Goal: Task Accomplishment & Management: Manage account settings

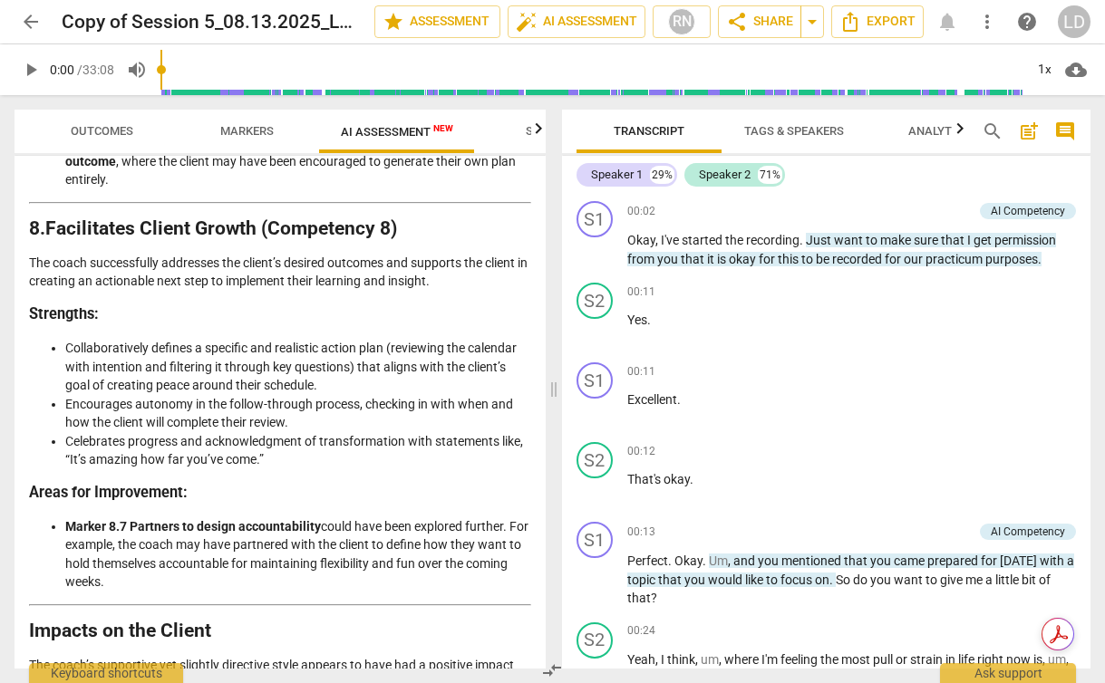
scroll to position [3630, 0]
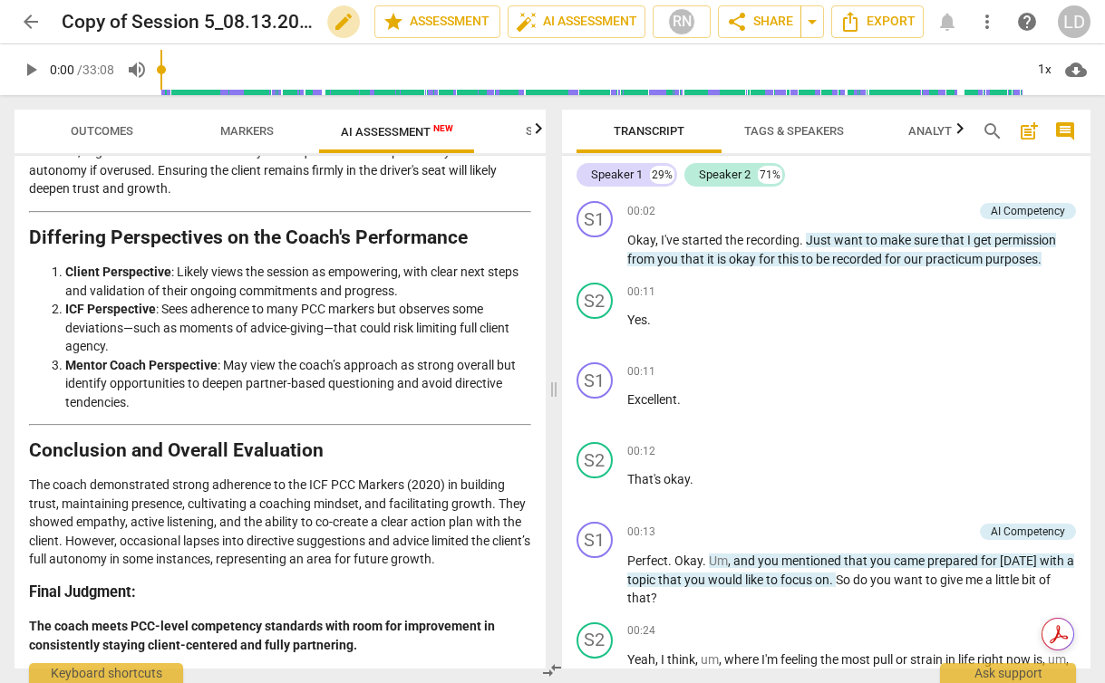
click at [337, 19] on span "edit" at bounding box center [344, 22] width 22 height 22
drag, startPoint x: 191, startPoint y: 24, endPoint x: 455, endPoint y: 24, distance: 263.7
click at [455, 24] on div "arrow_back Copy of Session 5_08.13.2025_LM_Good Example done clear star Assessm…" at bounding box center [553, 22] width 1076 height 34
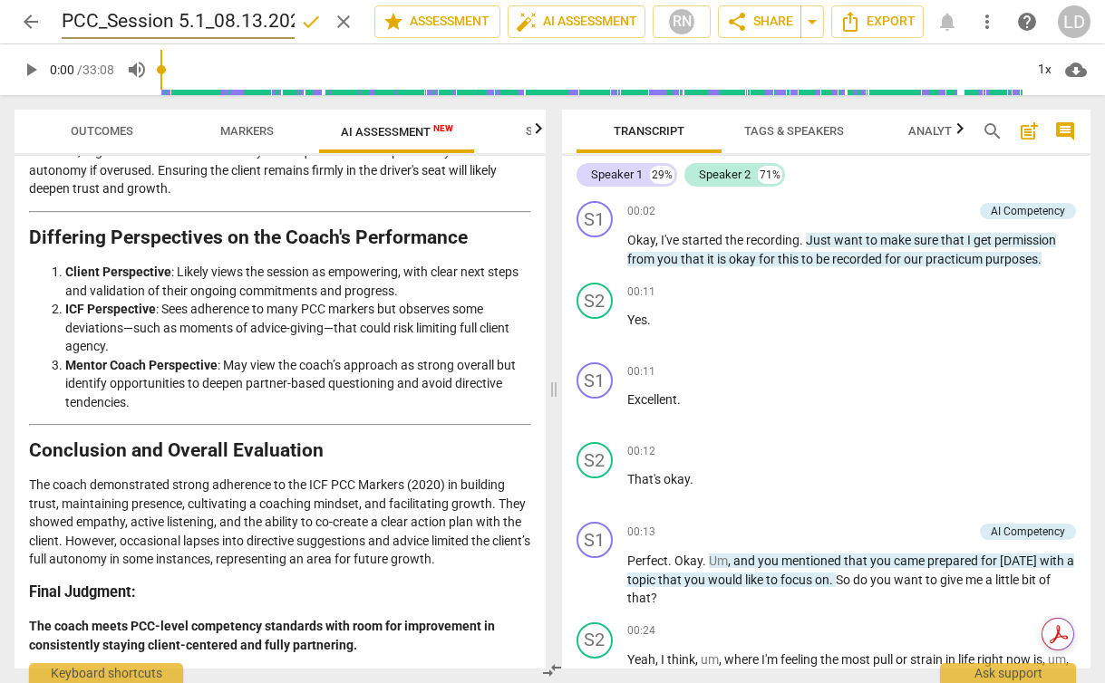
type input "PCC_Session 5.1_08.13.2025_LM_PCC"
click at [300, 13] on span "done" at bounding box center [311, 22] width 22 height 22
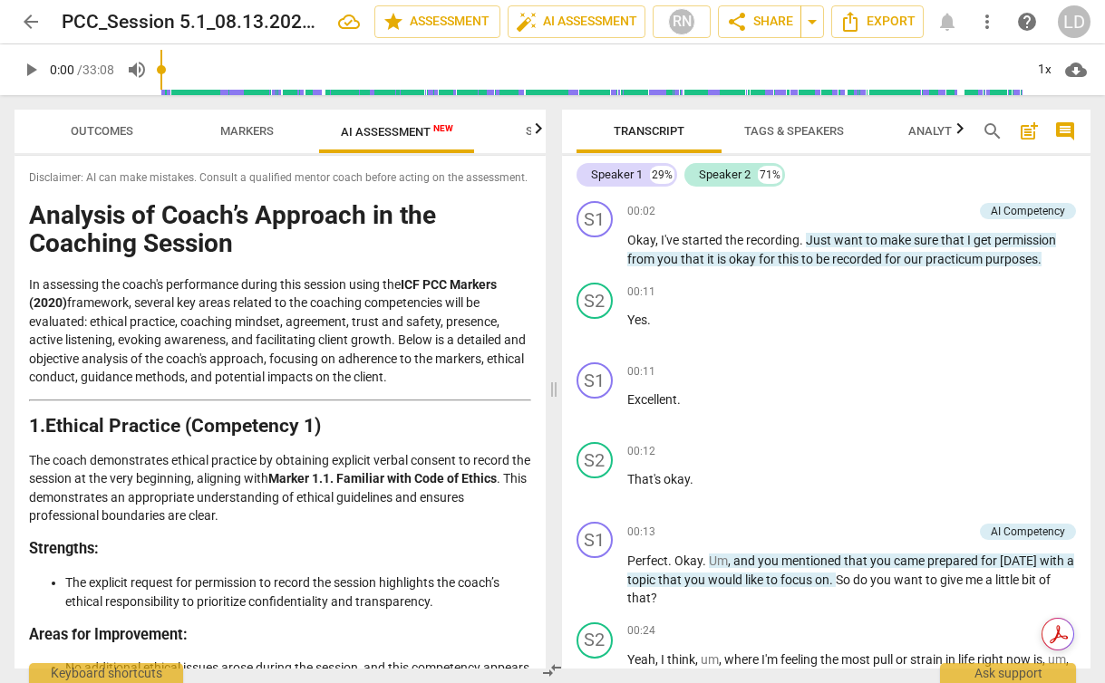
click at [33, 17] on span "arrow_back" at bounding box center [31, 22] width 22 height 22
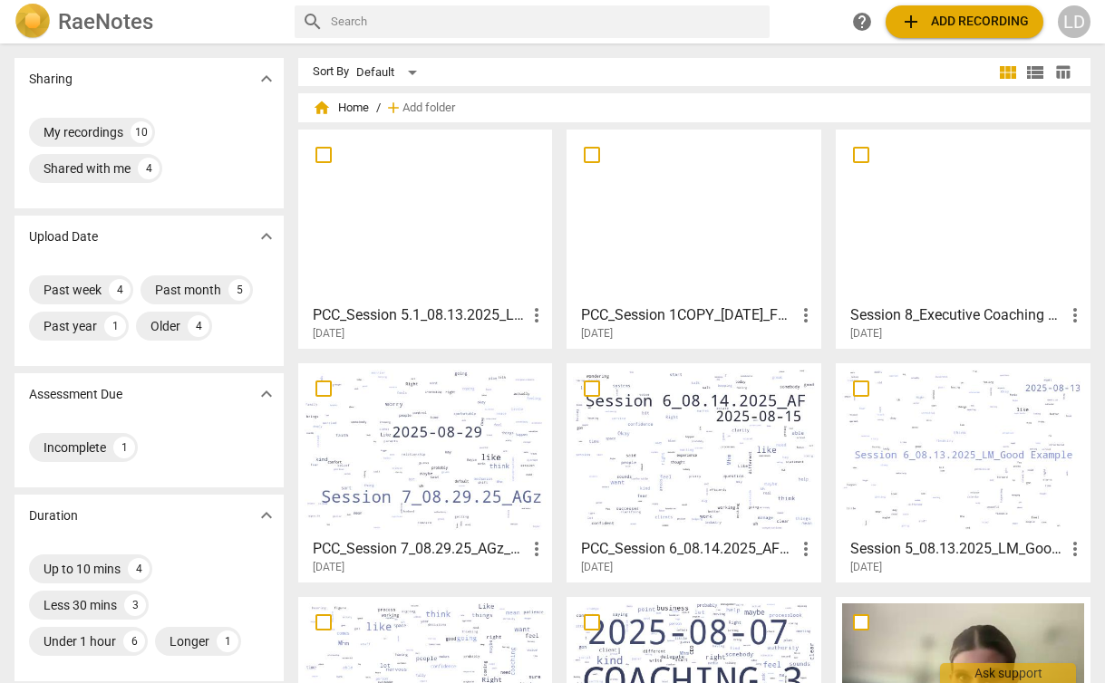
click at [799, 314] on span "more_vert" at bounding box center [806, 316] width 22 height 22
click at [698, 314] on div at bounding box center [552, 341] width 1105 height 683
click at [677, 310] on h3 "PCC_Session 1COPY_08.17.2024_FD_PCC" at bounding box center [688, 316] width 214 height 22
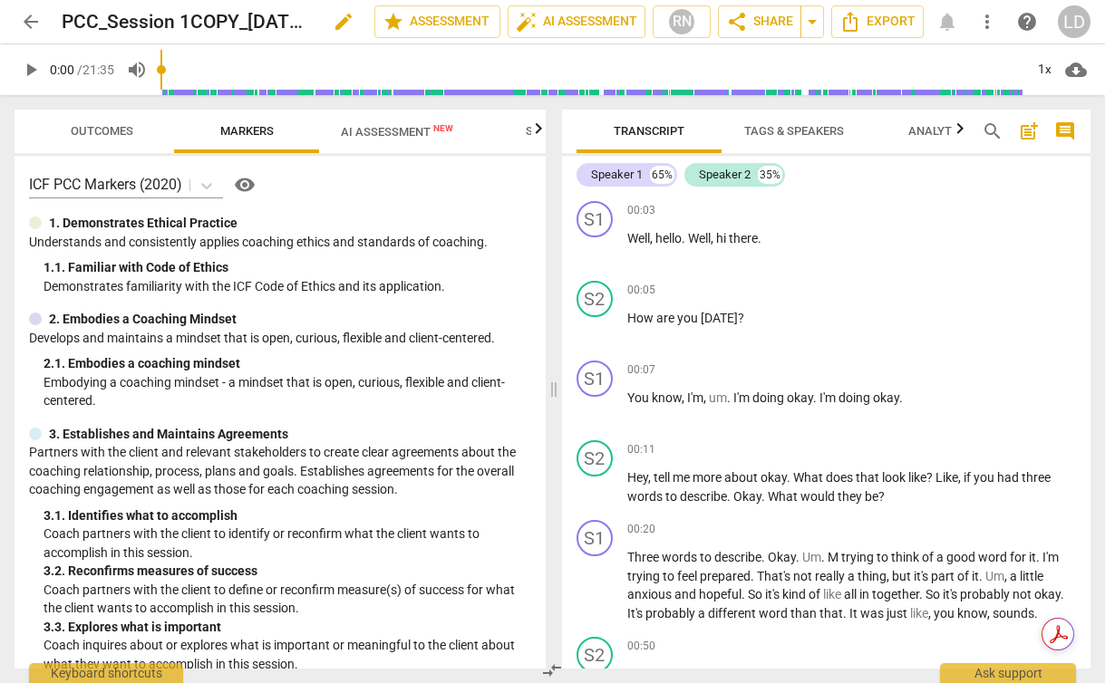
click at [205, 21] on h2 "PCC_Session 1COPY_08.17.2024_FD_PCC" at bounding box center [187, 22] width 251 height 23
drag, startPoint x: 237, startPoint y: 24, endPoint x: 191, endPoint y: 24, distance: 45.3
click at [191, 24] on h2 "PCC_Session 1COPY_08.17.2024_FD_PCC" at bounding box center [187, 22] width 251 height 23
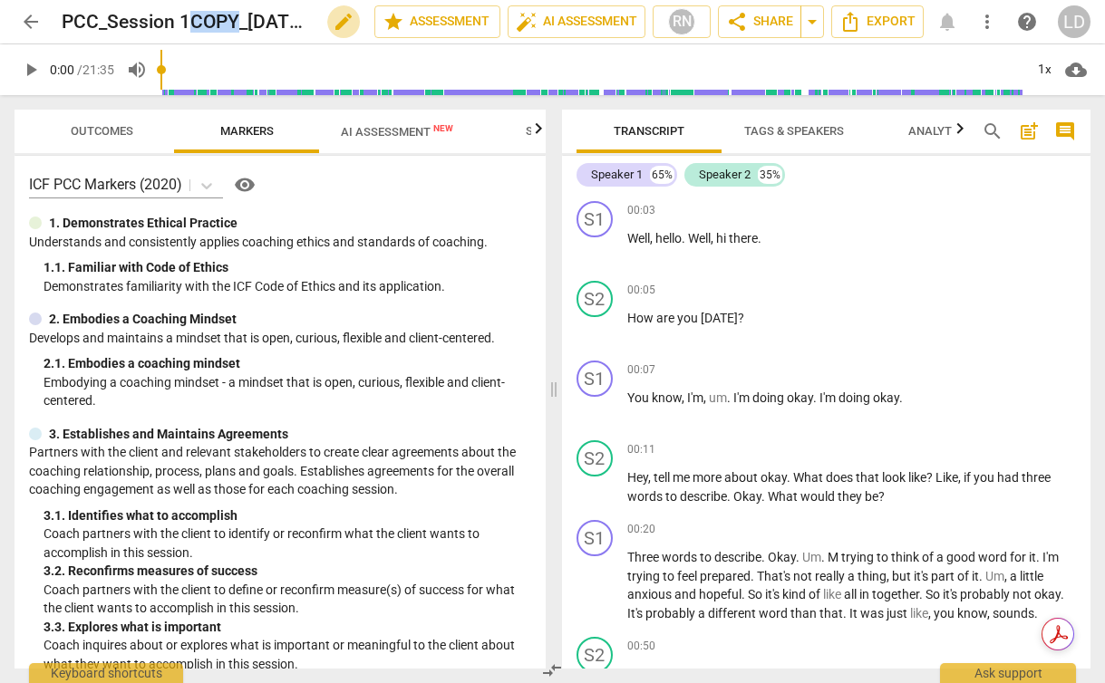
click at [334, 22] on span "edit" at bounding box center [344, 22] width 22 height 22
click at [107, 15] on input "PCC_Session 1COPY_08.17.2024_FD_PCC" at bounding box center [178, 22] width 233 height 34
type input "PCC_Session 1.1_08.17.2024_FD_PCC"
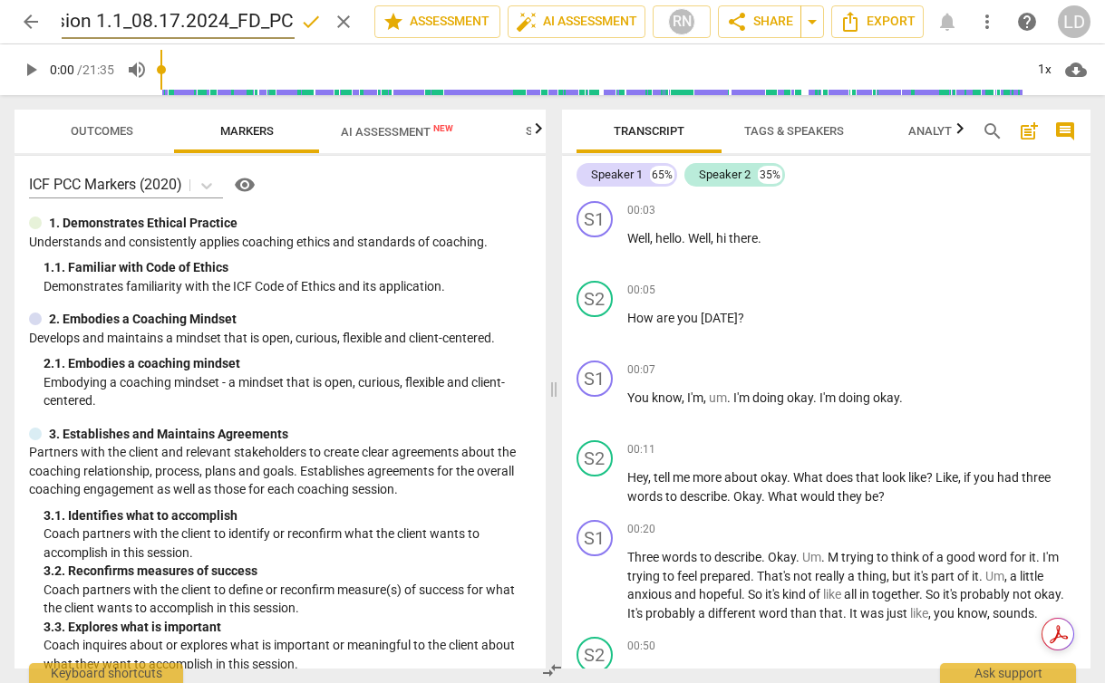
click at [301, 25] on span "done" at bounding box center [311, 22] width 22 height 22
click at [36, 24] on span "arrow_back" at bounding box center [31, 22] width 22 height 22
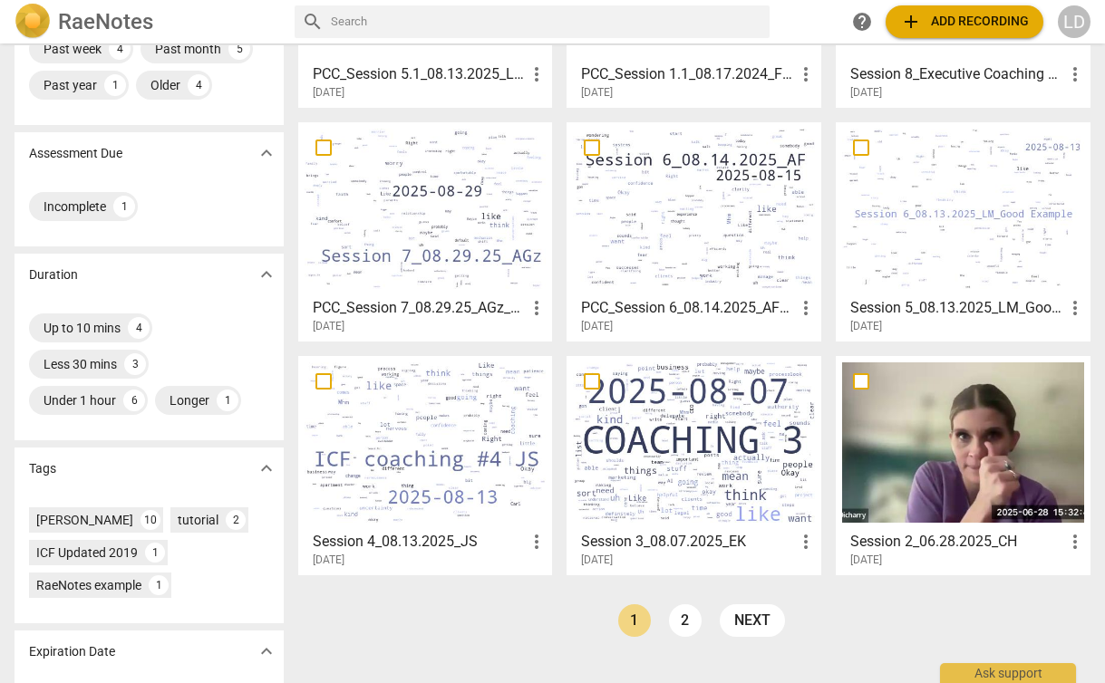
scroll to position [247, 0]
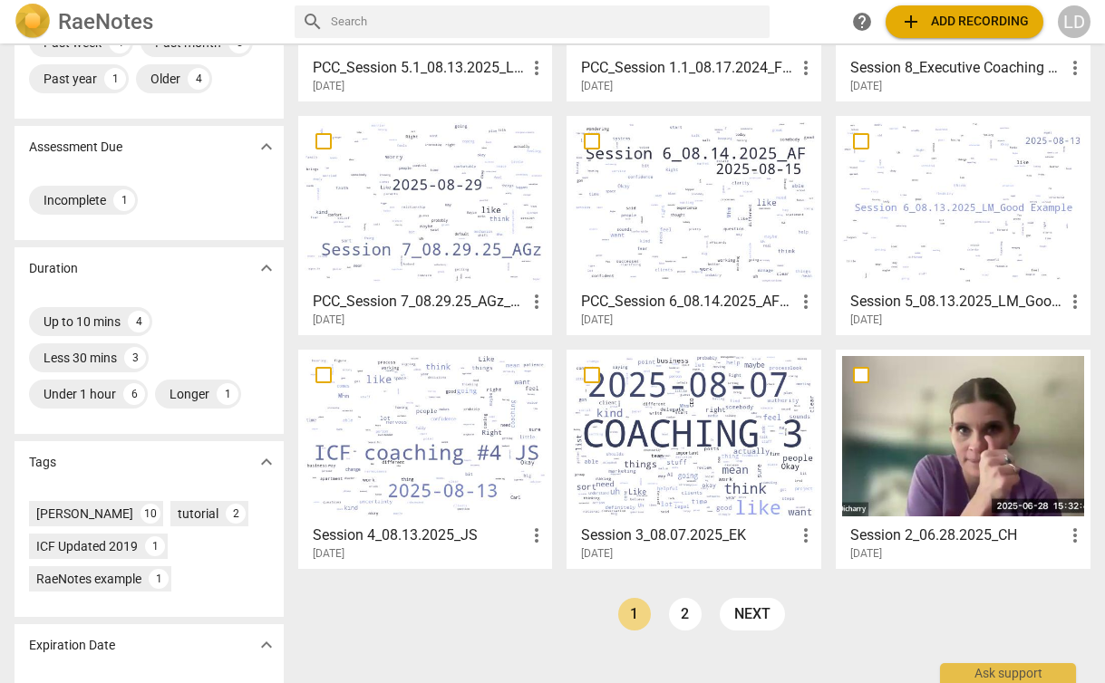
click at [471, 471] on div at bounding box center [426, 436] width 242 height 160
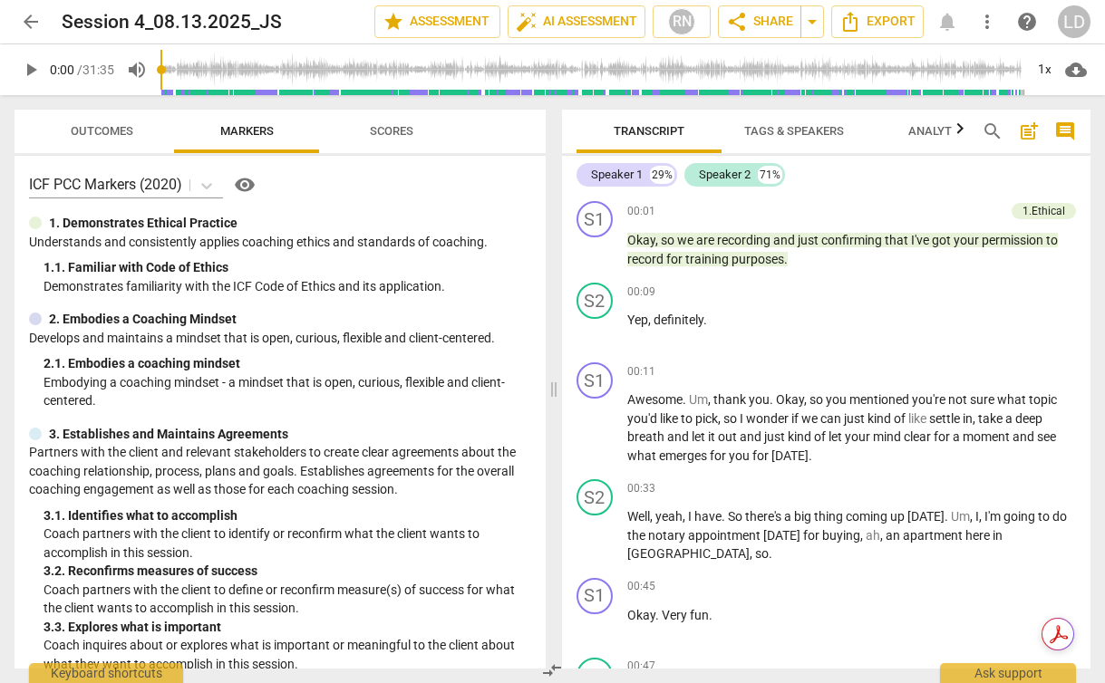
click at [984, 15] on span "more_vert" at bounding box center [987, 22] width 22 height 22
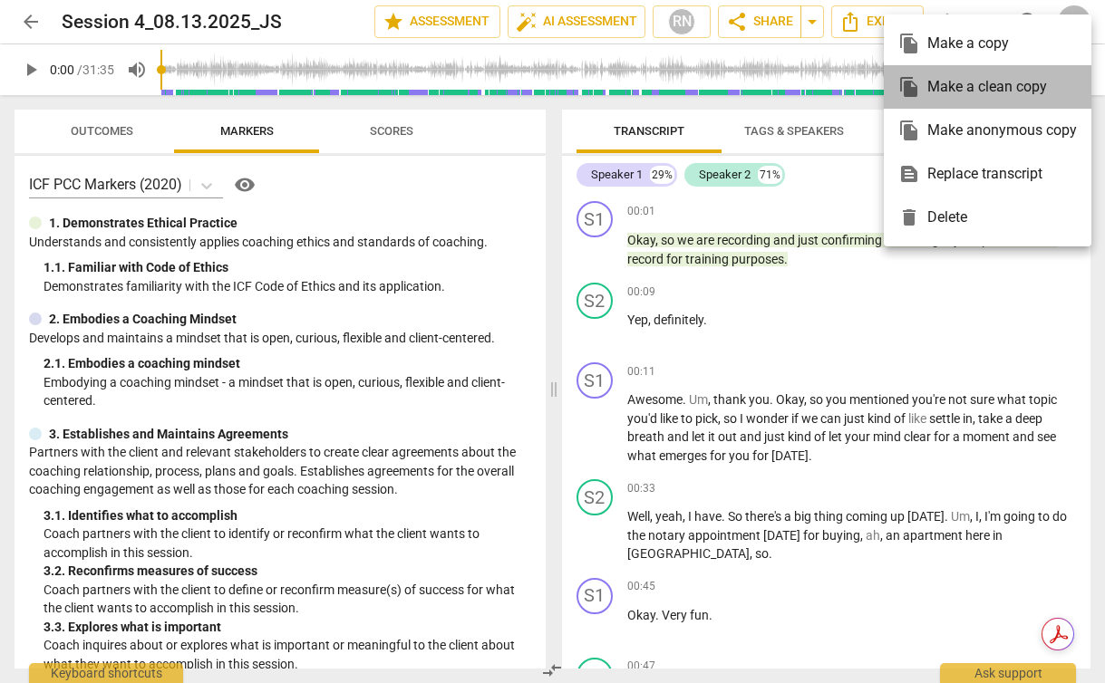
click at [976, 92] on div "file_copy Make a clean copy" at bounding box center [987, 87] width 179 height 44
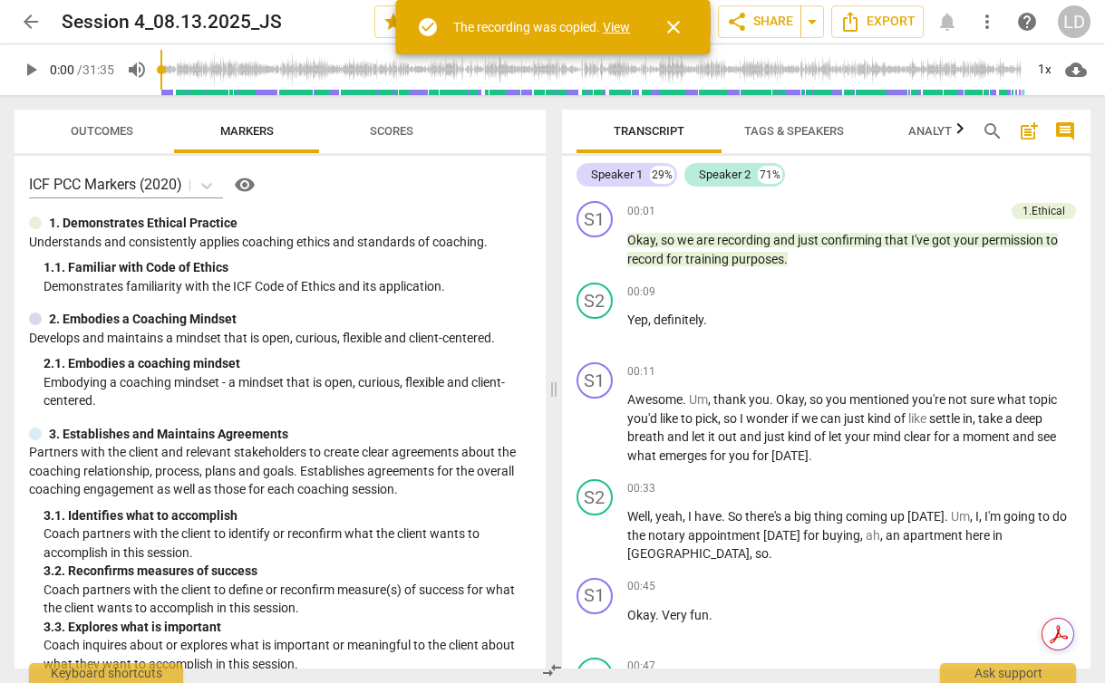
click at [624, 29] on link "View" at bounding box center [616, 27] width 27 height 15
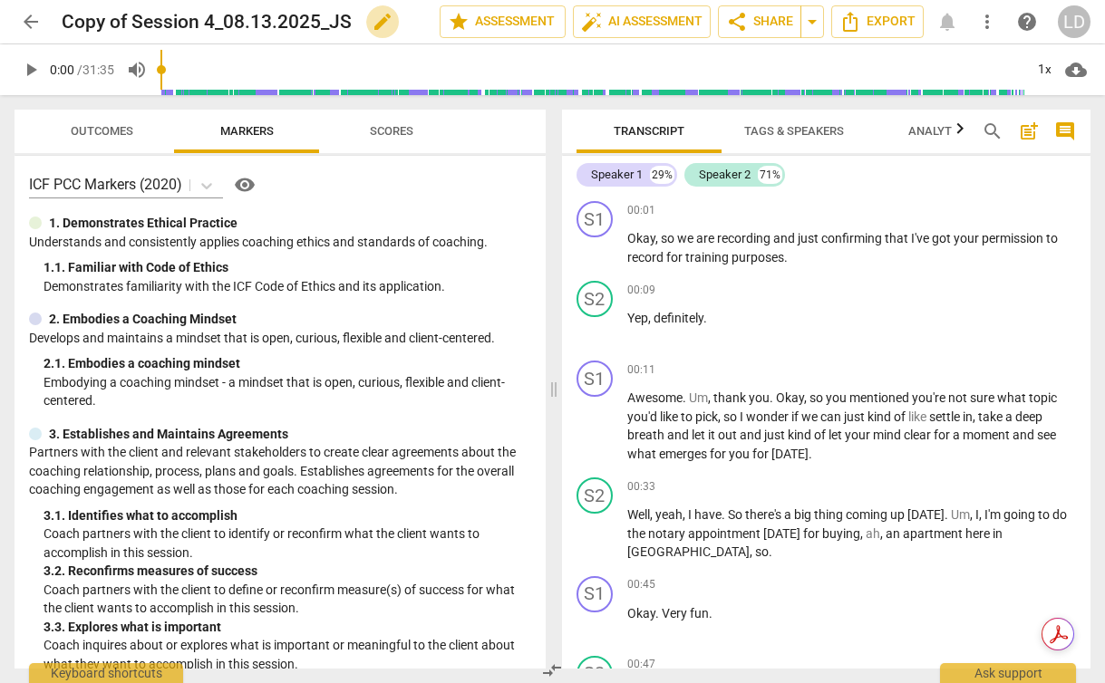
click at [384, 20] on span "edit" at bounding box center [383, 22] width 22 height 22
click at [215, 21] on input "Copy of Session 4_08.13.2025_JS" at bounding box center [211, 22] width 298 height 34
drag, startPoint x: 132, startPoint y: 13, endPoint x: 33, endPoint y: 13, distance: 99.7
click at [33, 13] on div "arrow_back Copy of Session 4.1_08.13.2025_JS done clear star Assessment auto_fi…" at bounding box center [553, 22] width 1076 height 34
type input "Session 4.1_08.13.2025_JS"
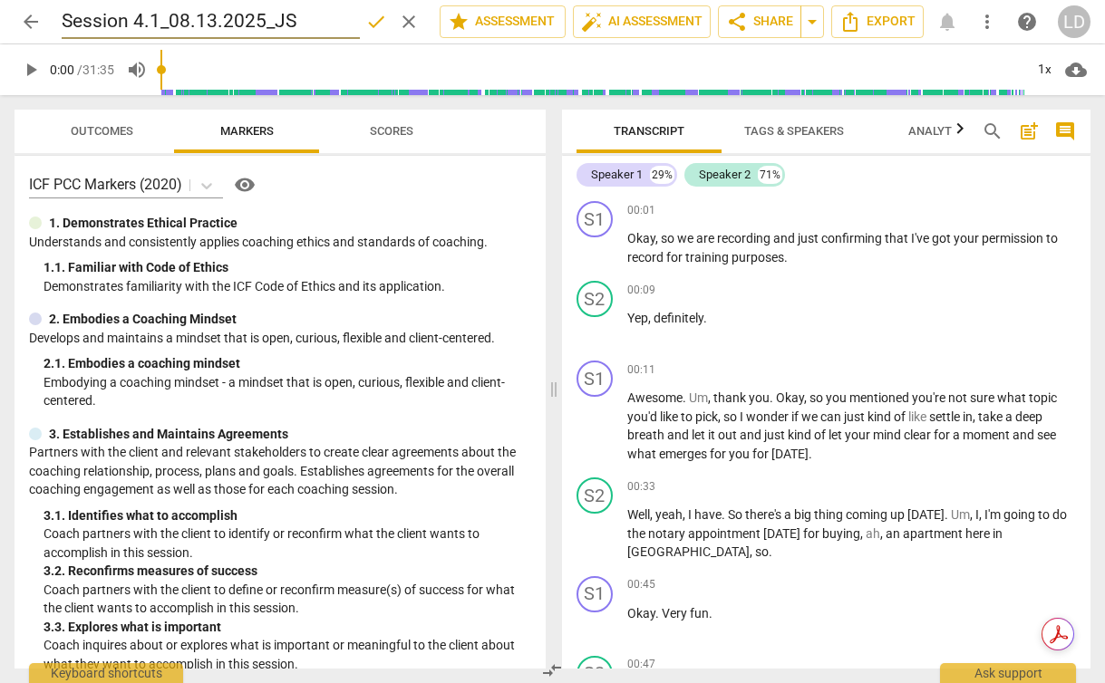
click at [375, 22] on span "done" at bounding box center [376, 22] width 22 height 22
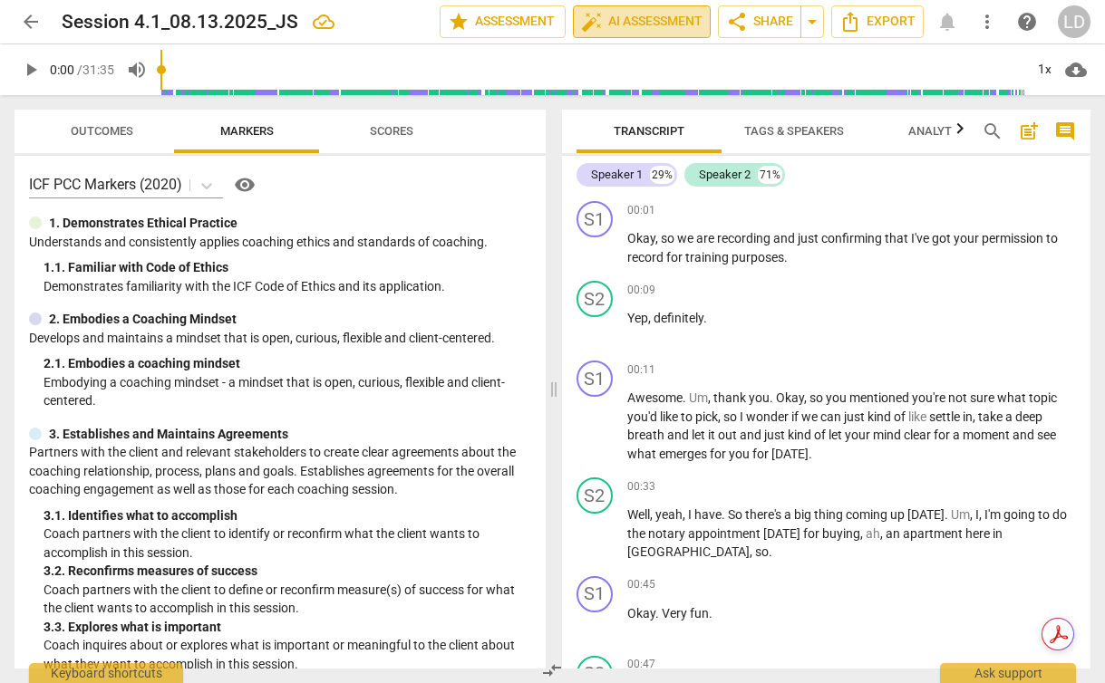
click at [645, 22] on span "auto_fix_high AI Assessment" at bounding box center [641, 22] width 121 height 22
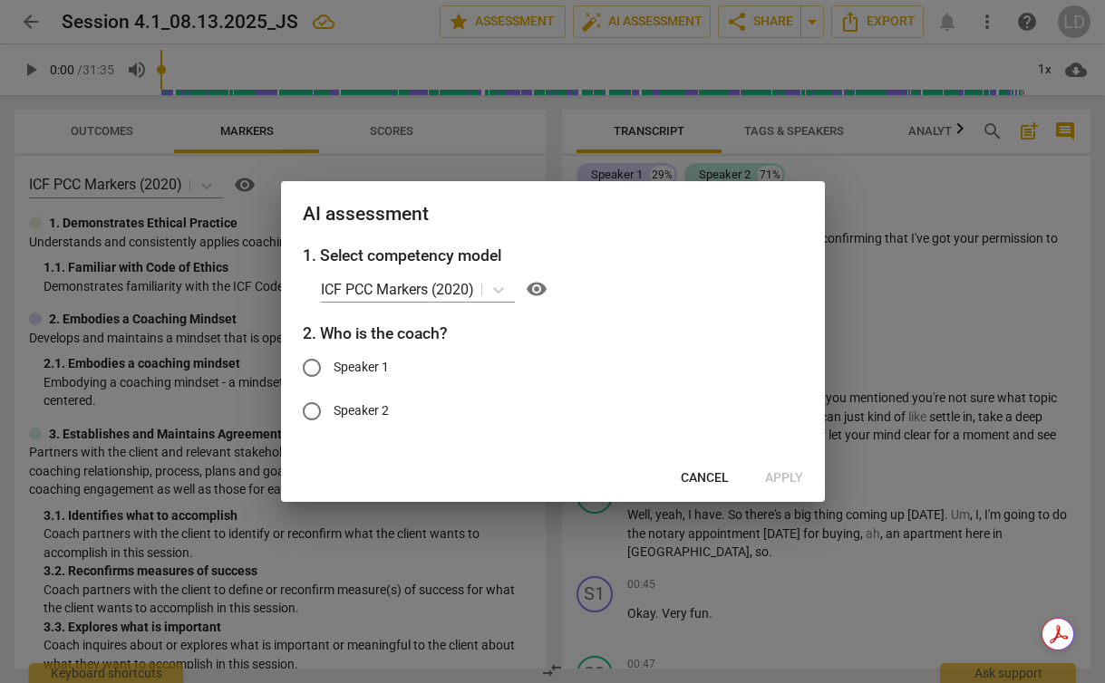
click at [376, 364] on span "Speaker 1" at bounding box center [361, 367] width 55 height 19
click at [334, 364] on input "Speaker 1" at bounding box center [312, 368] width 44 height 44
radio input "true"
click at [778, 470] on span "Apply" at bounding box center [784, 478] width 38 height 18
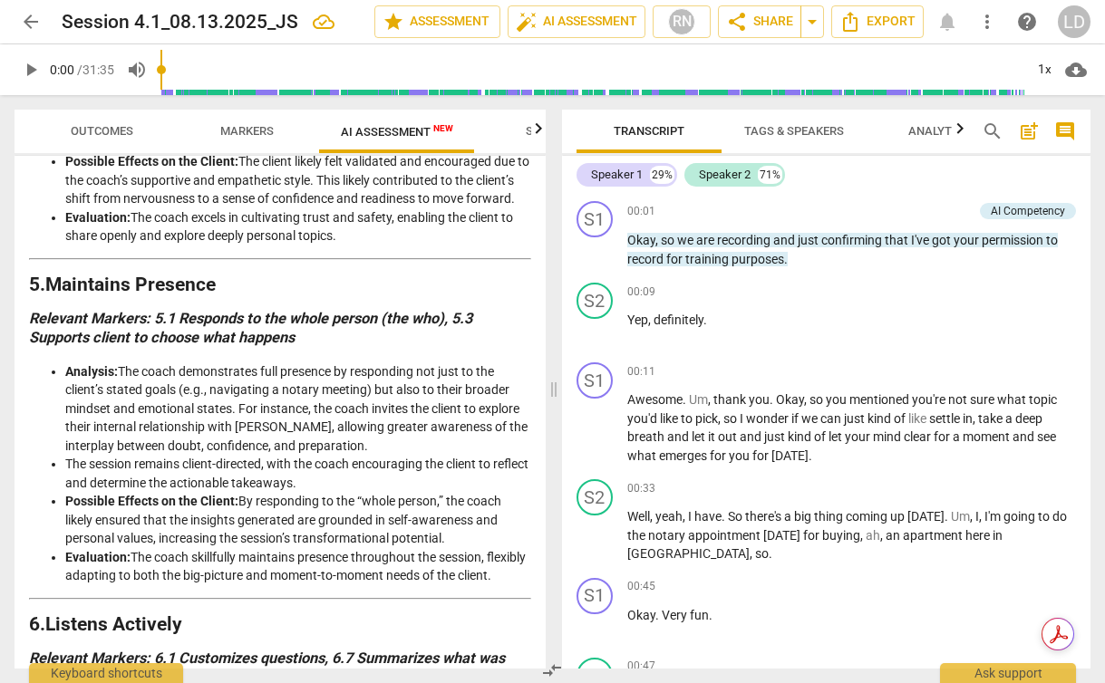
scroll to position [1346, 0]
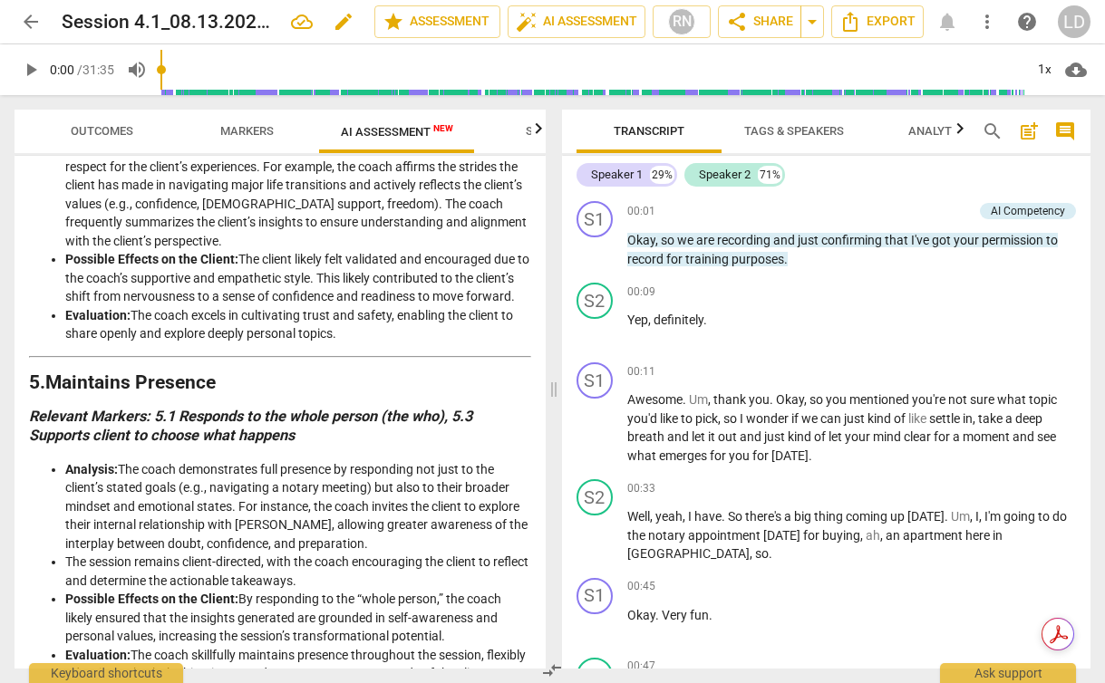
click at [336, 17] on span "edit" at bounding box center [344, 22] width 22 height 22
click at [64, 19] on input "Session 4.1_08.13.2025_JS" at bounding box center [178, 22] width 233 height 34
type input "PCC_Session 4.1_08.13.2025_JS"
click at [308, 19] on span "done" at bounding box center [311, 22] width 22 height 22
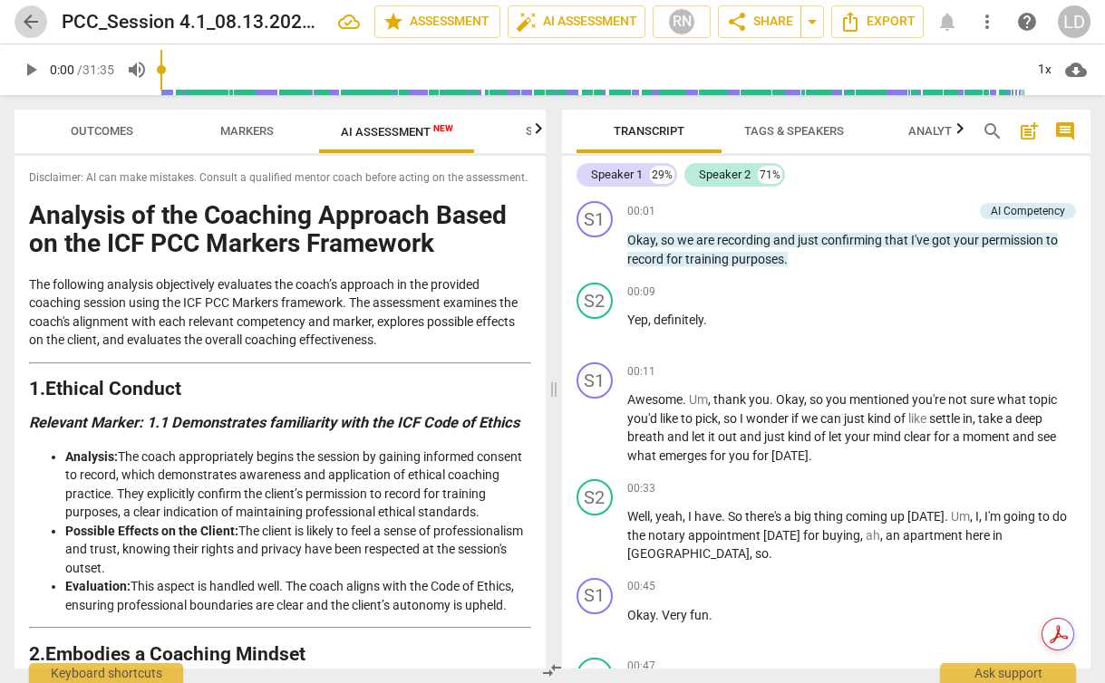
click at [34, 17] on span "arrow_back" at bounding box center [31, 22] width 22 height 22
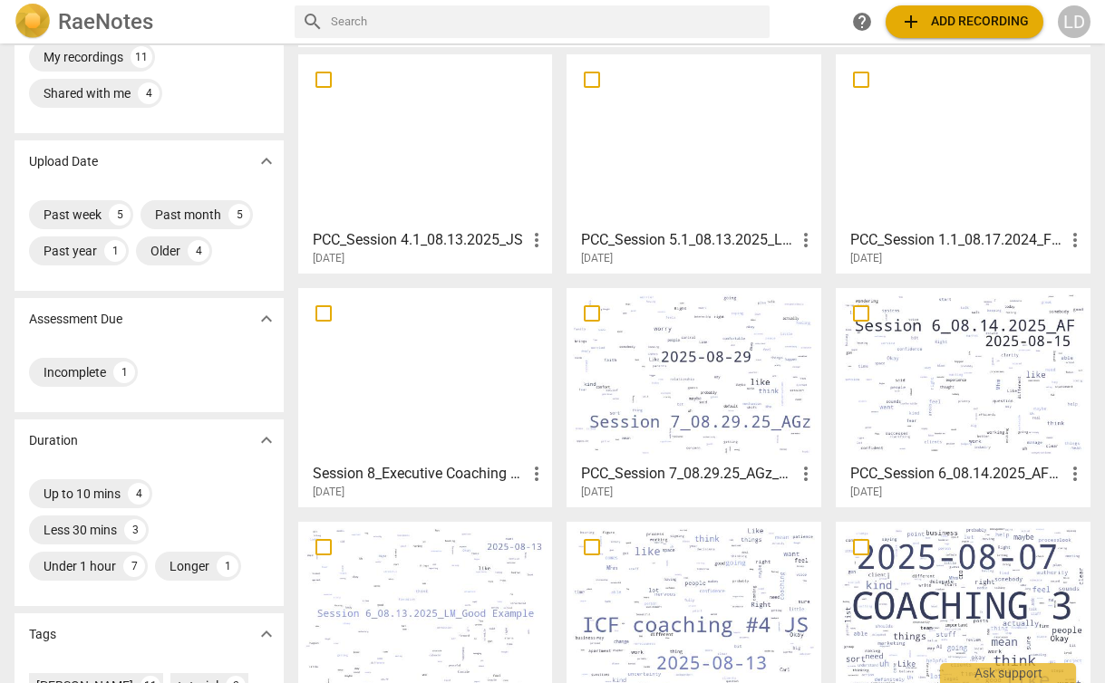
scroll to position [93, 0]
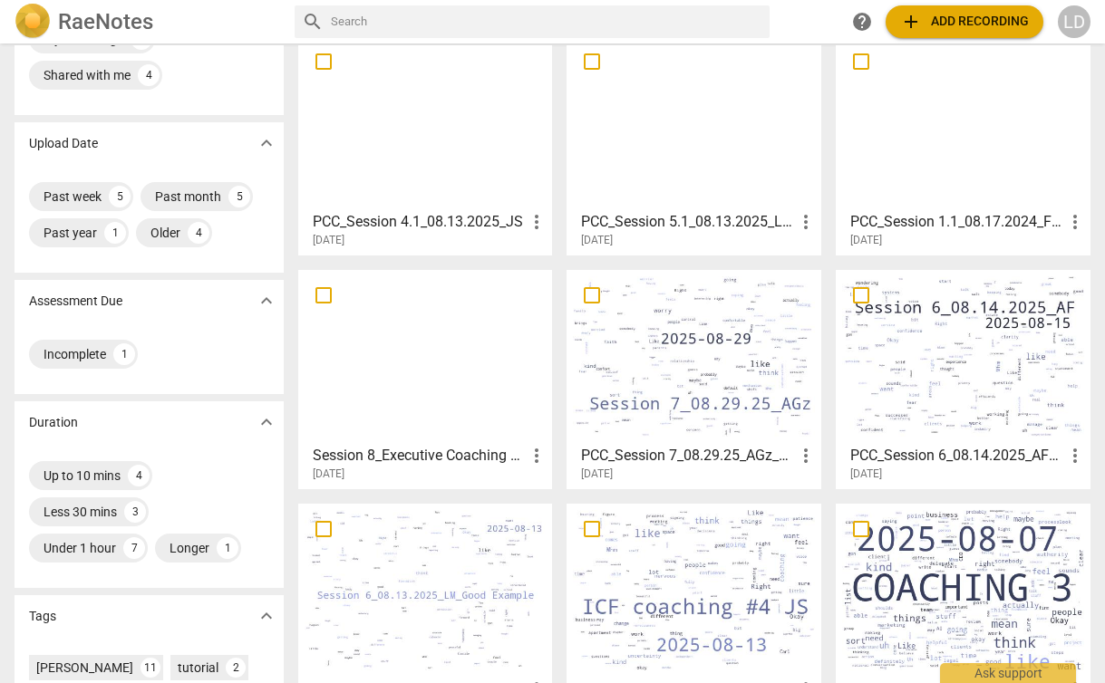
click at [490, 450] on h3 "Session 8_Executive Coaching Session #5 CC" at bounding box center [420, 456] width 214 height 22
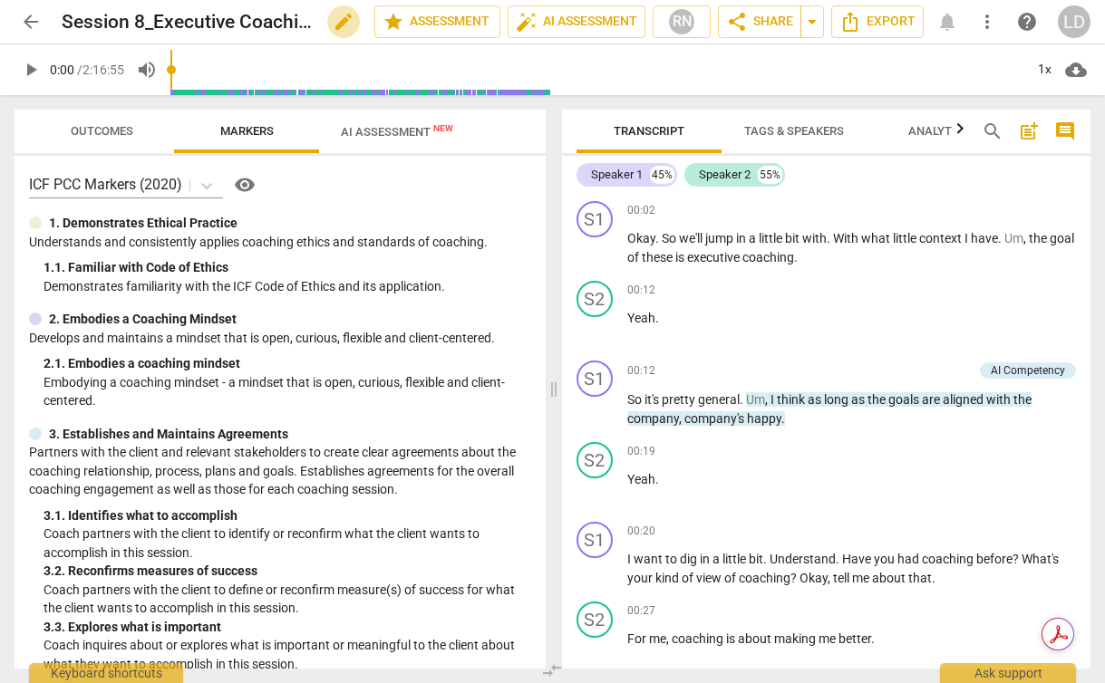
click at [341, 17] on span "edit" at bounding box center [344, 22] width 22 height 22
click at [86, 19] on input "Session 8_Executive Coaching Session #5 CC" at bounding box center [178, 22] width 233 height 34
type input "ACC_Session 8_Executive Coaching Session #5 CC"
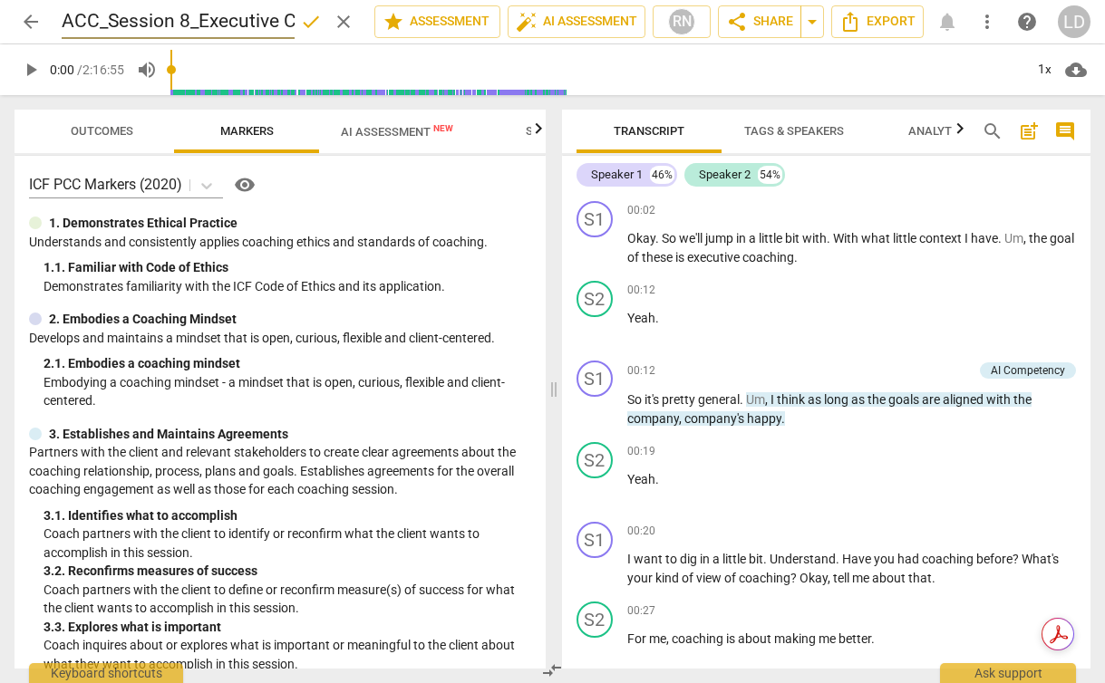
click at [264, 311] on div "2. Embodies a Coaching Mindset" at bounding box center [280, 319] width 502 height 19
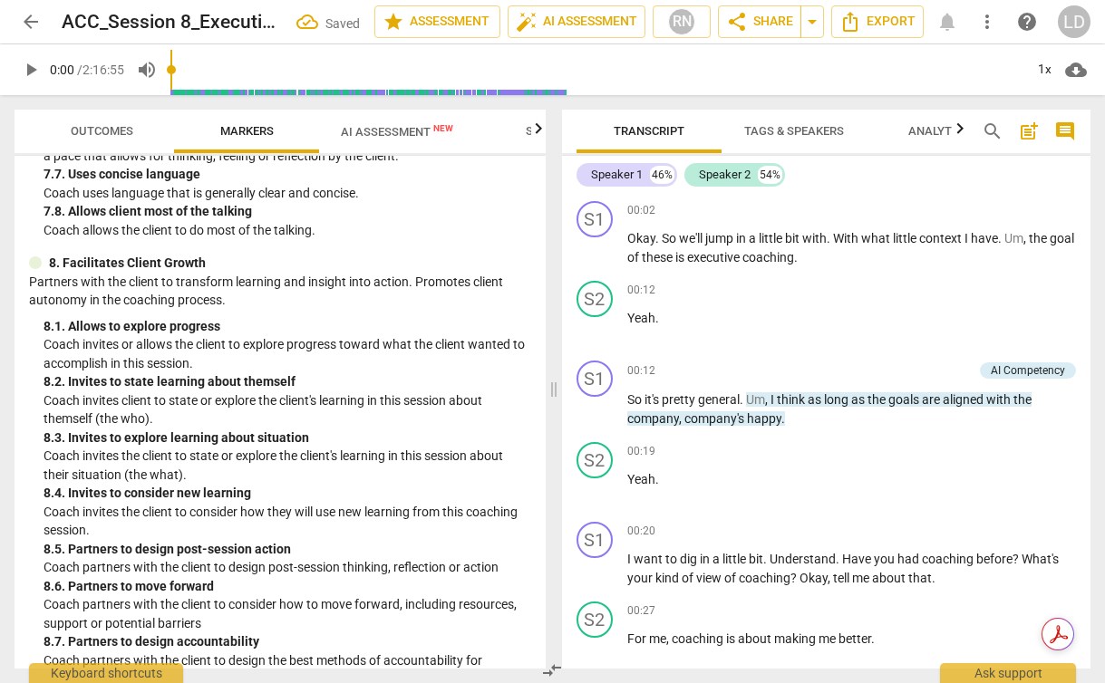
scroll to position [1968, 0]
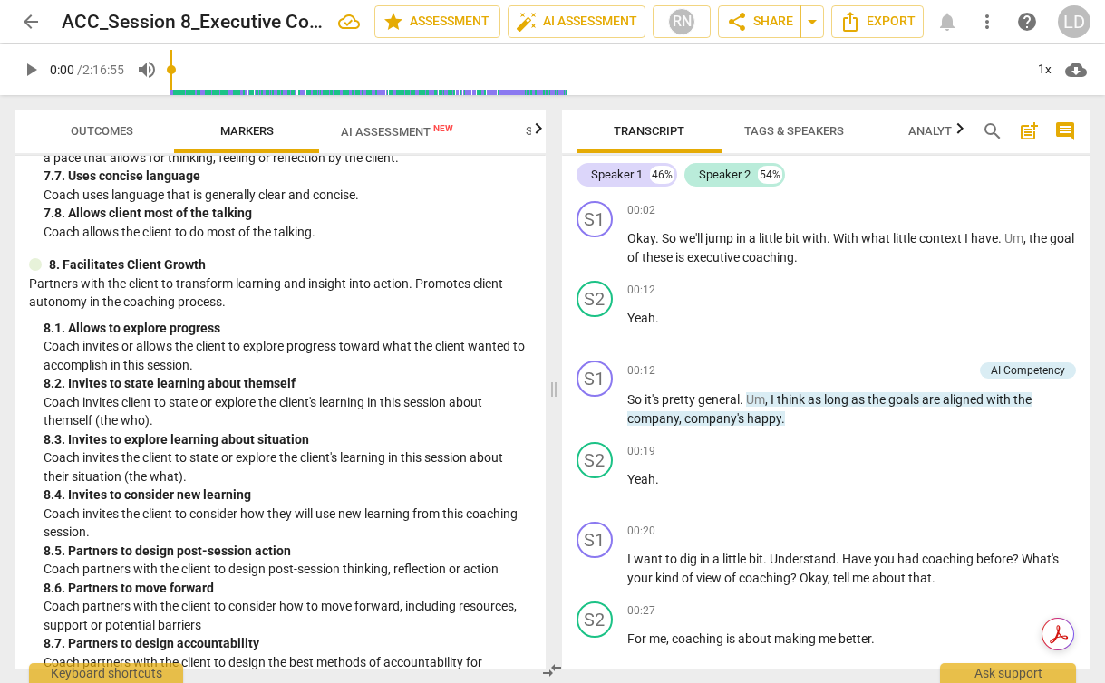
click at [407, 135] on span "AI Assessment New" at bounding box center [397, 132] width 112 height 14
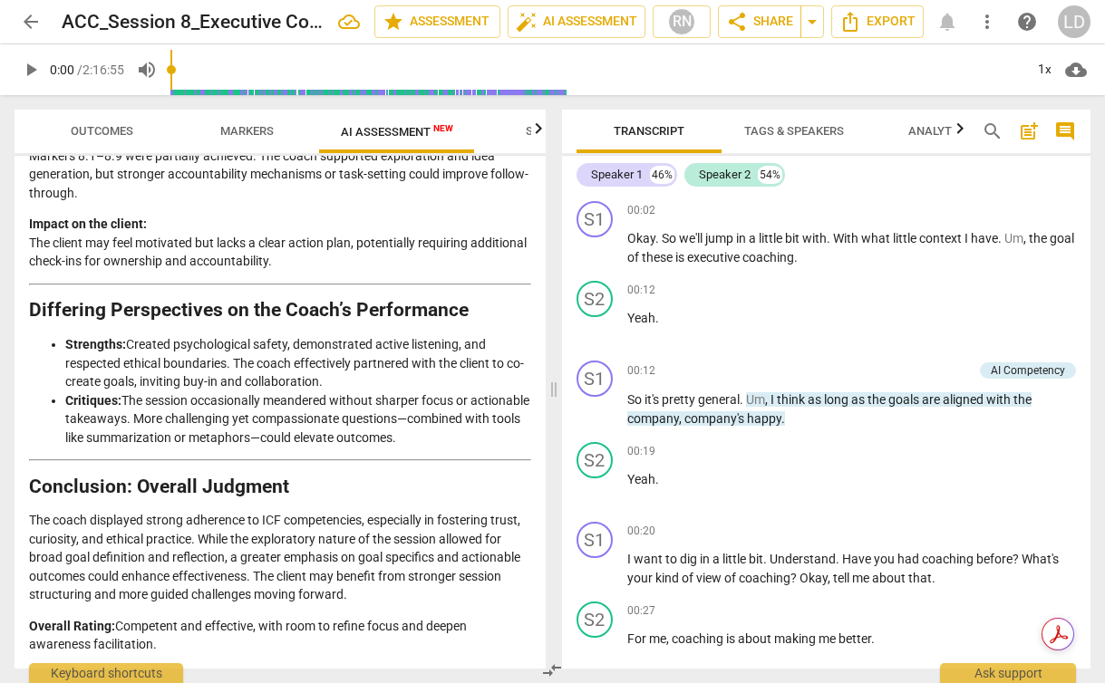
scroll to position [3795, 0]
click at [990, 16] on span "more_vert" at bounding box center [987, 22] width 22 height 22
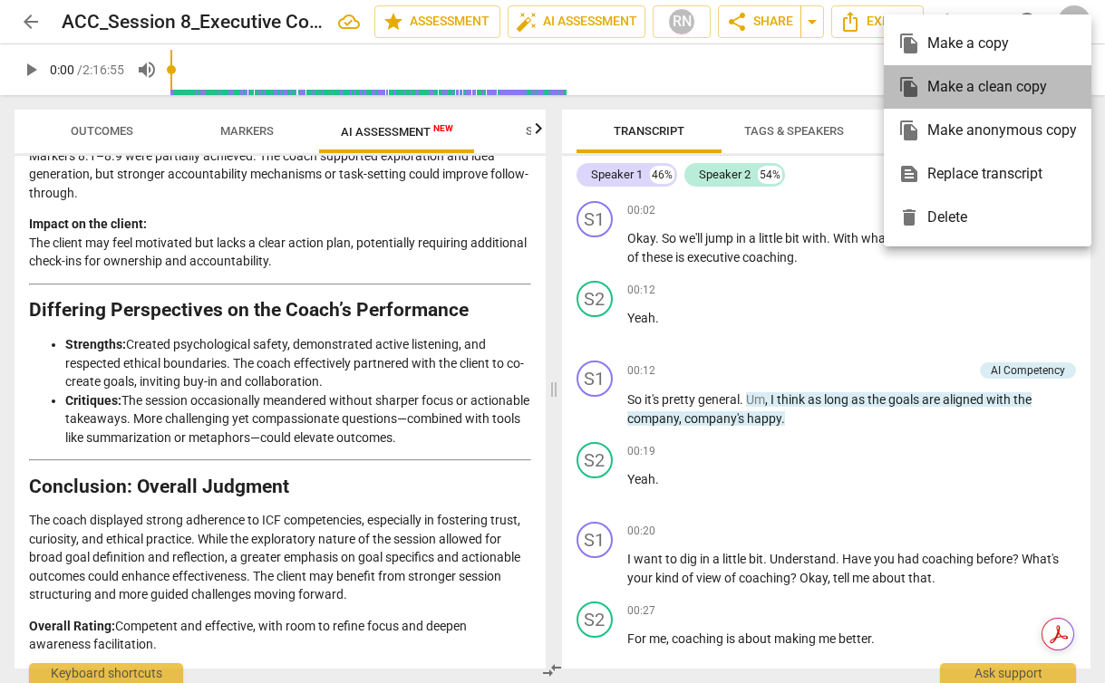
click at [985, 82] on div "file_copy Make a clean copy" at bounding box center [987, 87] width 179 height 44
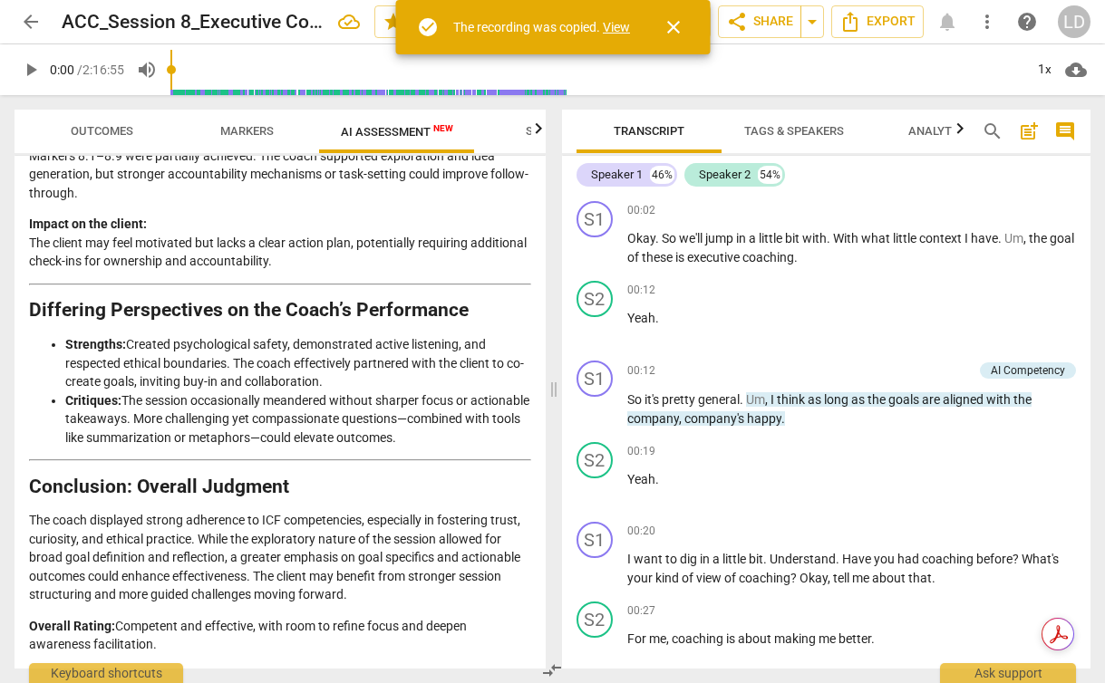
click at [616, 26] on link "View" at bounding box center [616, 27] width 27 height 15
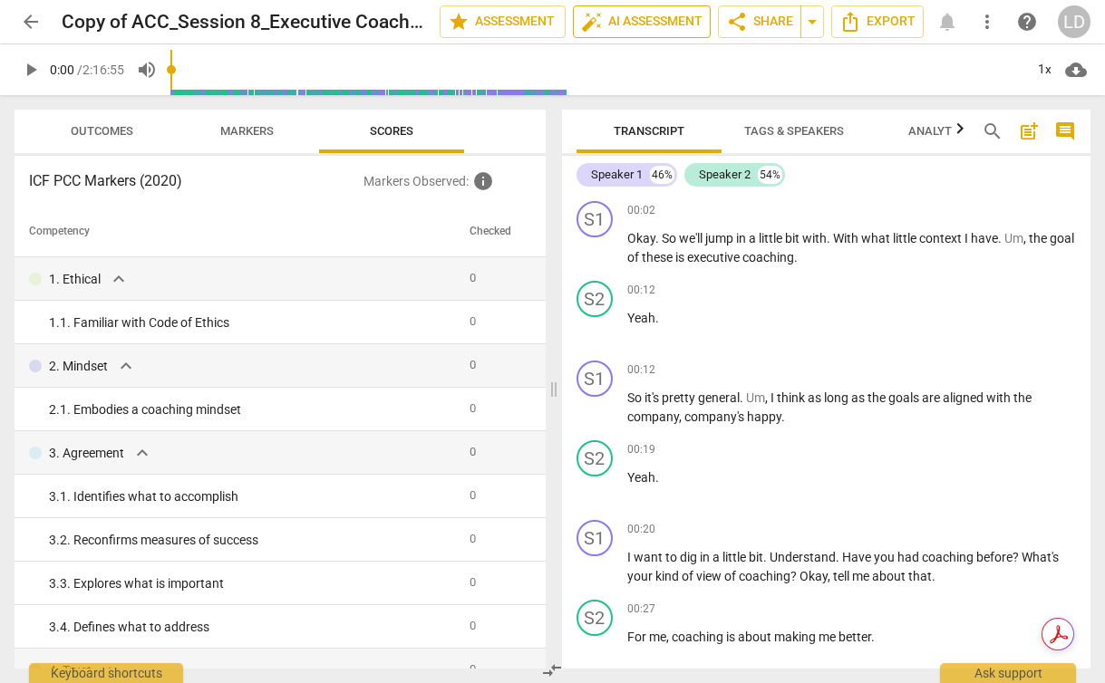
click at [634, 22] on span "auto_fix_high AI Assessment" at bounding box center [641, 22] width 121 height 22
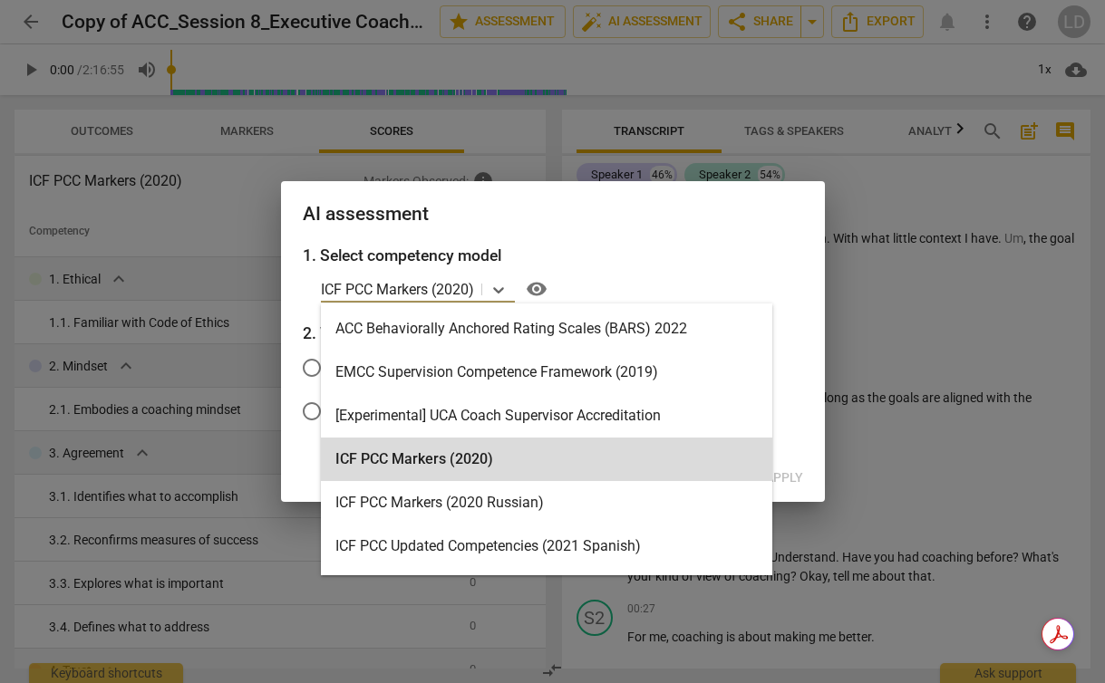
click at [443, 282] on p "ICF PCC Markers (2020)" at bounding box center [397, 289] width 153 height 21
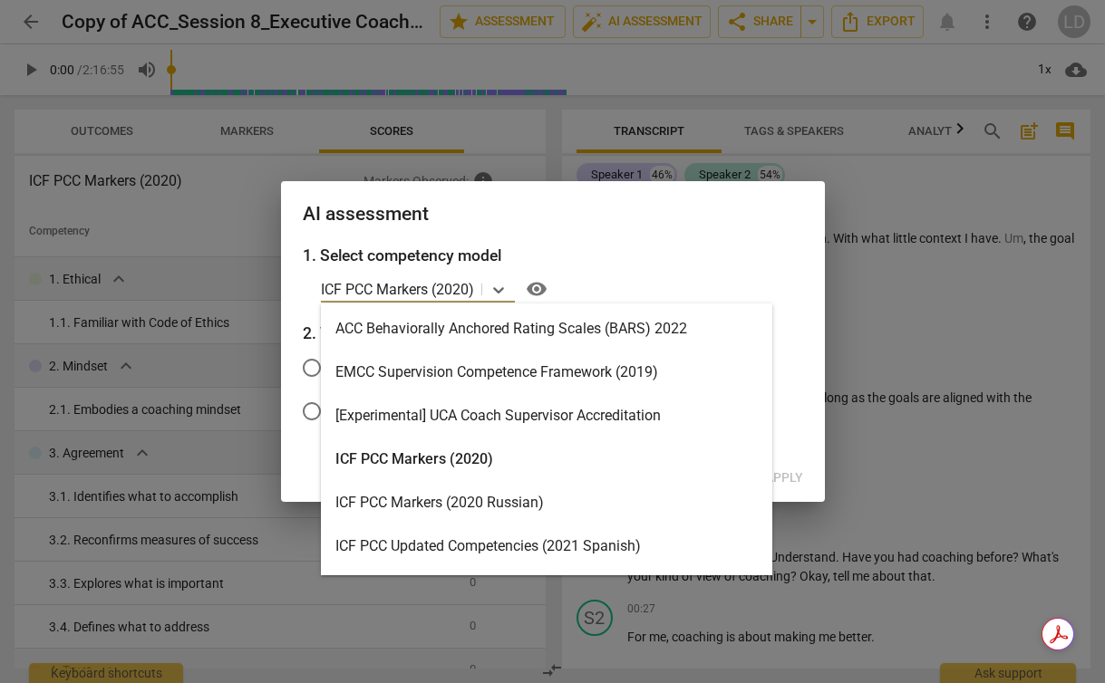
click at [607, 328] on div "ACC Behaviorally Anchored Rating Scales (BARS) 2022" at bounding box center [546, 329] width 451 height 44
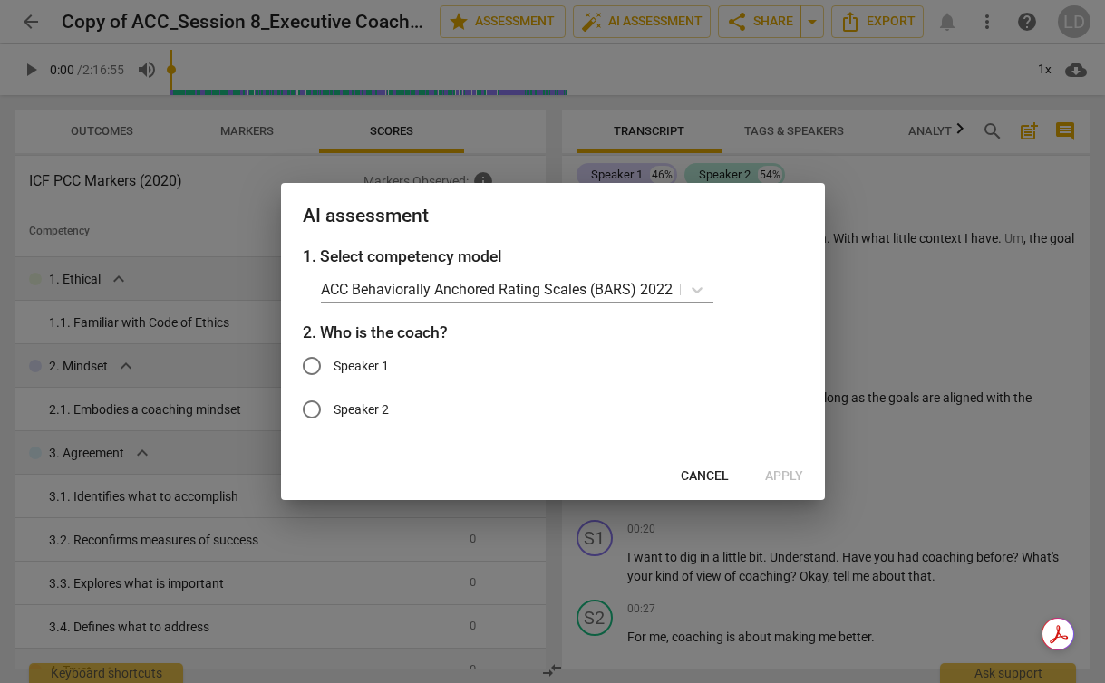
click at [363, 360] on span "Speaker 1" at bounding box center [361, 366] width 55 height 19
click at [334, 360] on input "Speaker 1" at bounding box center [312, 366] width 44 height 44
radio input "true"
click at [782, 473] on span "Apply" at bounding box center [784, 477] width 38 height 18
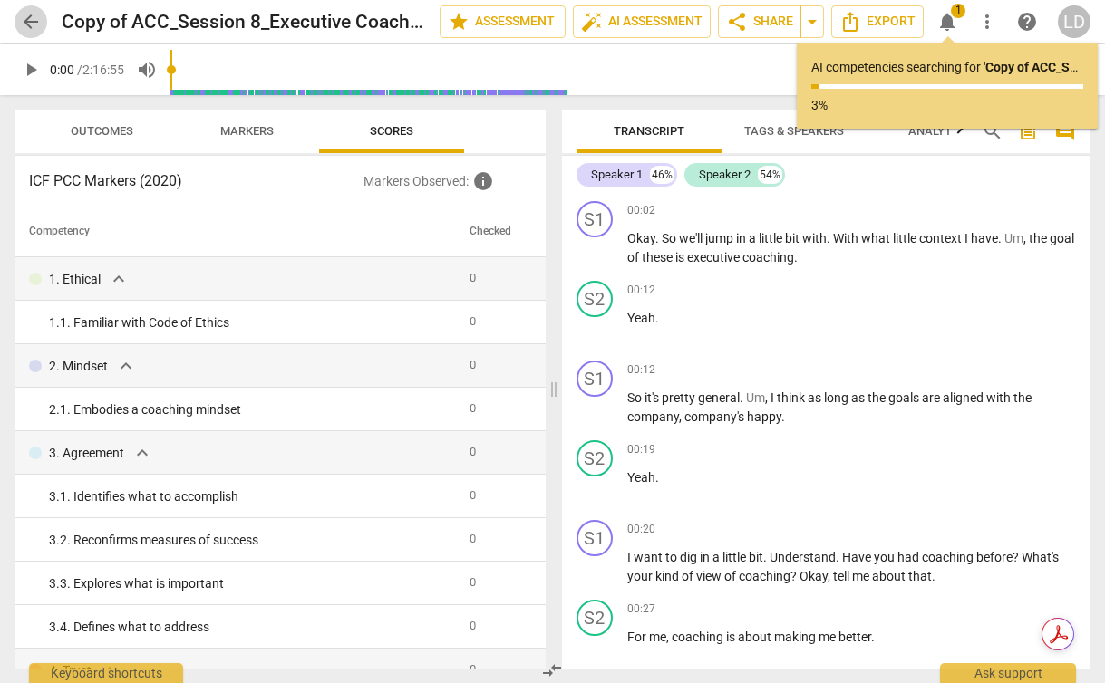
click at [18, 30] on span "arrow_back" at bounding box center [31, 22] width 33 height 22
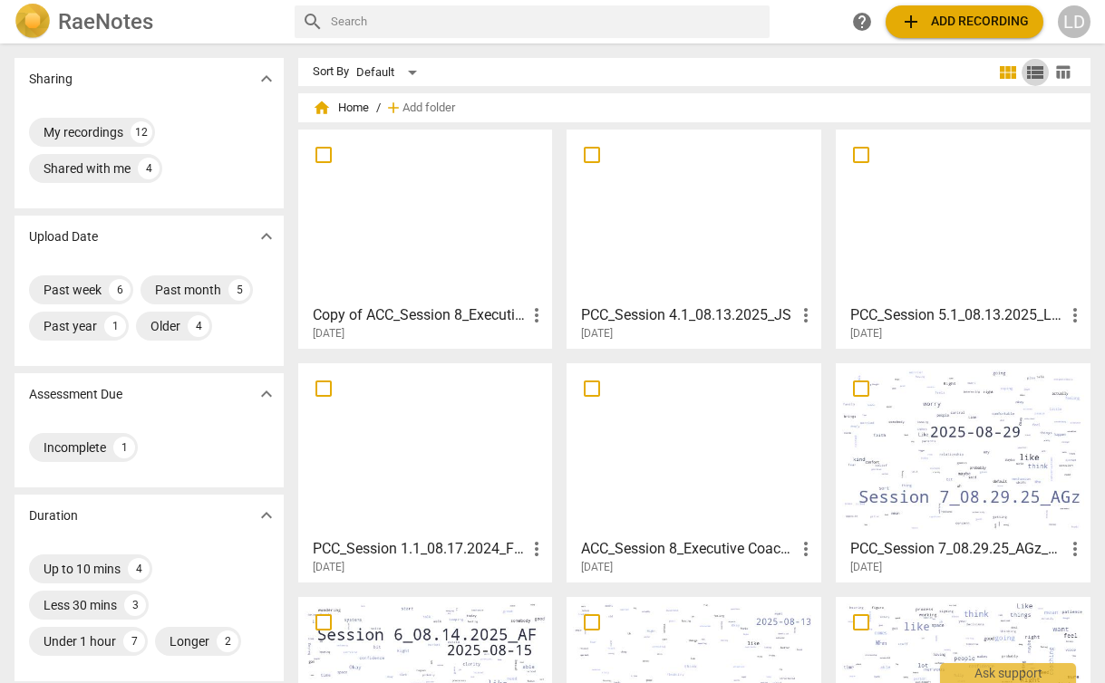
click at [1030, 64] on span "view_list" at bounding box center [1035, 73] width 22 height 22
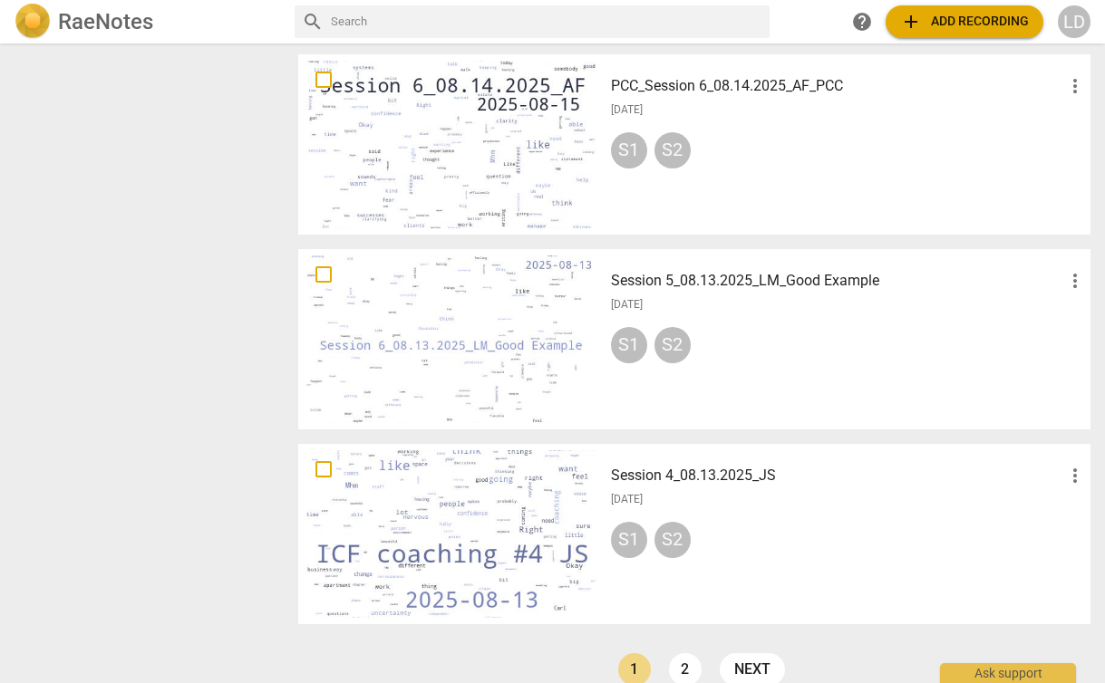
scroll to position [1271, 0]
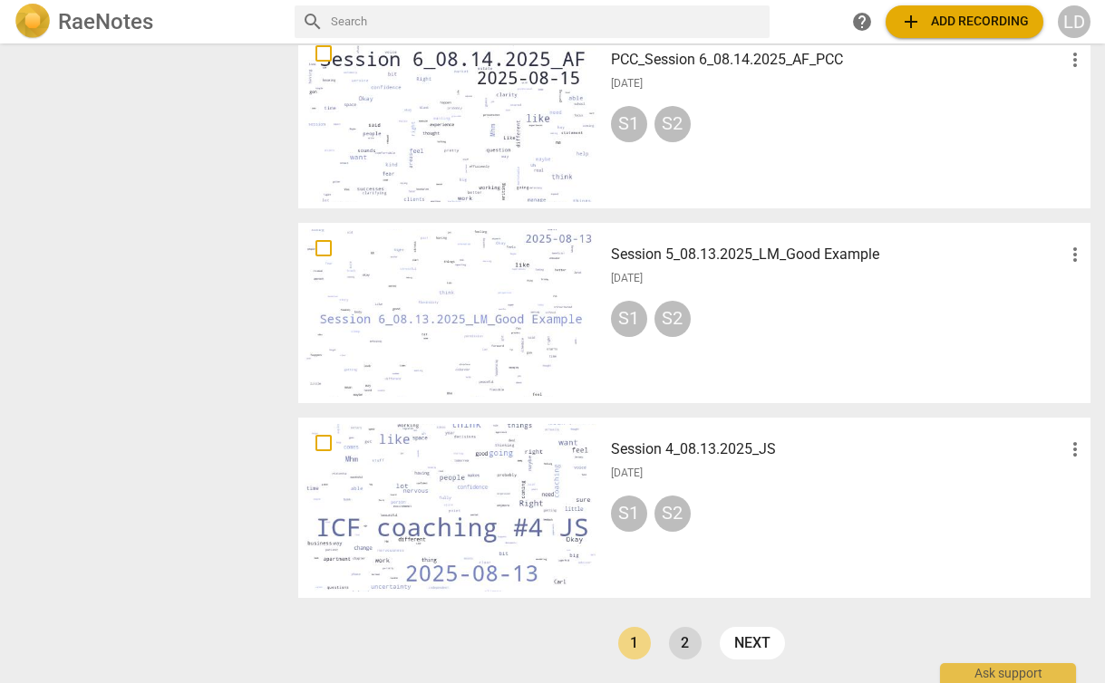
click at [680, 650] on link "2" at bounding box center [685, 643] width 33 height 33
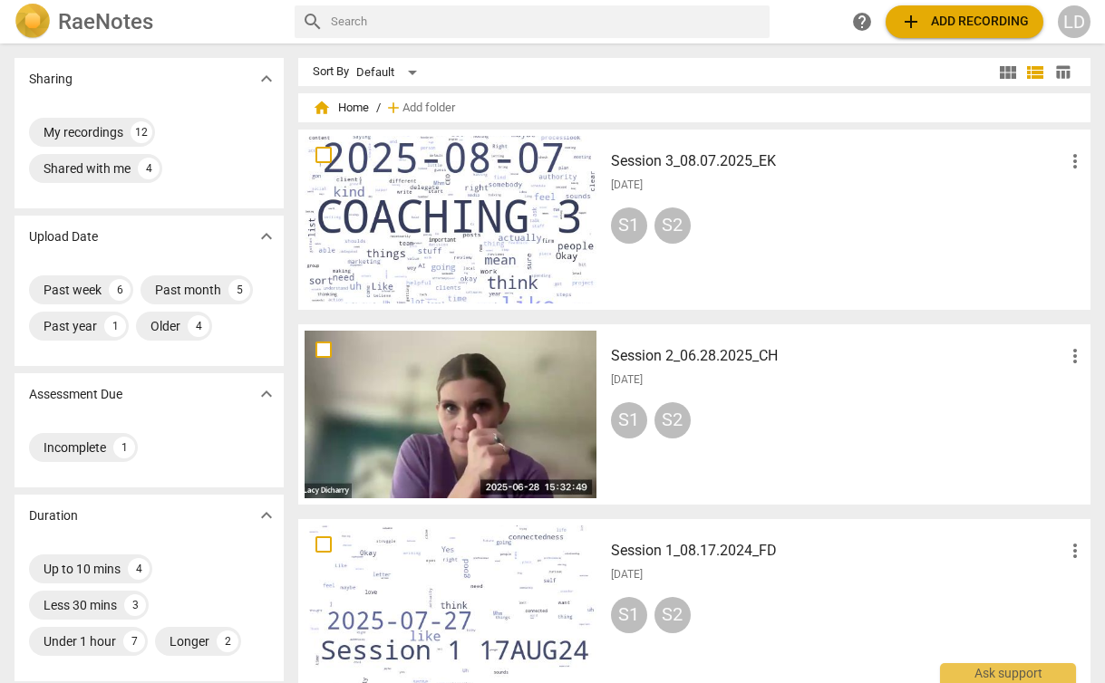
click at [1070, 351] on span "more_vert" at bounding box center [1075, 356] width 22 height 22
click at [852, 397] on div at bounding box center [552, 341] width 1105 height 683
click at [706, 347] on h3 "Session 2_06.28.2025_CH" at bounding box center [837, 356] width 453 height 22
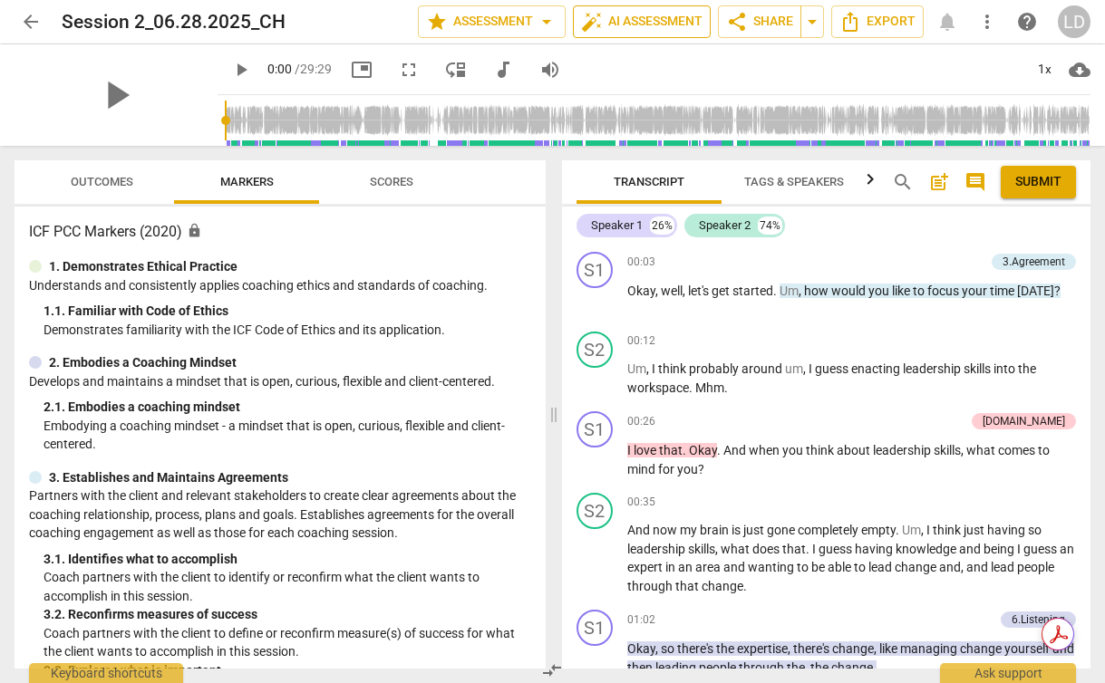
click at [614, 16] on span "auto_fix_high AI Assessment" at bounding box center [641, 22] width 121 height 22
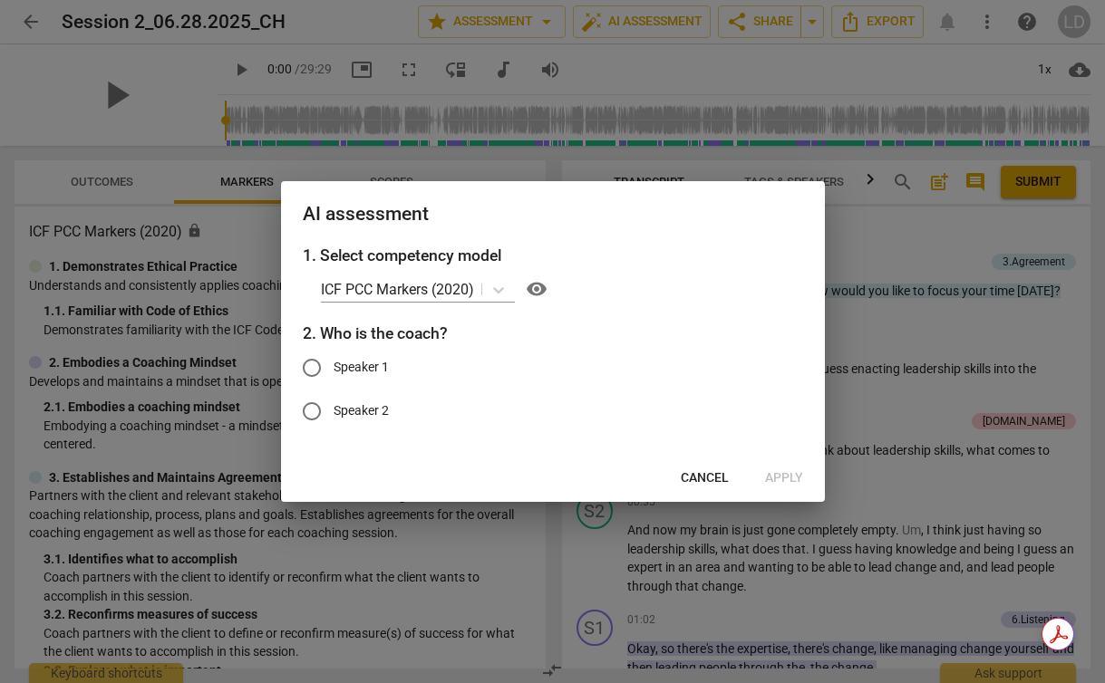
click at [692, 474] on span "Cancel" at bounding box center [705, 478] width 48 height 18
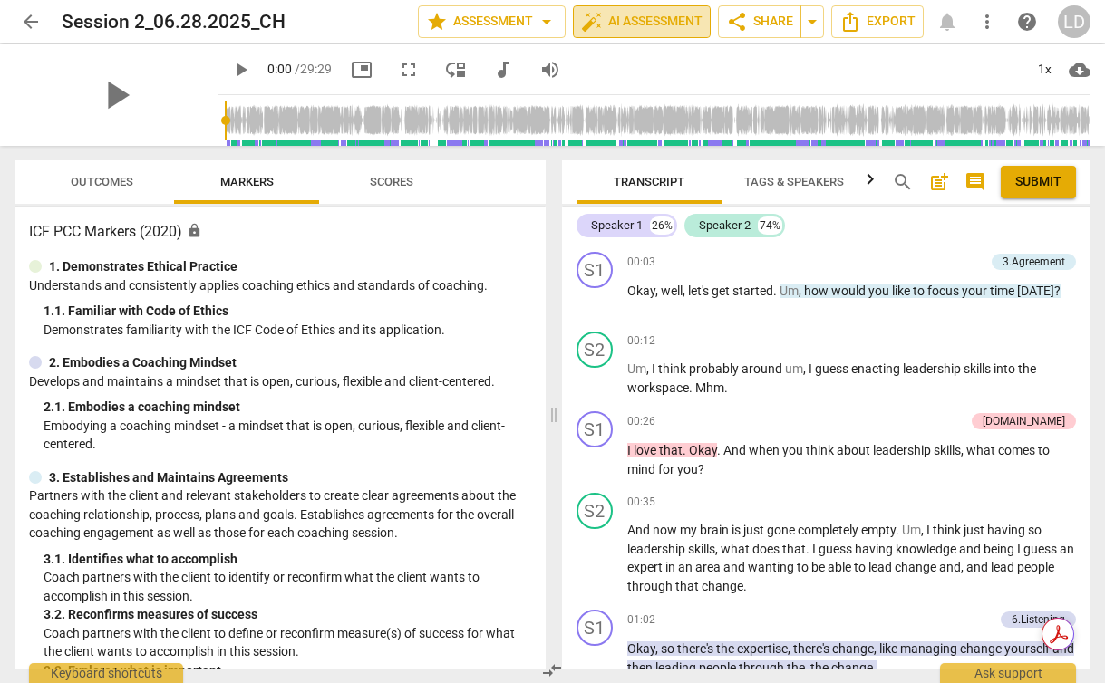
click at [607, 18] on span "auto_fix_high AI Assessment" at bounding box center [641, 22] width 121 height 22
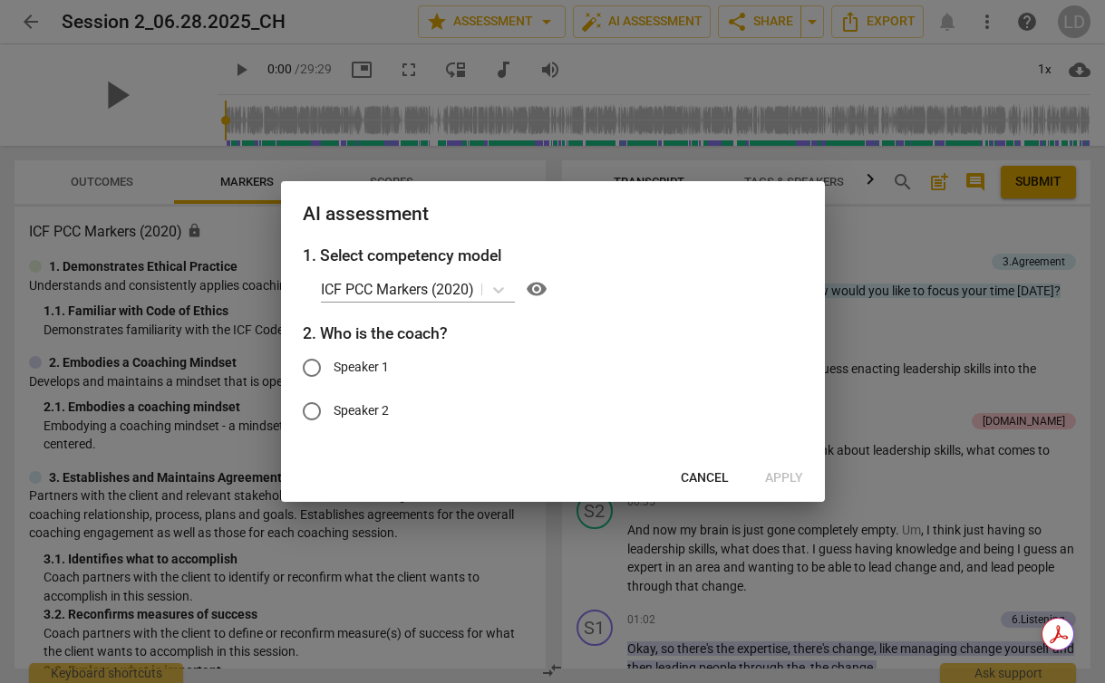
click at [359, 369] on span "Speaker 1" at bounding box center [361, 367] width 55 height 19
click at [334, 369] on input "Speaker 1" at bounding box center [312, 368] width 44 height 44
radio input "true"
click at [788, 473] on span "Apply" at bounding box center [784, 478] width 38 height 18
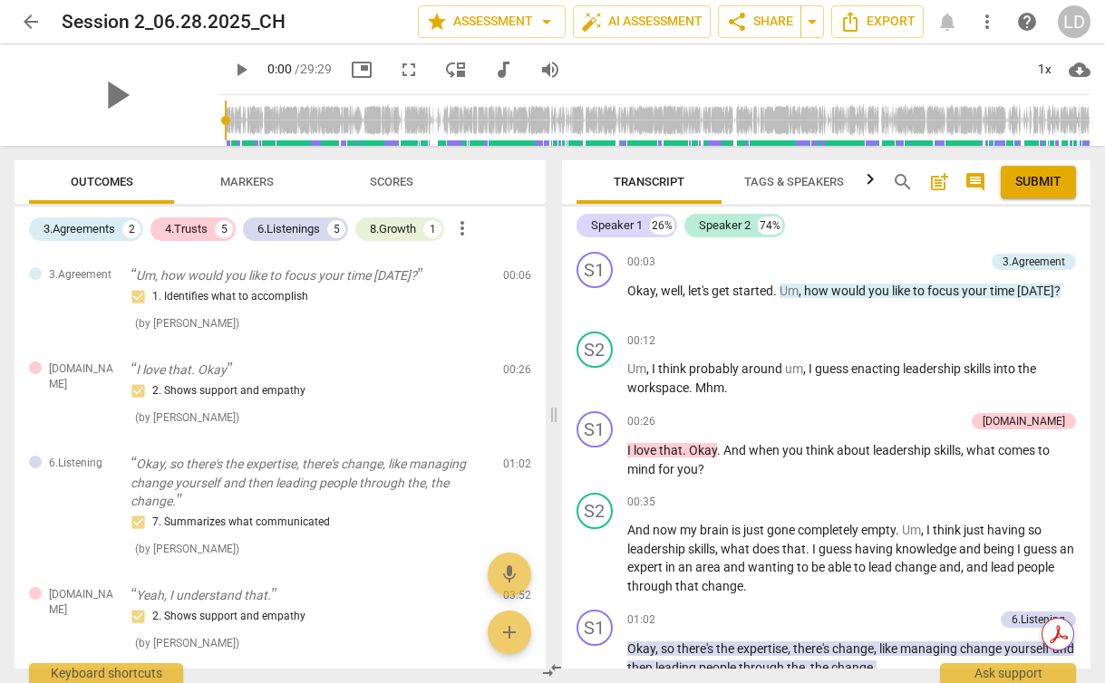
click at [989, 14] on span "more_vert" at bounding box center [987, 22] width 22 height 22
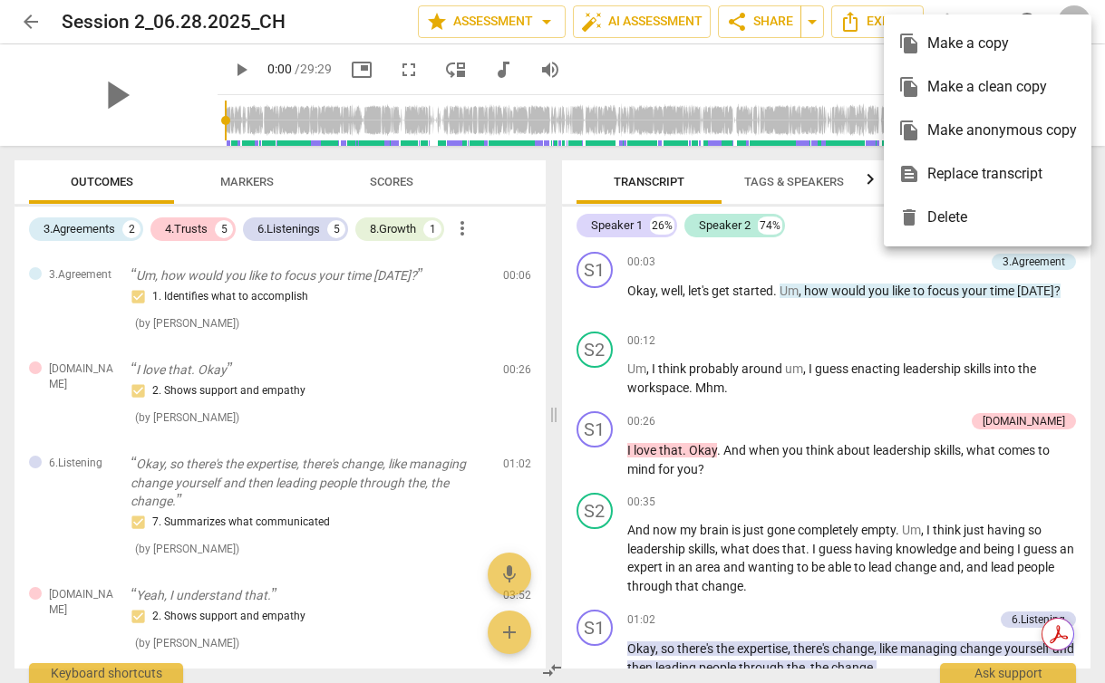
click at [931, 82] on div "file_copy Make a clean copy" at bounding box center [987, 87] width 179 height 44
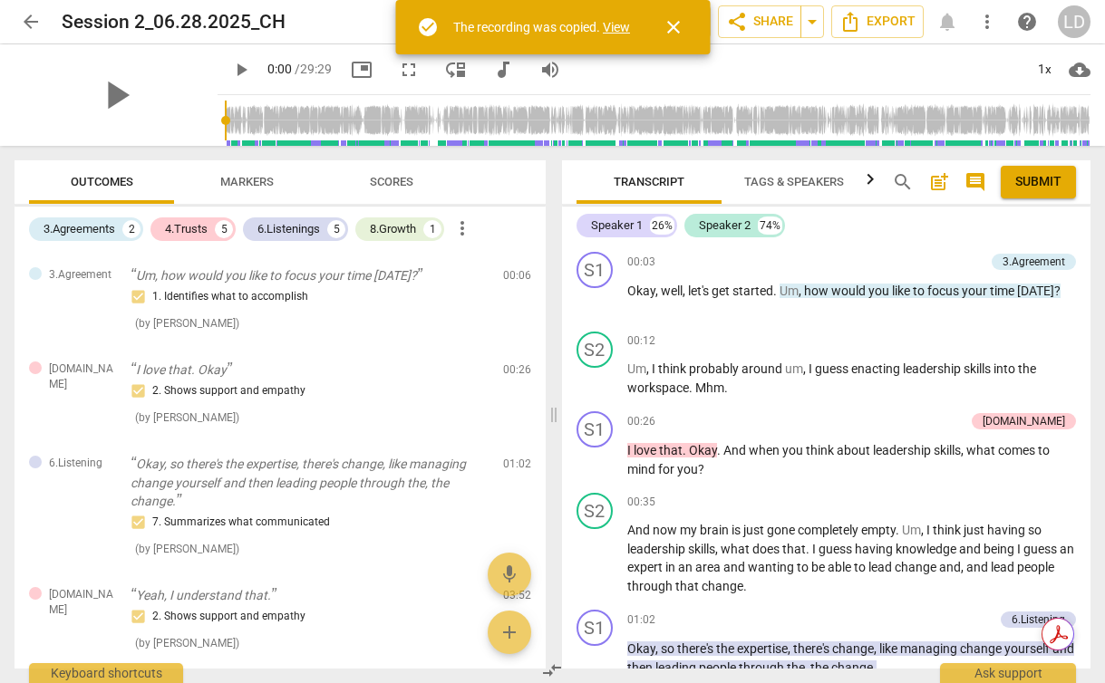
click at [610, 25] on link "View" at bounding box center [616, 27] width 27 height 15
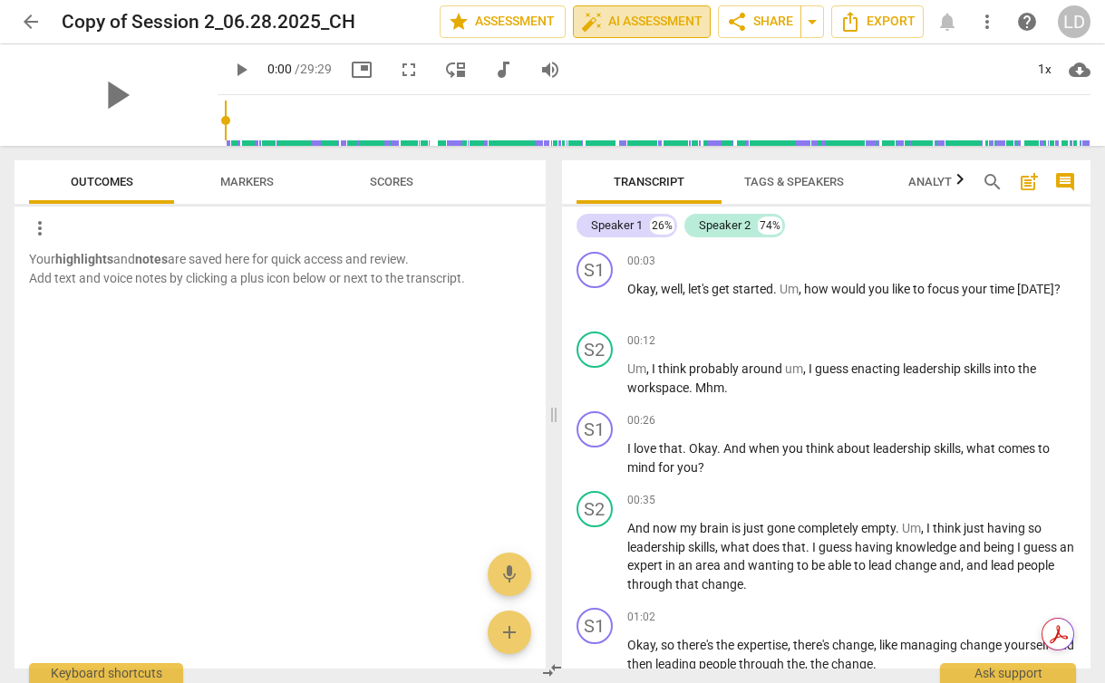
click at [601, 24] on span "auto_fix_high AI Assessment" at bounding box center [641, 22] width 121 height 22
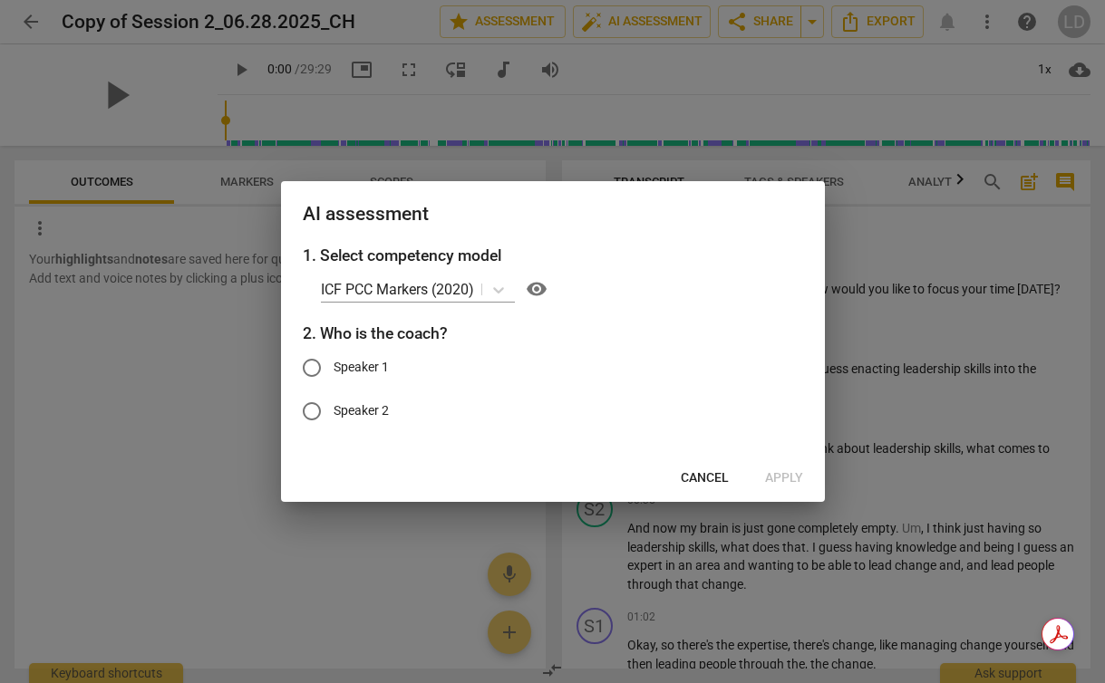
click at [384, 364] on span "Speaker 1" at bounding box center [361, 367] width 55 height 19
click at [334, 364] on input "Speaker 1" at bounding box center [312, 368] width 44 height 44
radio input "true"
click at [700, 476] on span "Cancel" at bounding box center [705, 478] width 48 height 18
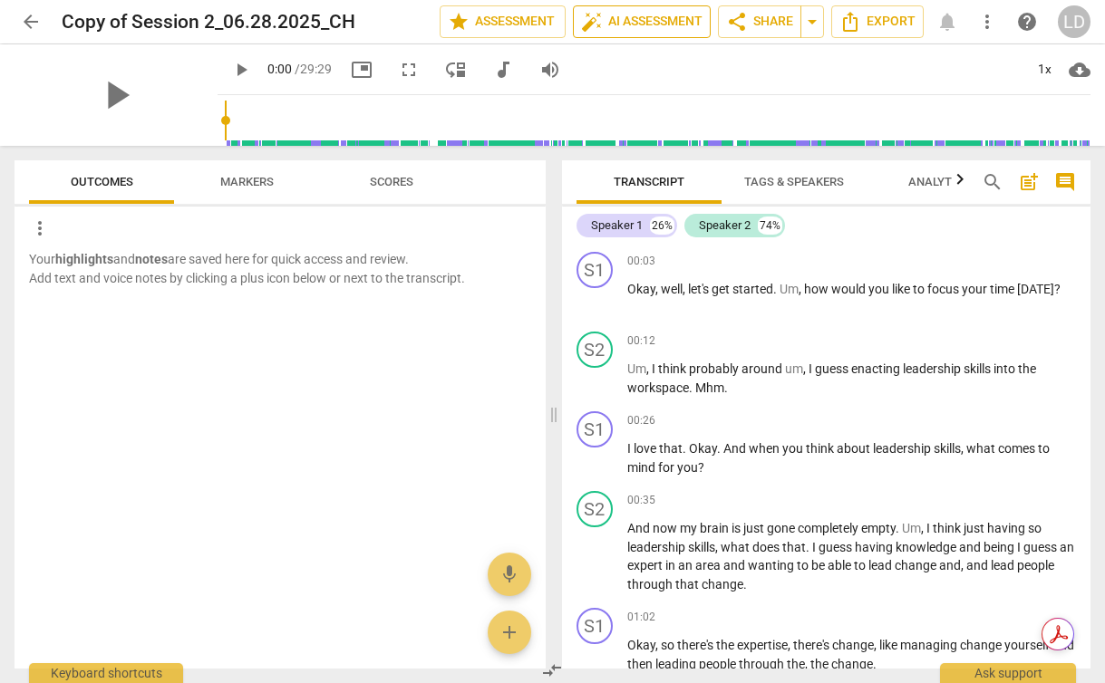
click at [639, 20] on span "auto_fix_high AI Assessment" at bounding box center [641, 22] width 121 height 22
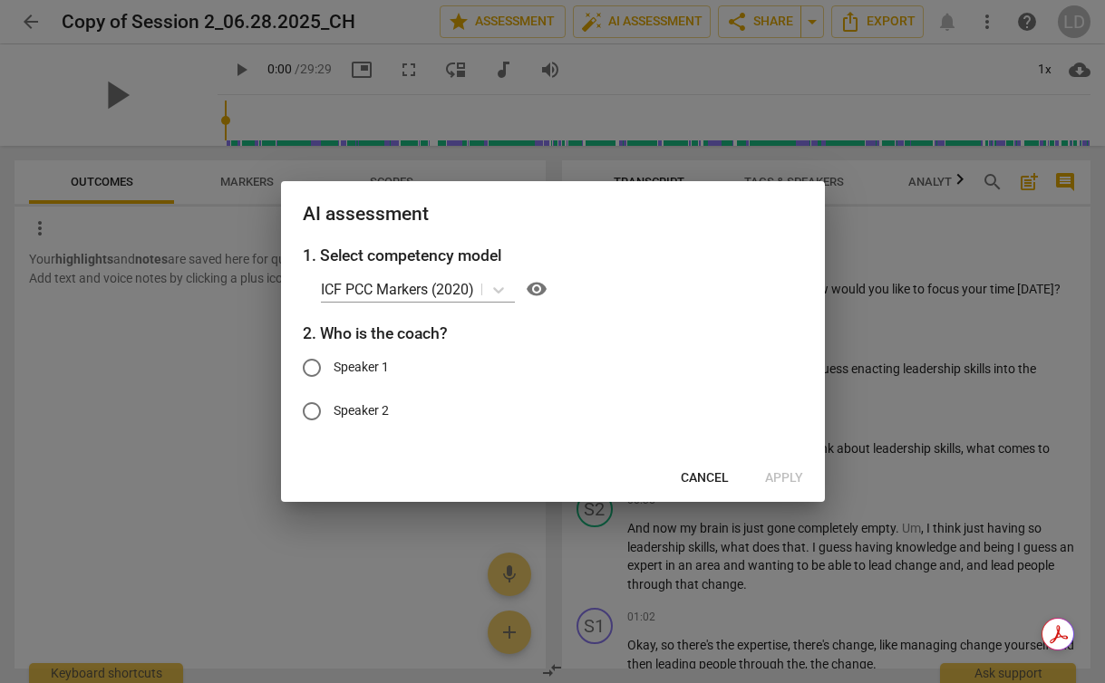
click at [376, 362] on span "Speaker 1" at bounding box center [361, 367] width 55 height 19
click at [334, 362] on input "Speaker 1" at bounding box center [312, 368] width 44 height 44
radio input "true"
click at [782, 476] on span "Apply" at bounding box center [784, 478] width 38 height 18
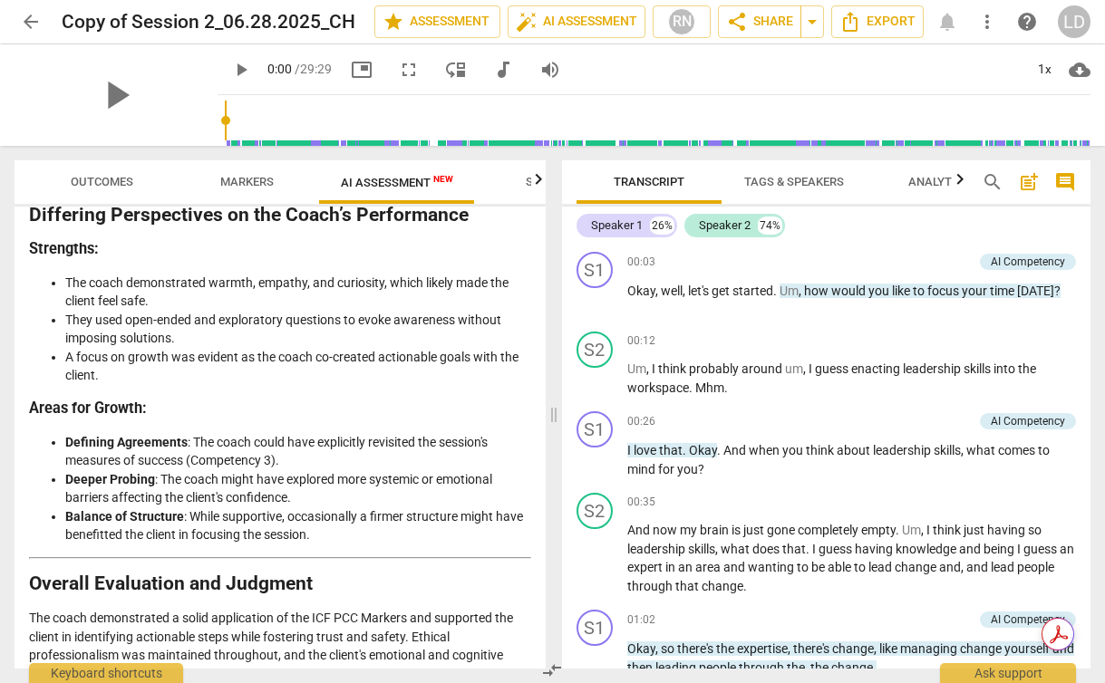
scroll to position [3040, 0]
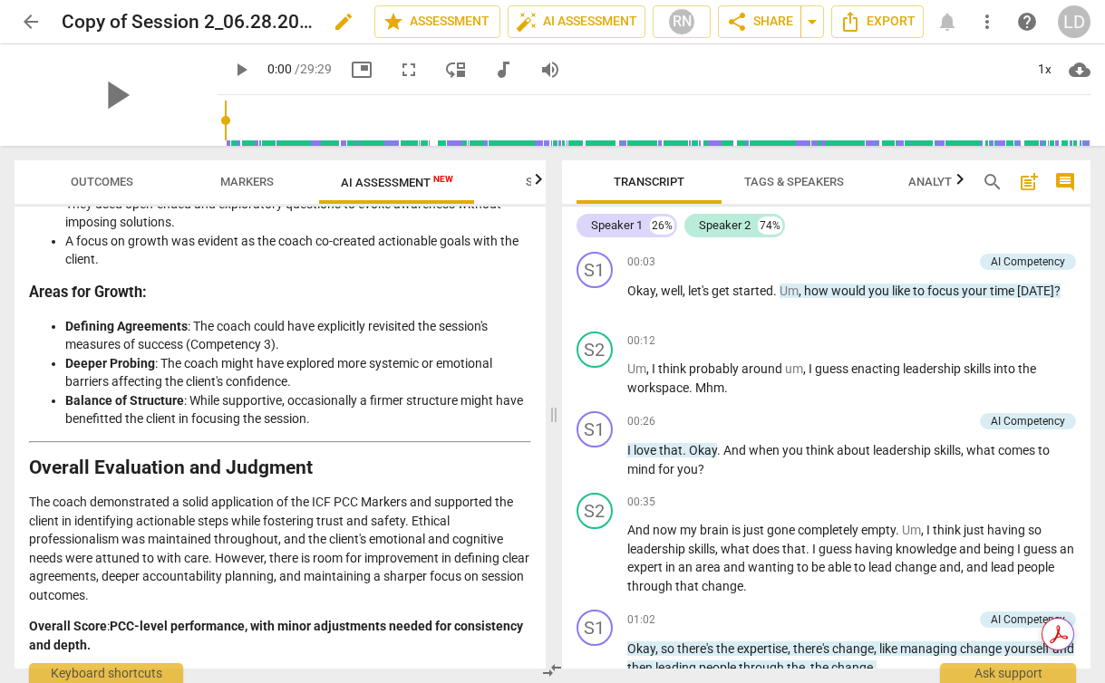
click at [142, 19] on h2 "Copy of Session 2_06.28.2025_CH" at bounding box center [187, 22] width 251 height 23
click at [340, 24] on span "edit" at bounding box center [344, 22] width 22 height 22
click at [76, 18] on input "Copy of Session 2_06.28.2025_CH" at bounding box center [178, 22] width 233 height 34
click at [71, 19] on input "Copy of Session 2_06.28.2025_CH" at bounding box center [178, 22] width 233 height 34
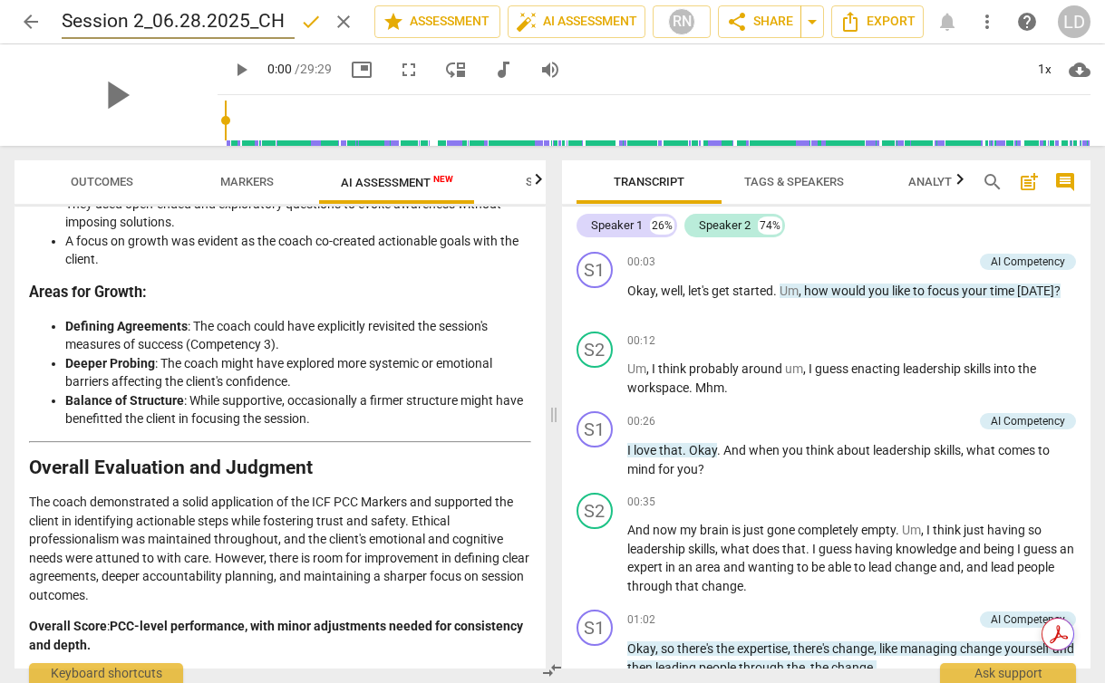
scroll to position [0, 0]
type input "PCC_Session 2.1_06.28.2025_CH"
click at [305, 19] on span "done" at bounding box center [311, 22] width 22 height 22
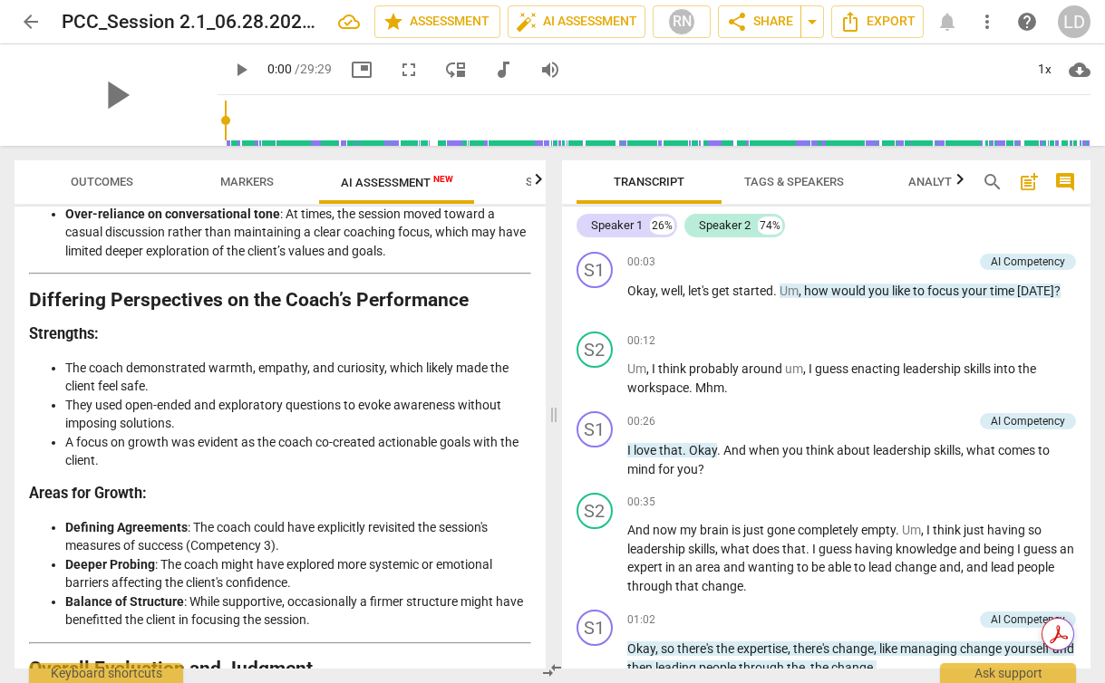
scroll to position [3040, 0]
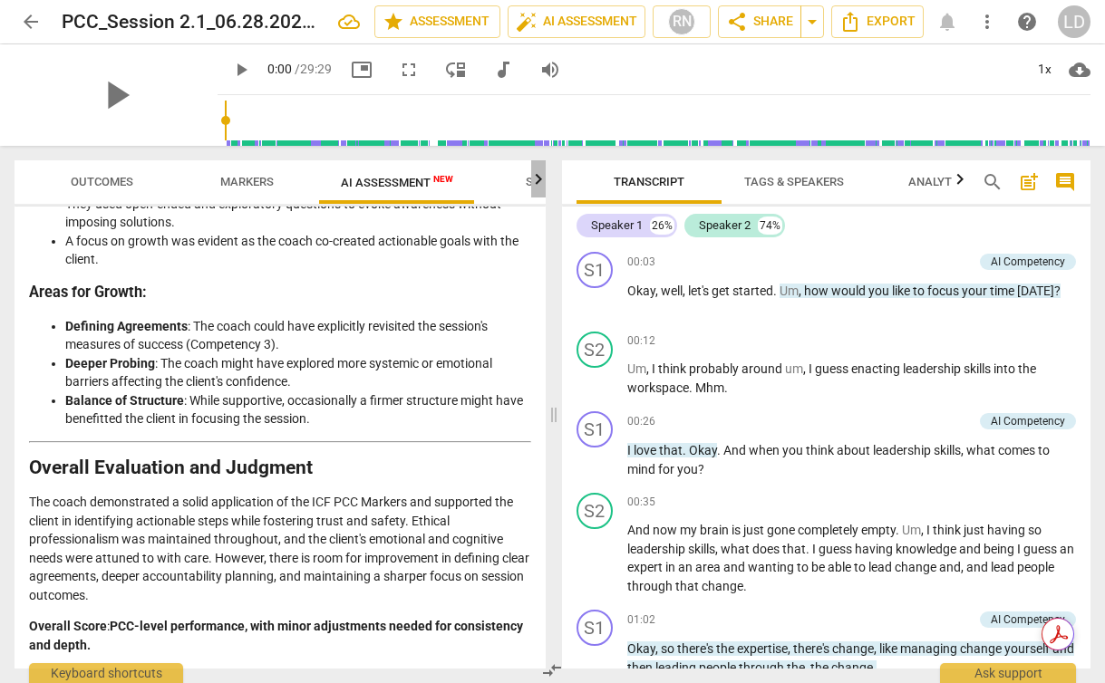
click at [533, 174] on icon "button" at bounding box center [538, 180] width 22 height 22
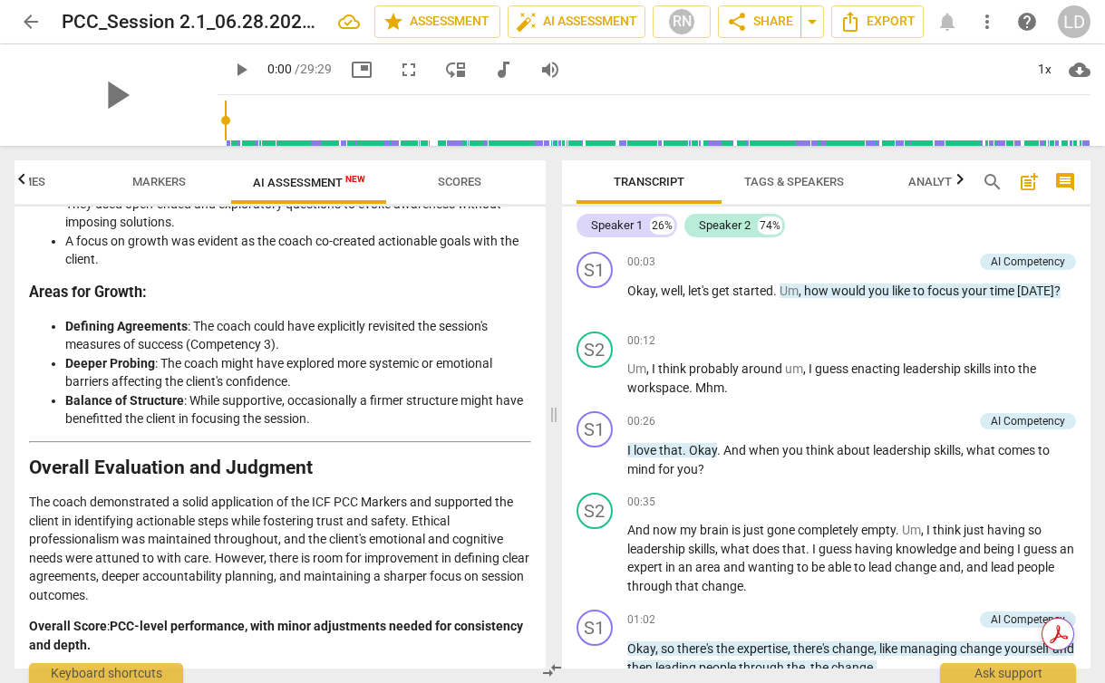
click at [435, 185] on span "Scores" at bounding box center [459, 182] width 87 height 24
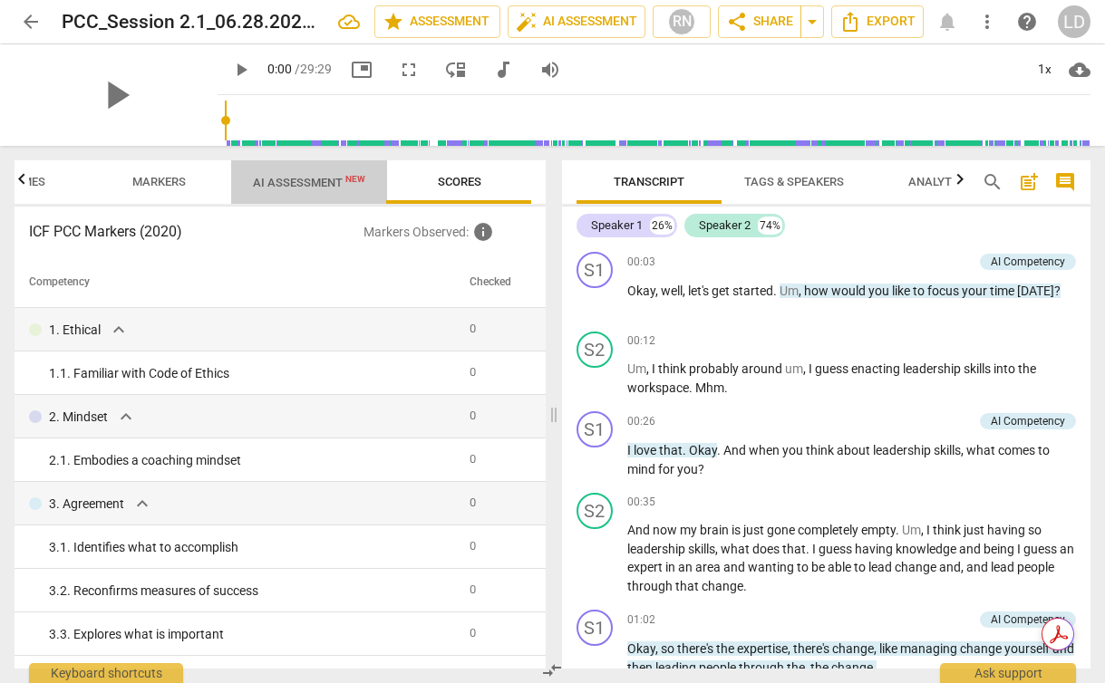
click at [287, 171] on span "AI Assessment New" at bounding box center [309, 182] width 156 height 27
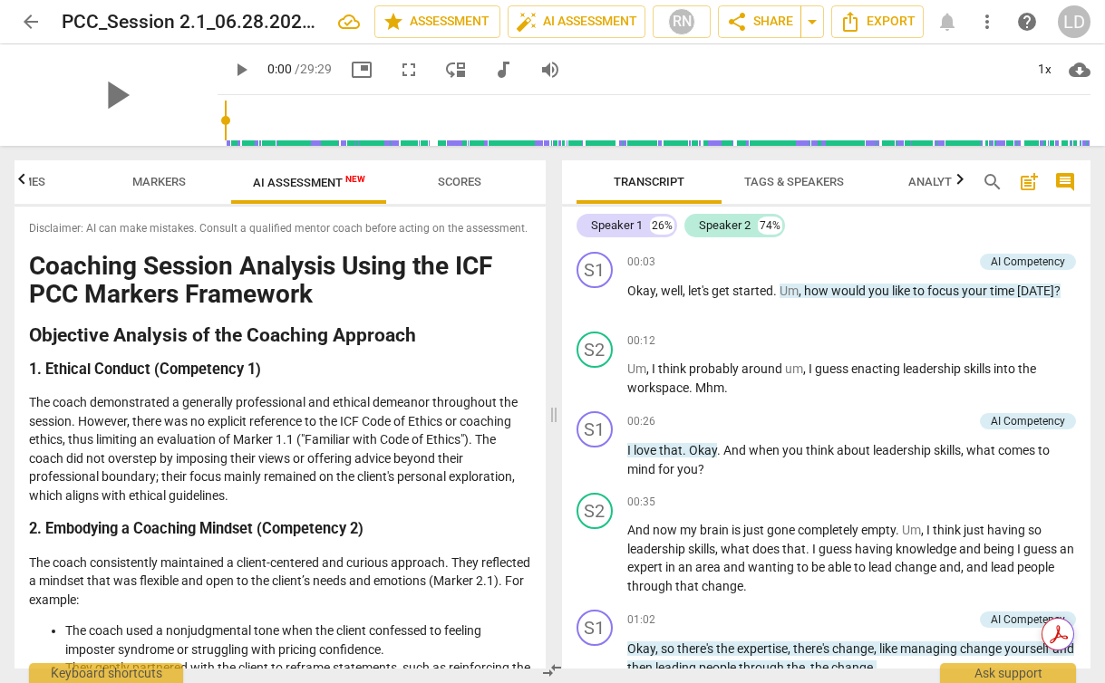
click at [287, 171] on span "AI Assessment New" at bounding box center [309, 182] width 156 height 27
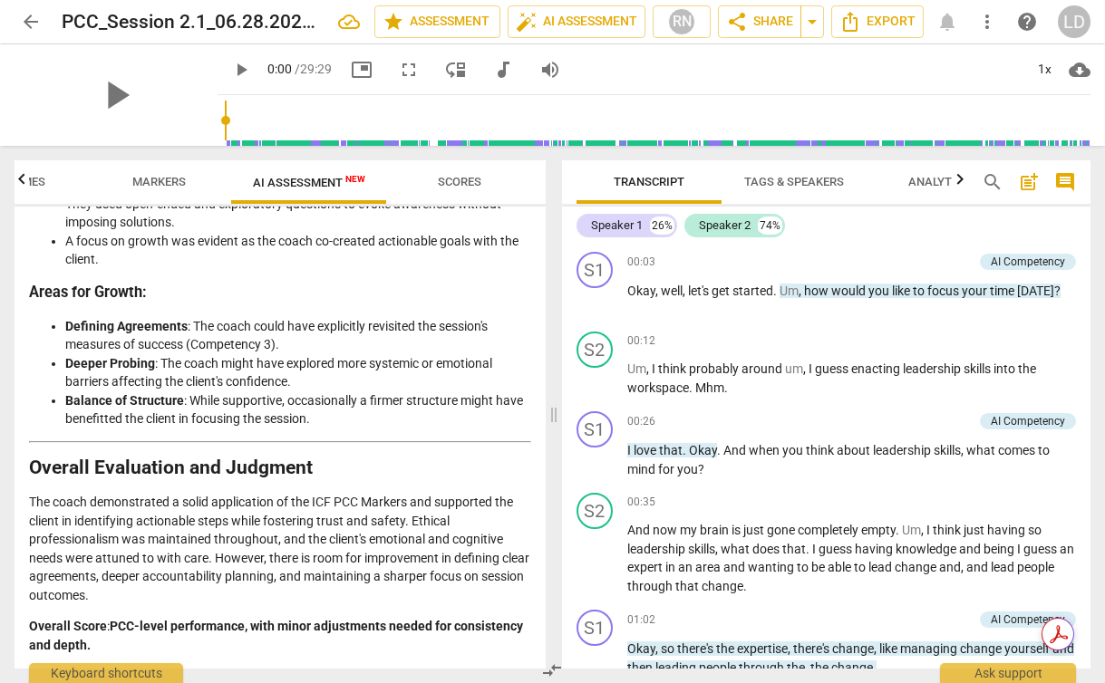
scroll to position [3040, 0]
click at [29, 15] on span "arrow_back" at bounding box center [31, 22] width 22 height 22
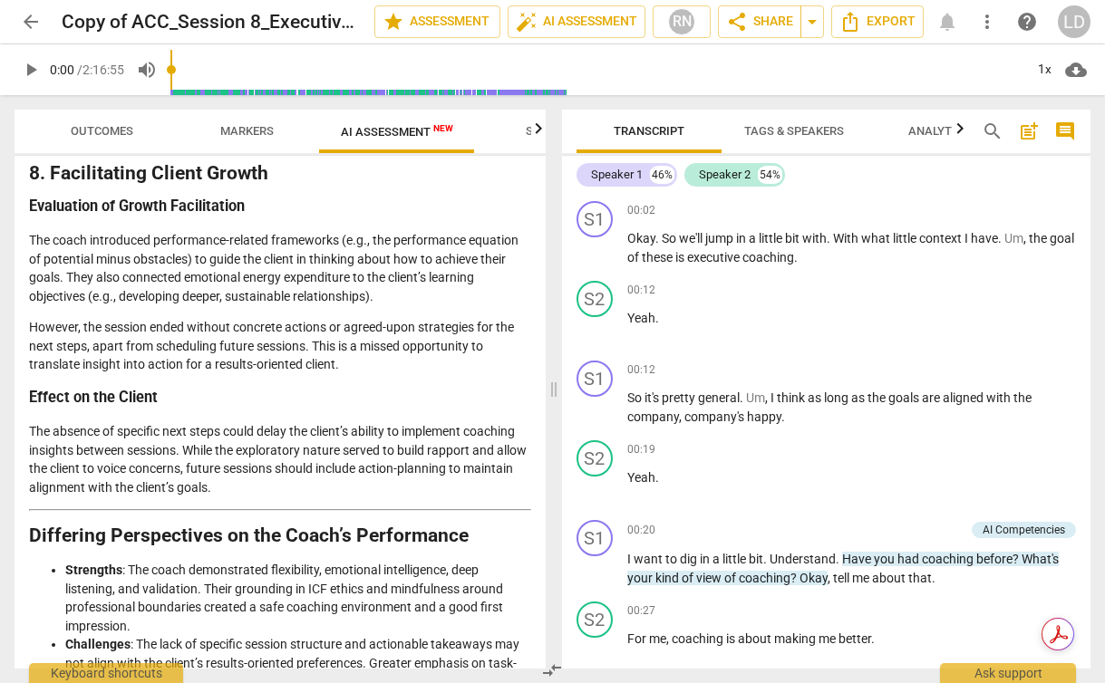
scroll to position [3383, 0]
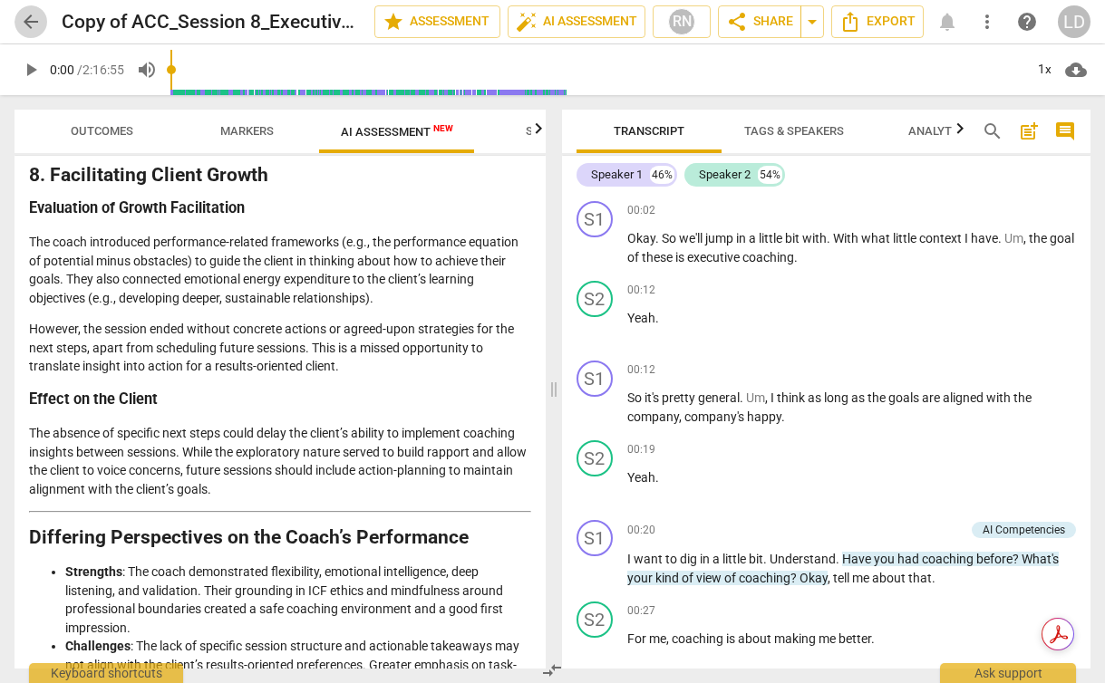
click at [27, 12] on span "arrow_back" at bounding box center [31, 22] width 22 height 22
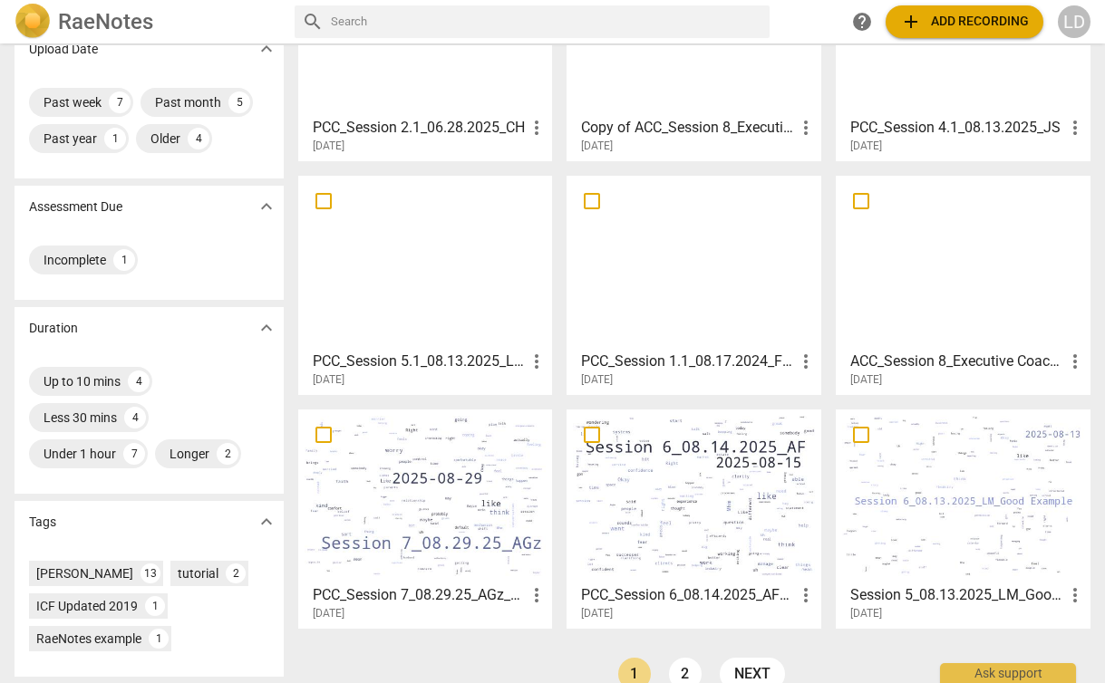
scroll to position [310, 0]
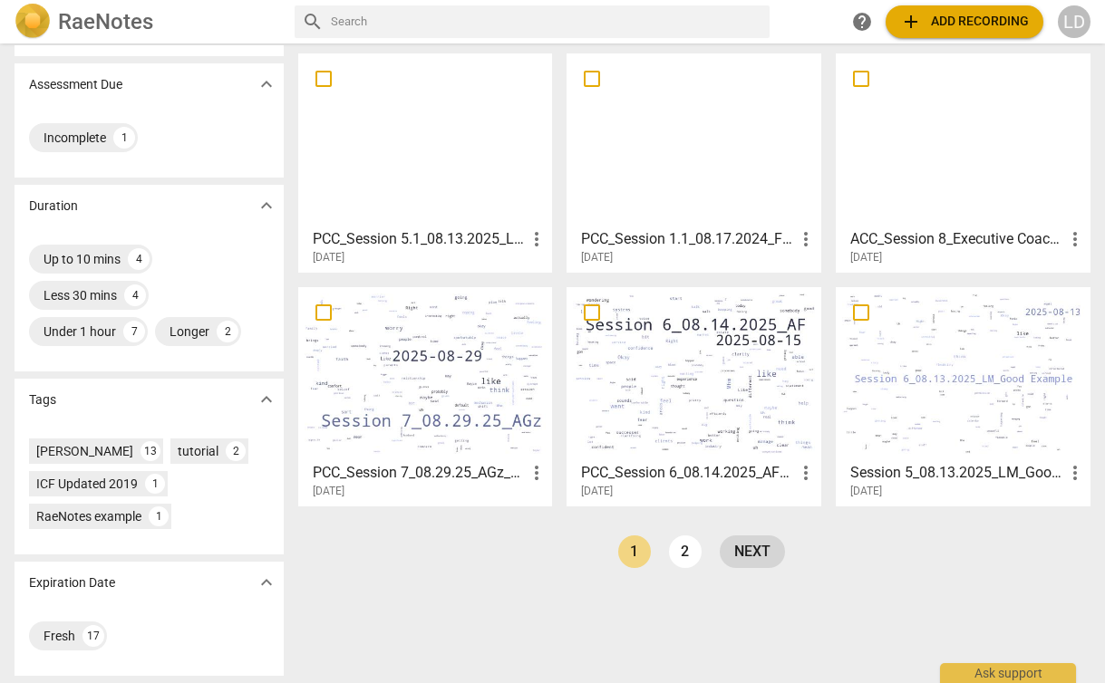
click at [747, 552] on link "next" at bounding box center [752, 552] width 65 height 33
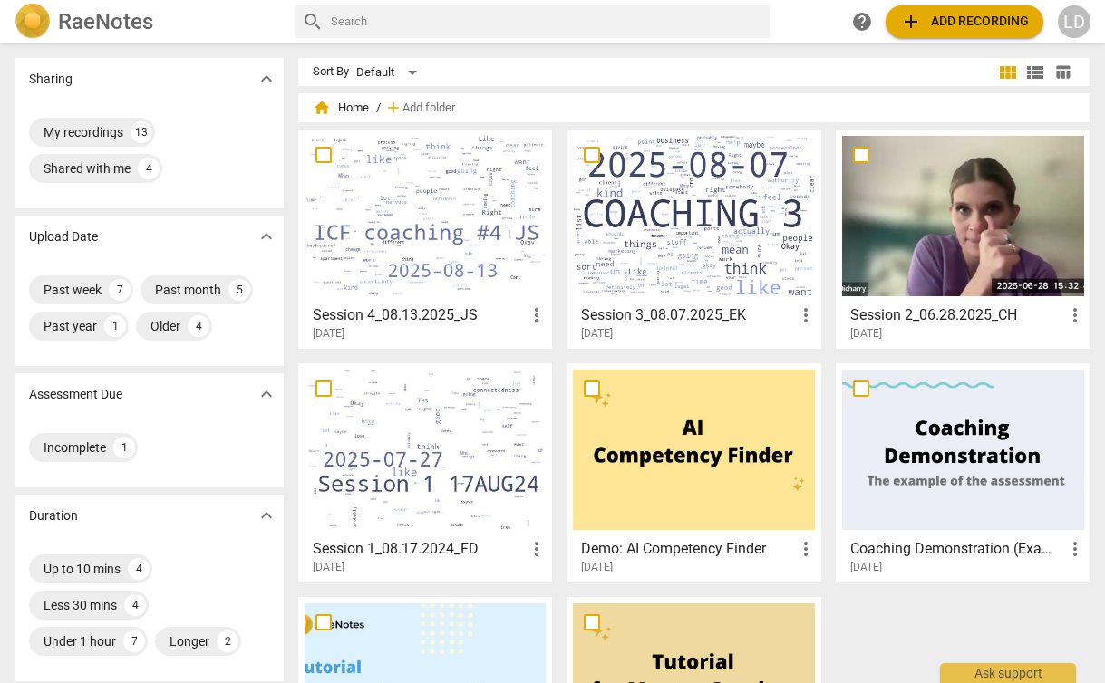
click at [686, 256] on div at bounding box center [694, 216] width 242 height 160
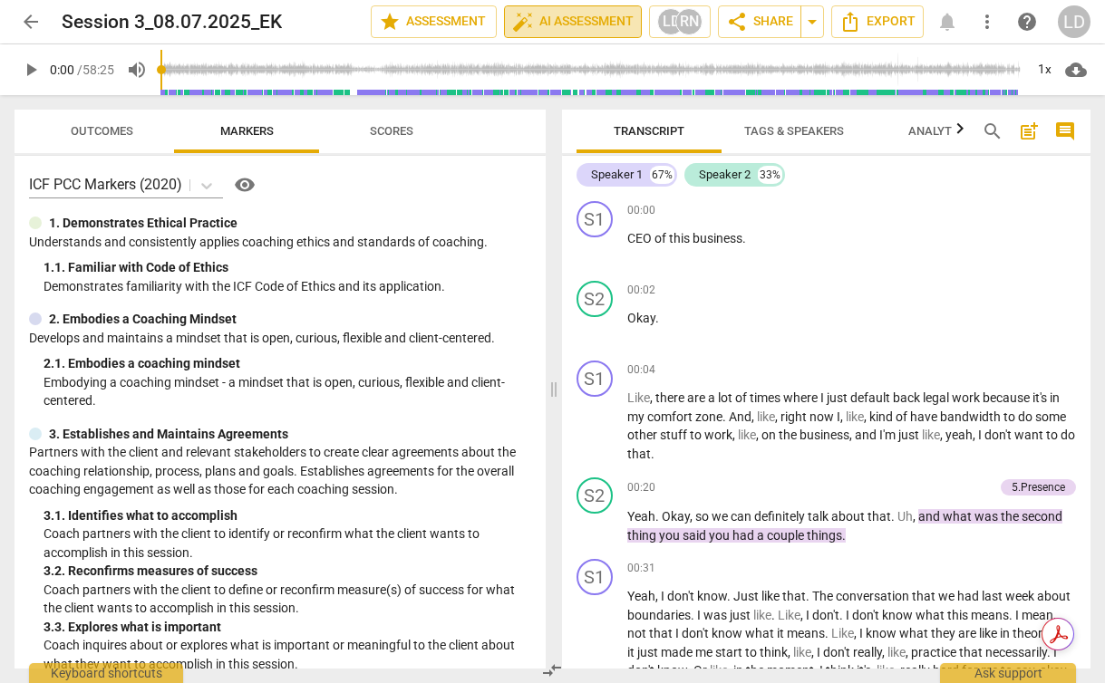
click at [579, 25] on span "auto_fix_high AI Assessment" at bounding box center [572, 22] width 121 height 22
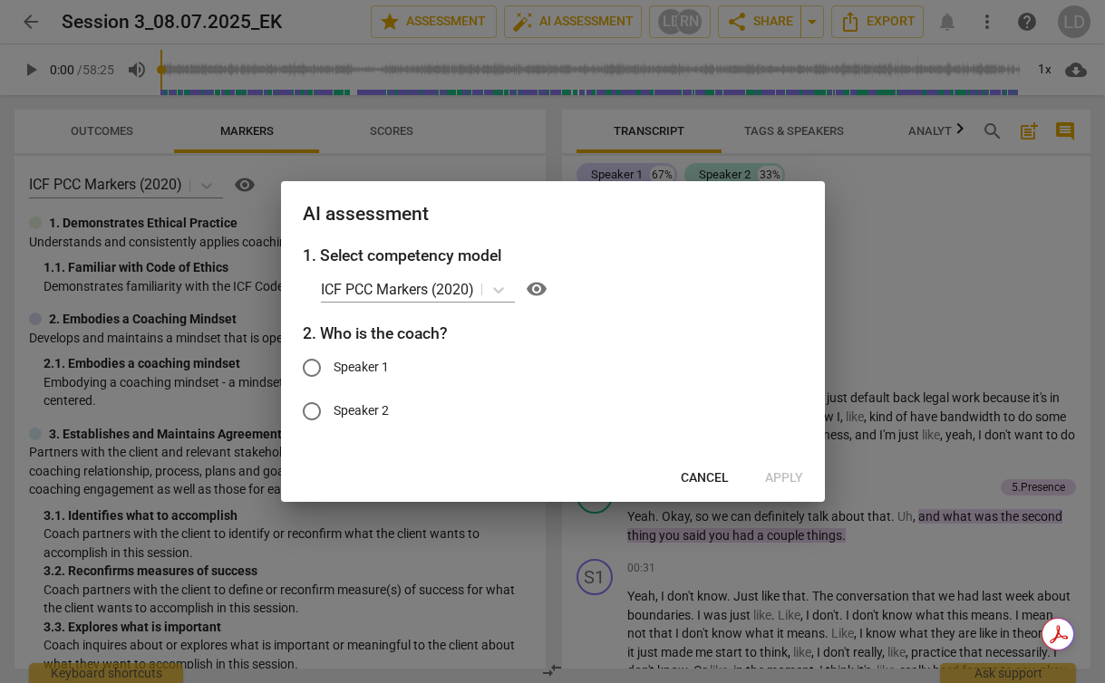
click at [364, 410] on span "Speaker 2" at bounding box center [361, 410] width 55 height 19
click at [334, 410] on input "Speaker 2" at bounding box center [312, 412] width 44 height 44
radio input "true"
click at [786, 481] on span "Apply" at bounding box center [784, 478] width 38 height 18
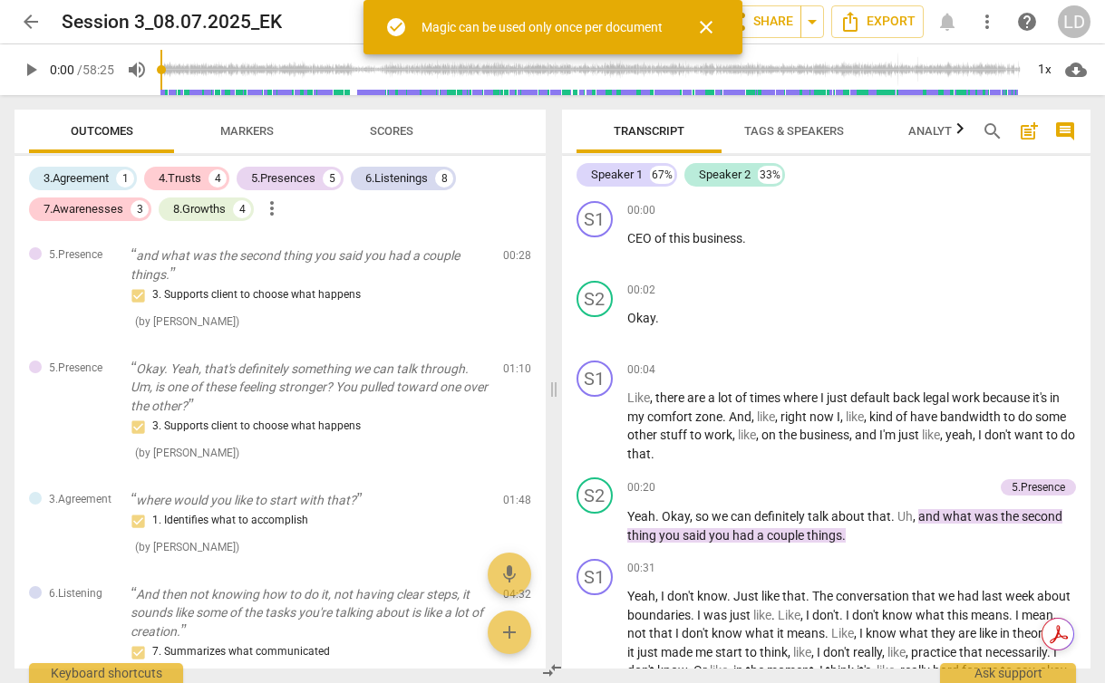
click at [709, 22] on span "close" at bounding box center [706, 27] width 22 height 22
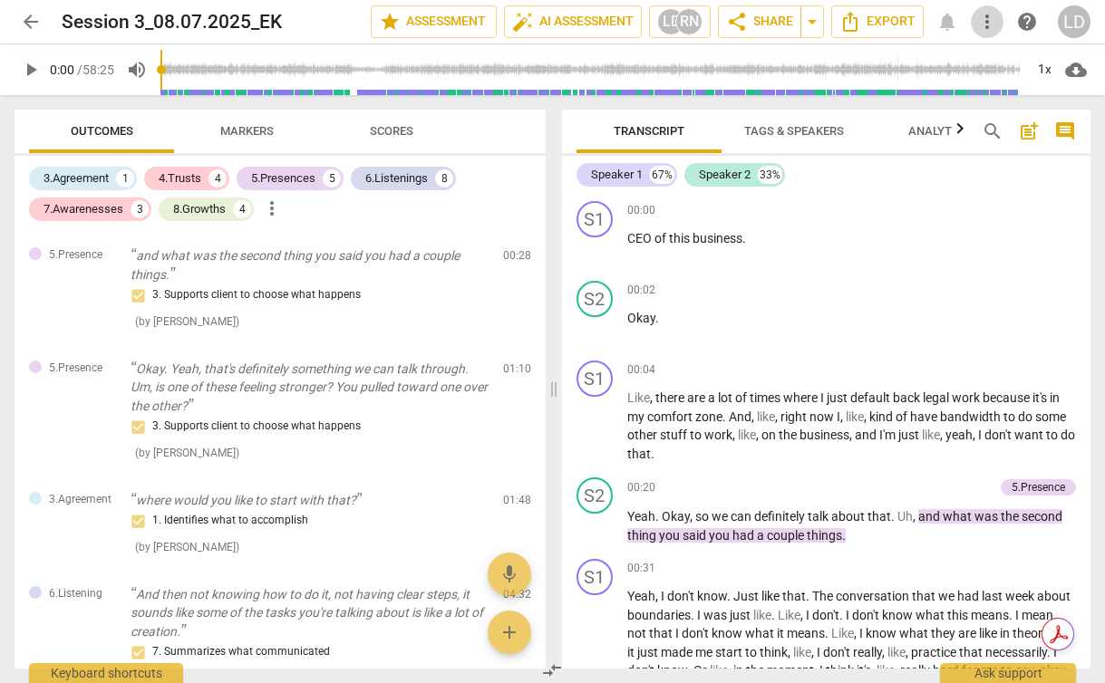
click at [989, 27] on span "more_vert" at bounding box center [987, 22] width 22 height 22
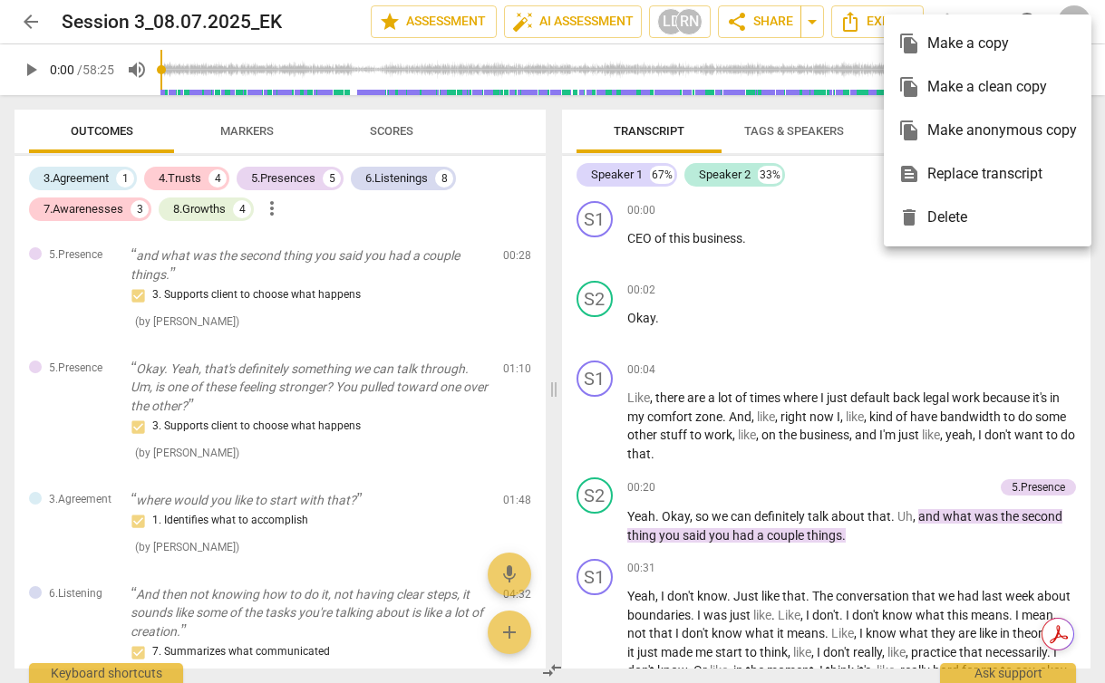
click at [1000, 83] on div "file_copy Make a clean copy" at bounding box center [987, 87] width 179 height 44
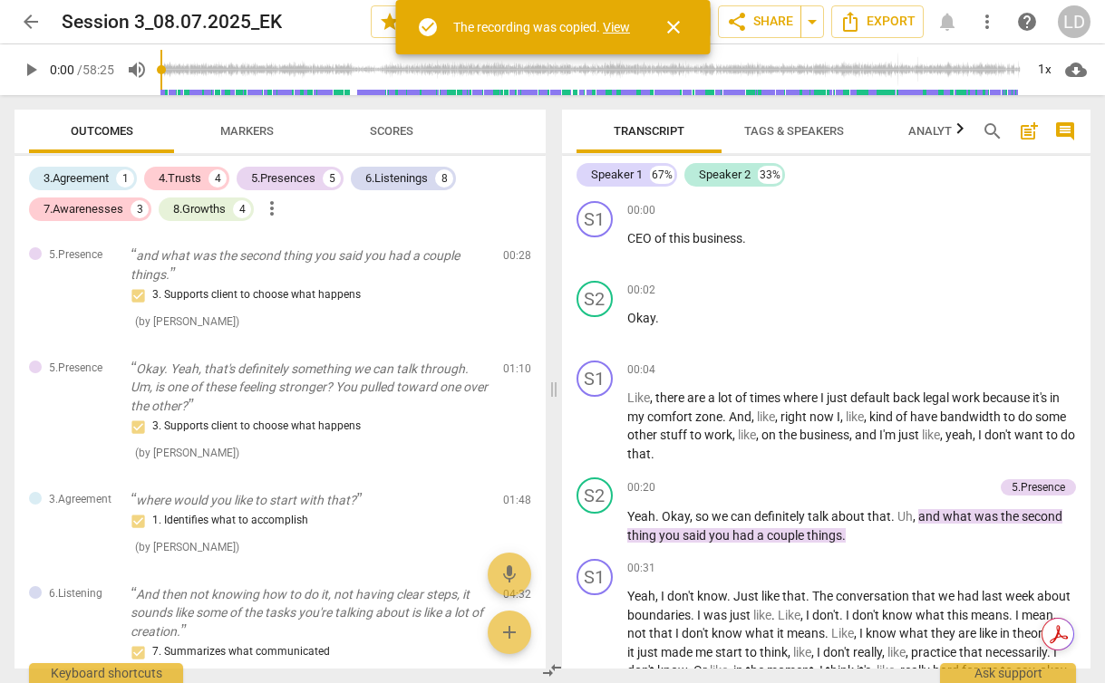
click at [617, 24] on link "View" at bounding box center [616, 27] width 27 height 15
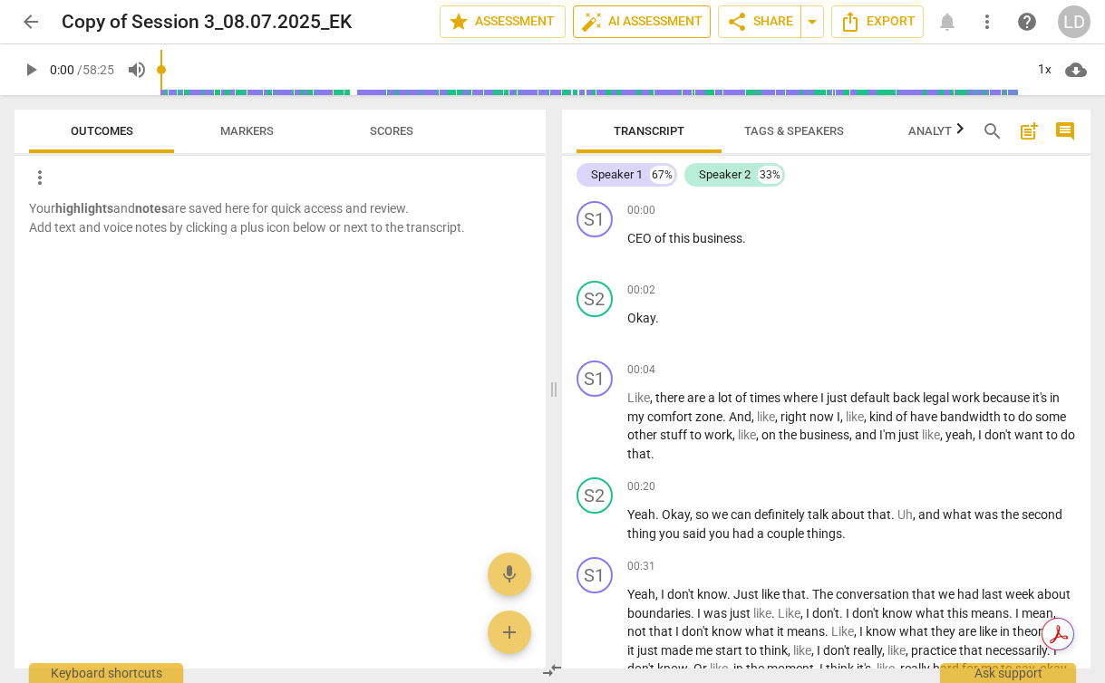
click at [614, 24] on span "auto_fix_high AI Assessment" at bounding box center [641, 22] width 121 height 22
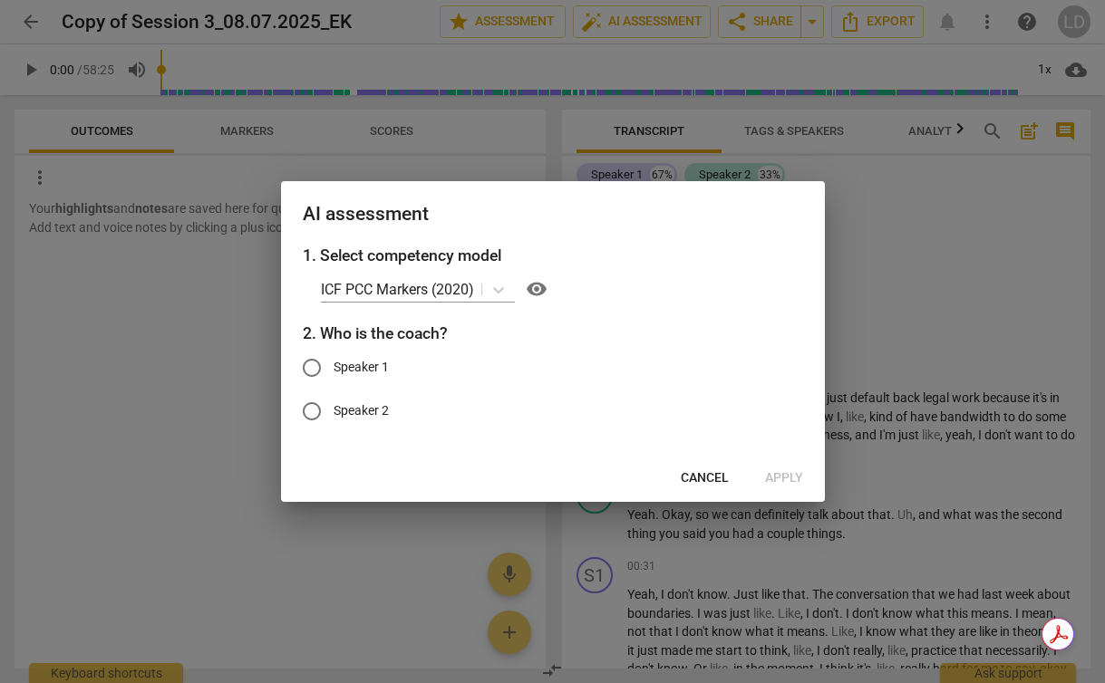
click at [362, 403] on span "Speaker 2" at bounding box center [361, 410] width 55 height 19
click at [334, 403] on input "Speaker 2" at bounding box center [312, 412] width 44 height 44
radio input "true"
click at [770, 481] on span "Apply" at bounding box center [784, 478] width 38 height 18
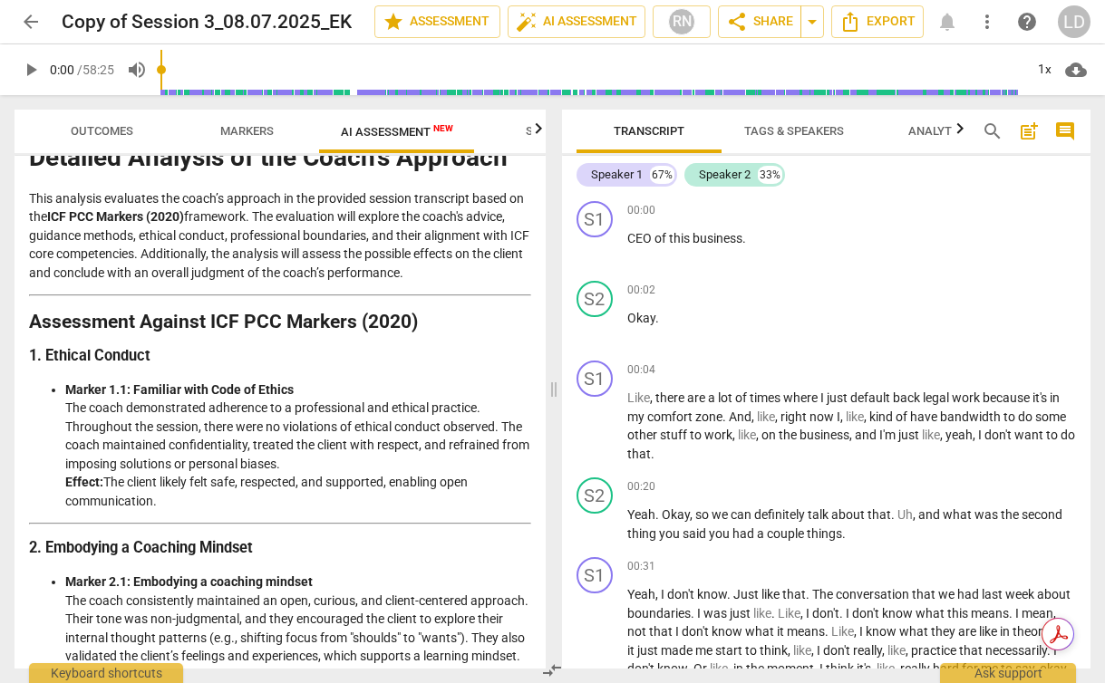
scroll to position [62, 0]
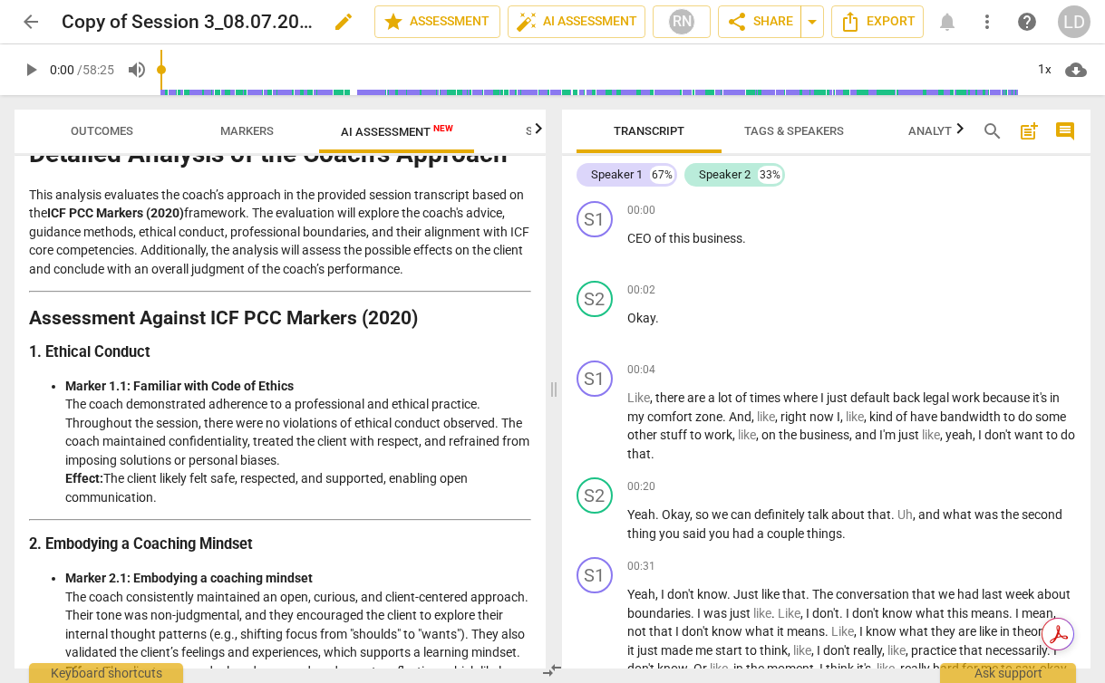
click at [333, 22] on span "edit" at bounding box center [344, 22] width 22 height 22
click at [305, 206] on p "This analysis evaluates the coach’s approach in the provided session transcript…" at bounding box center [280, 232] width 502 height 93
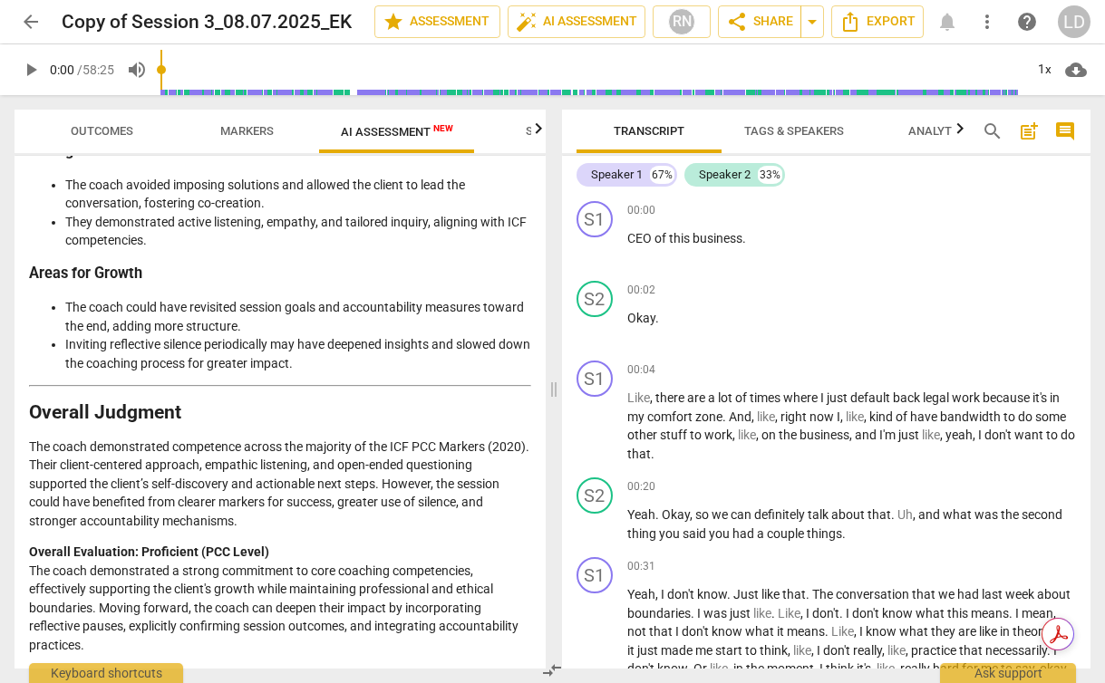
scroll to position [2878, 0]
click at [273, 566] on p "Overall Evaluation: Proficient (PCC Level) The coach demonstrated a strong comm…" at bounding box center [280, 598] width 502 height 111
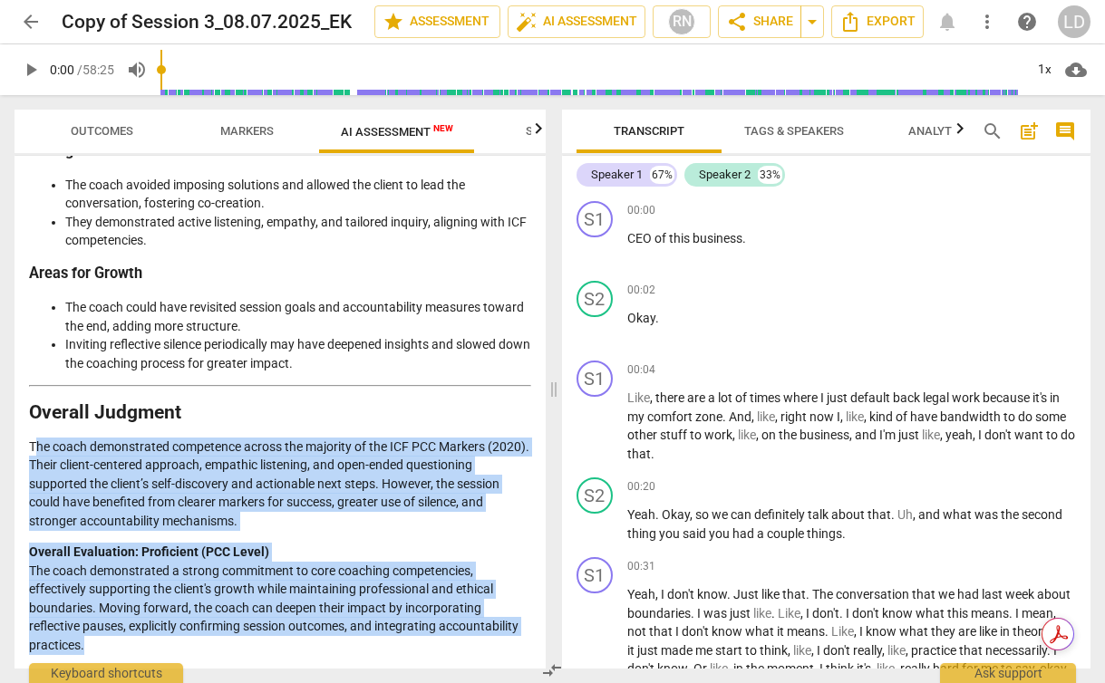
drag, startPoint x: 85, startPoint y: 641, endPoint x: 35, endPoint y: 438, distance: 209.0
click at [74, 487] on p "The coach demonstrated competence across the majority of the ICF PCC Markers (2…" at bounding box center [280, 484] width 502 height 93
drag, startPoint x: 89, startPoint y: 643, endPoint x: 30, endPoint y: 414, distance: 235.9
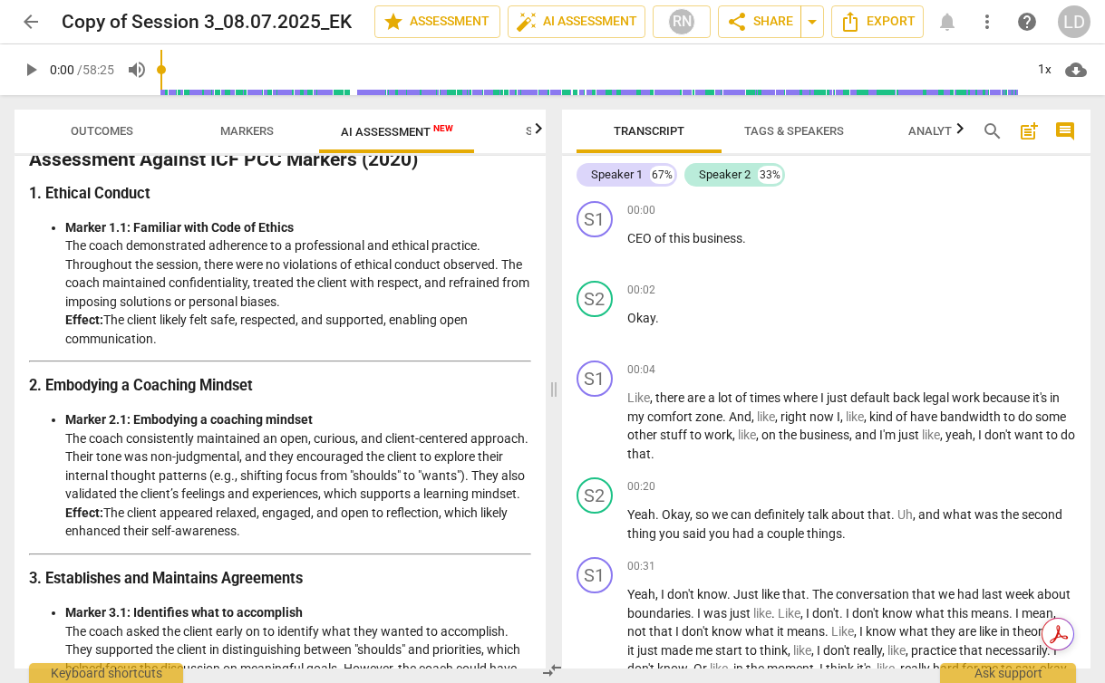
scroll to position [0, 0]
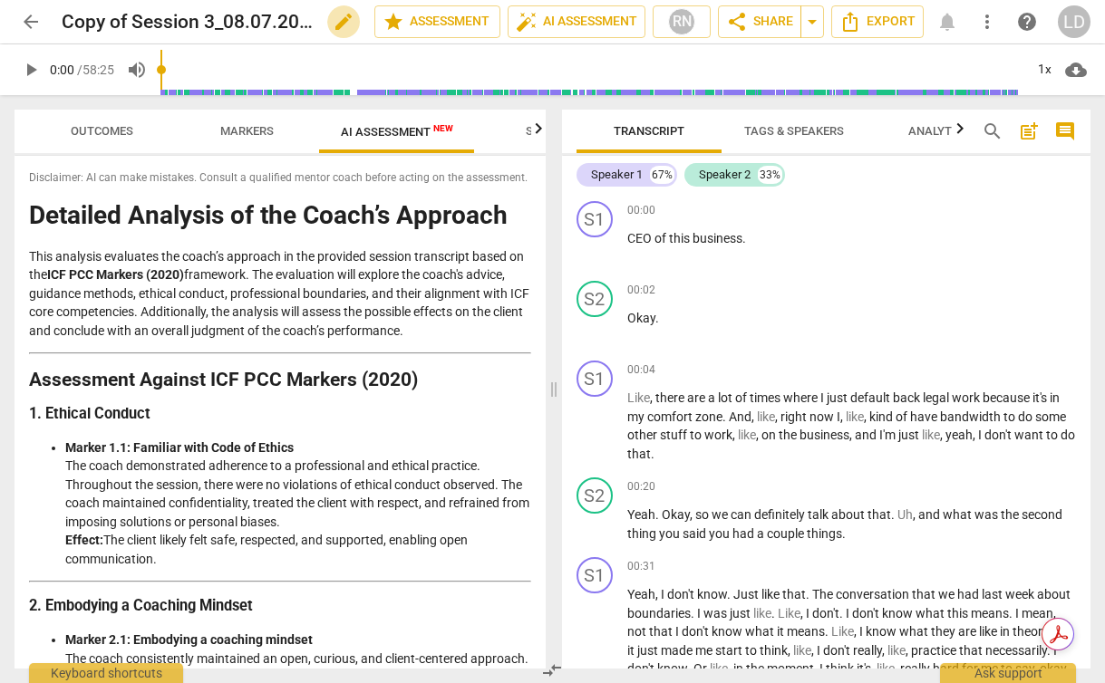
click at [341, 22] on span "edit" at bounding box center [344, 22] width 22 height 22
click at [73, 19] on input "Copy of Session 3_08.07.2025_EK" at bounding box center [178, 22] width 233 height 34
type input "PCC_Session 3_08.07.2025_EK"
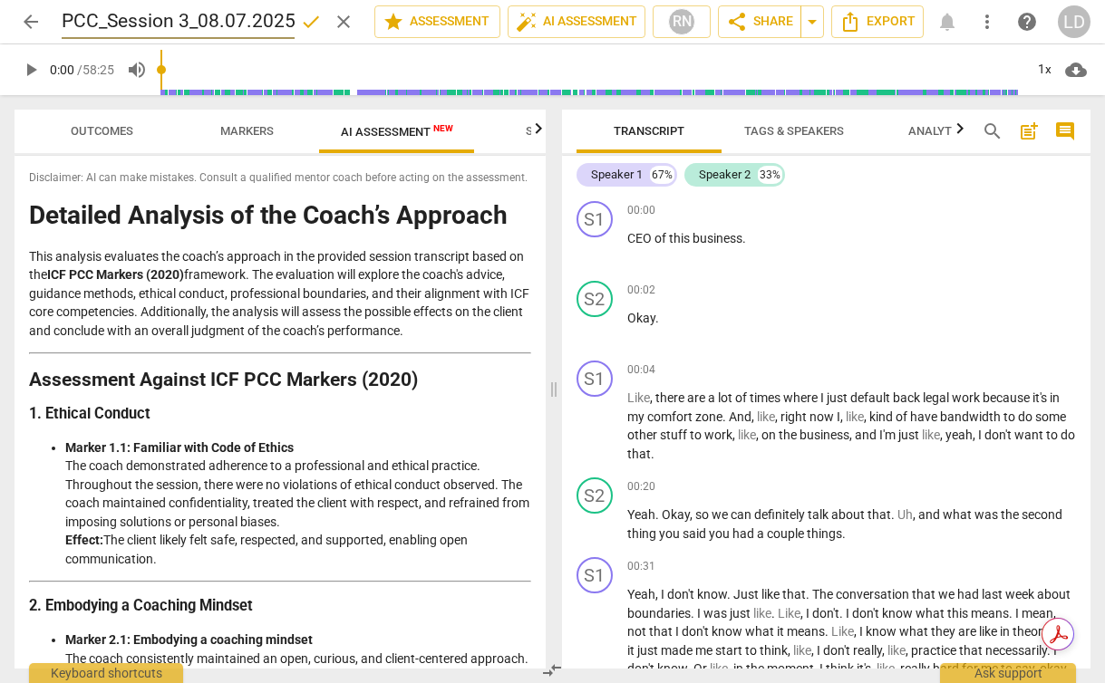
click at [301, 29] on span "done" at bounding box center [311, 22] width 22 height 22
click at [334, 24] on span "edit" at bounding box center [344, 22] width 22 height 22
click at [151, 19] on input "PCC_Session 3_08.07.2025_EK" at bounding box center [178, 22] width 233 height 34
type input "PCC_Session 3.1_08.07.2025_EK"
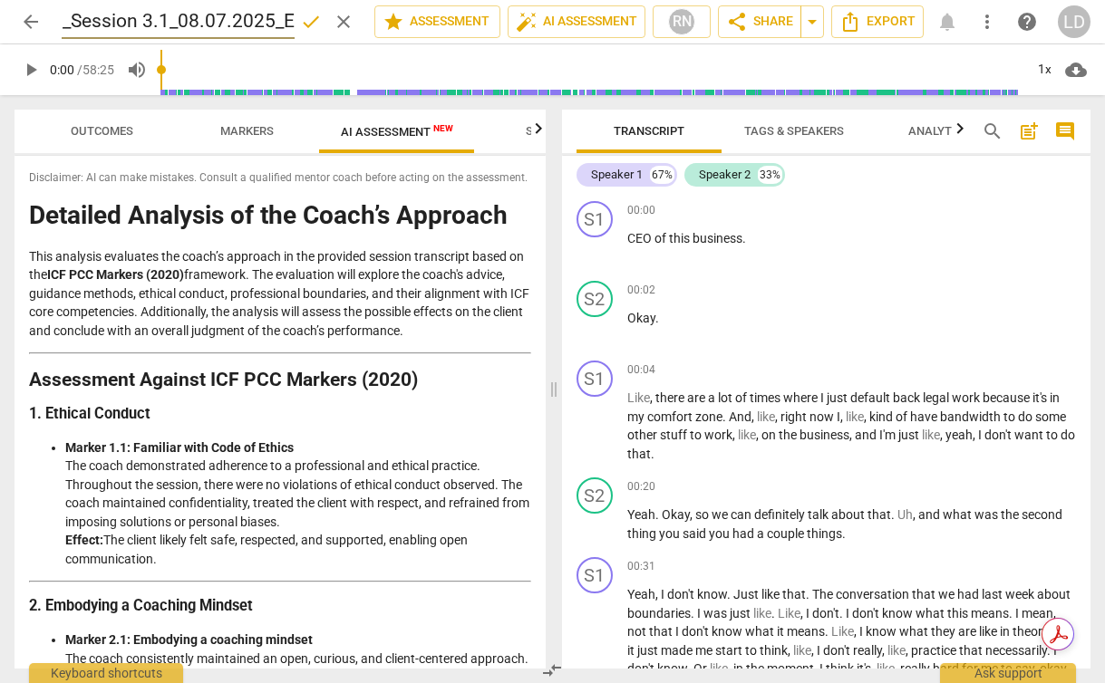
scroll to position [0, 0]
click at [305, 24] on span "done" at bounding box center [311, 22] width 22 height 22
click at [314, 296] on p "This analysis evaluates the coach’s approach in the provided session transcript…" at bounding box center [280, 293] width 502 height 93
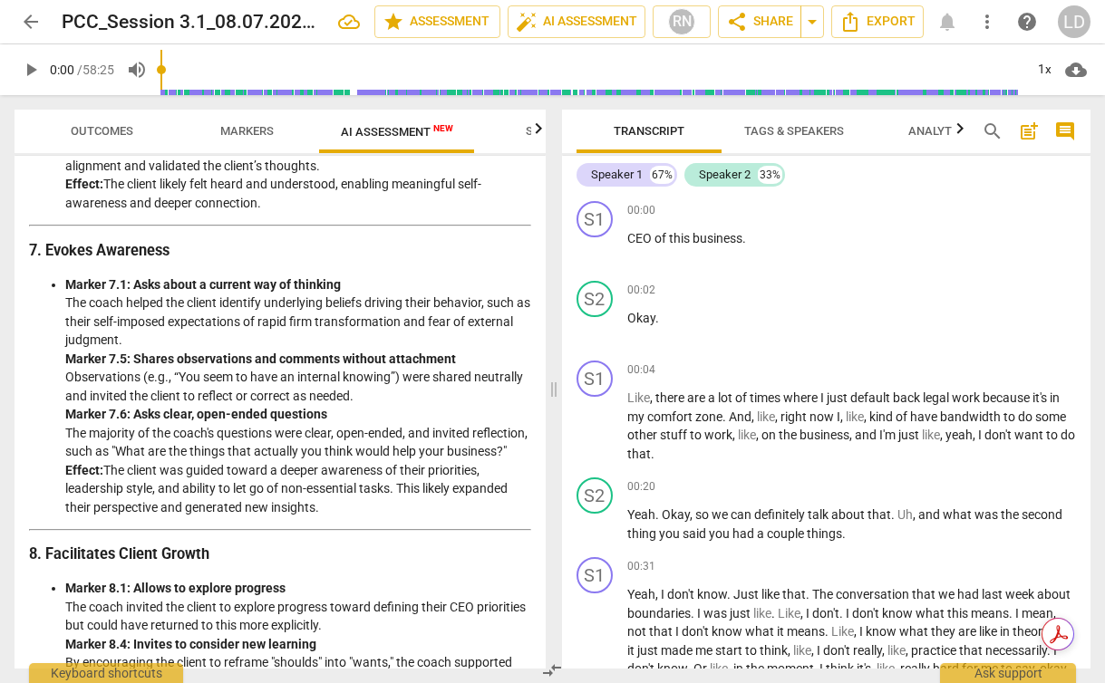
scroll to position [1728, 0]
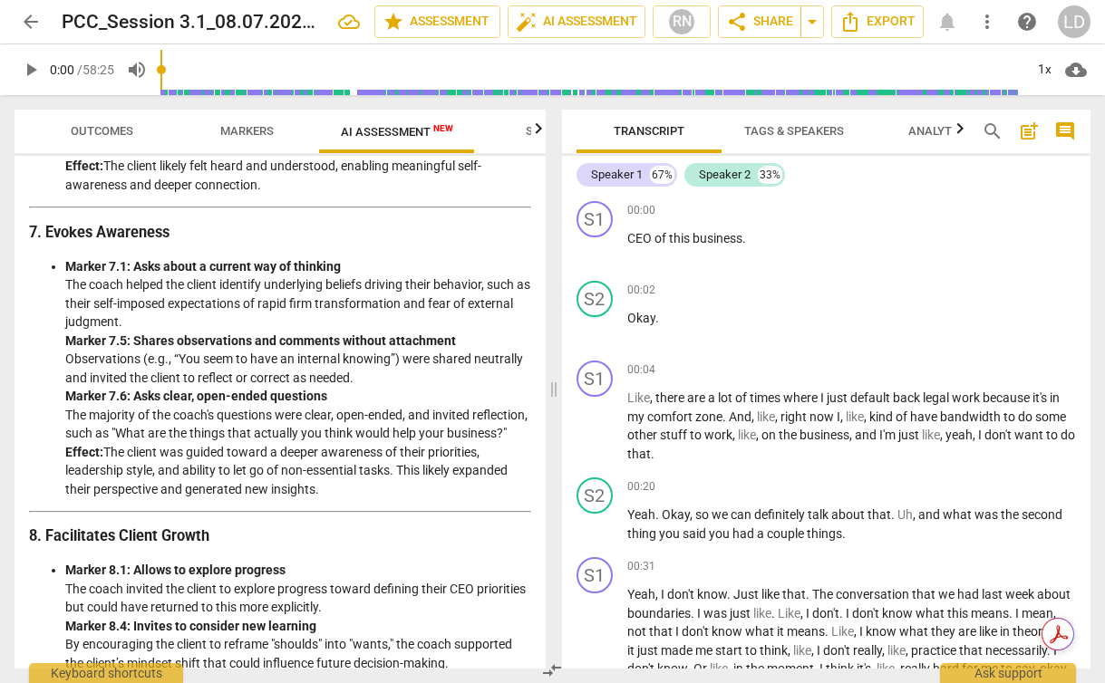
click at [349, 427] on li "Marker 7.1: Asks about a current way of thinking The coach helped the client id…" at bounding box center [298, 378] width 466 height 242
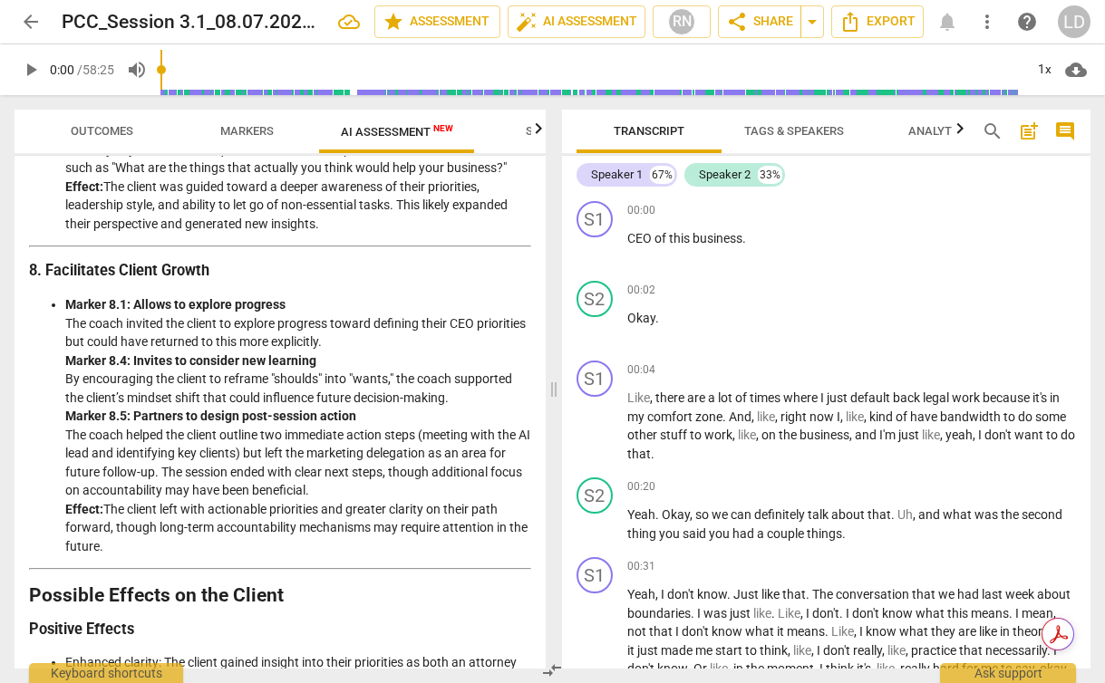
scroll to position [1993, 0]
click at [265, 369] on strong "Marker 8.4: Invites to consider new learning" at bounding box center [190, 361] width 251 height 15
click at [289, 526] on li "Marker 8.1: Allows to explore progress The coach invited the client to explore …" at bounding box center [298, 426] width 466 height 260
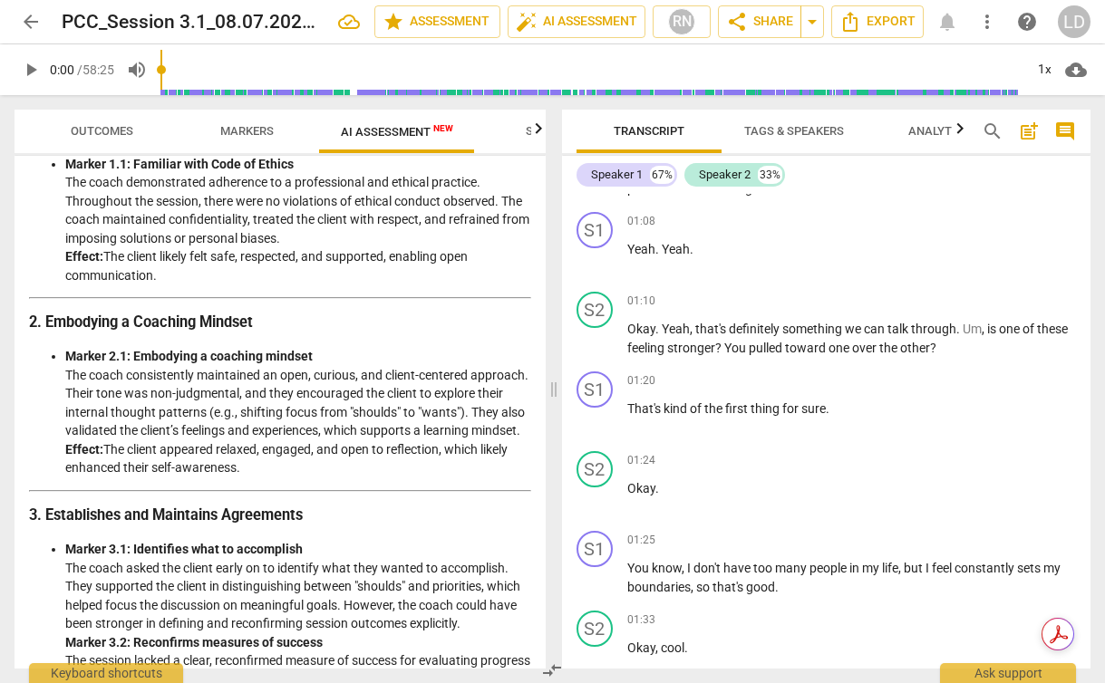
scroll to position [0, 0]
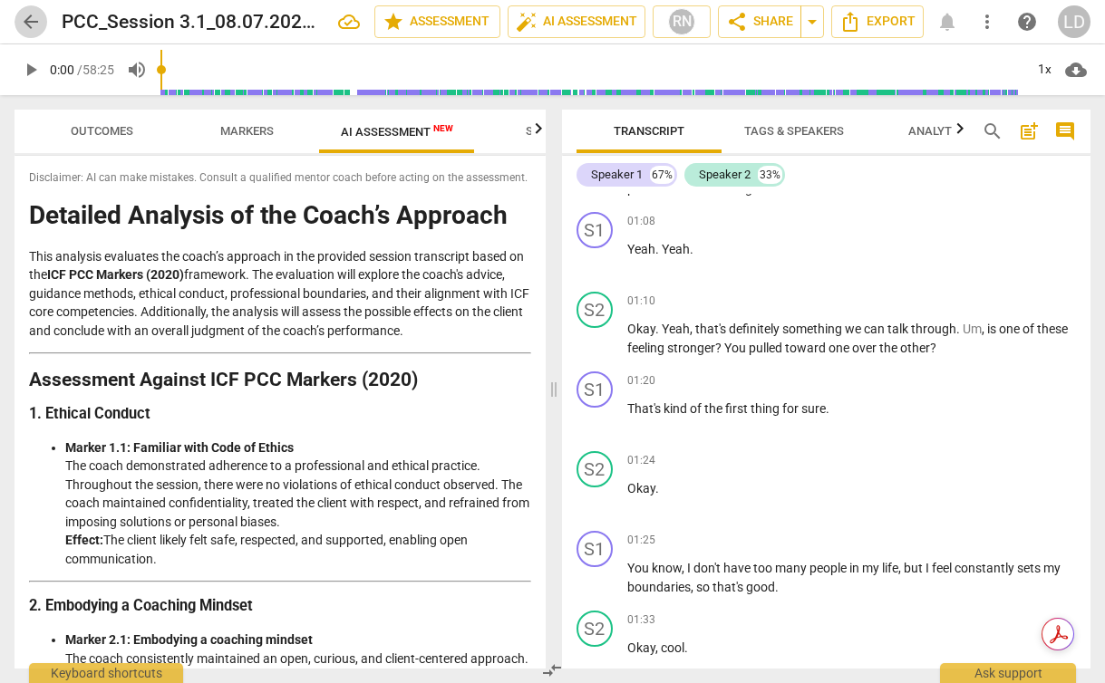
click at [34, 24] on span "arrow_back" at bounding box center [31, 22] width 22 height 22
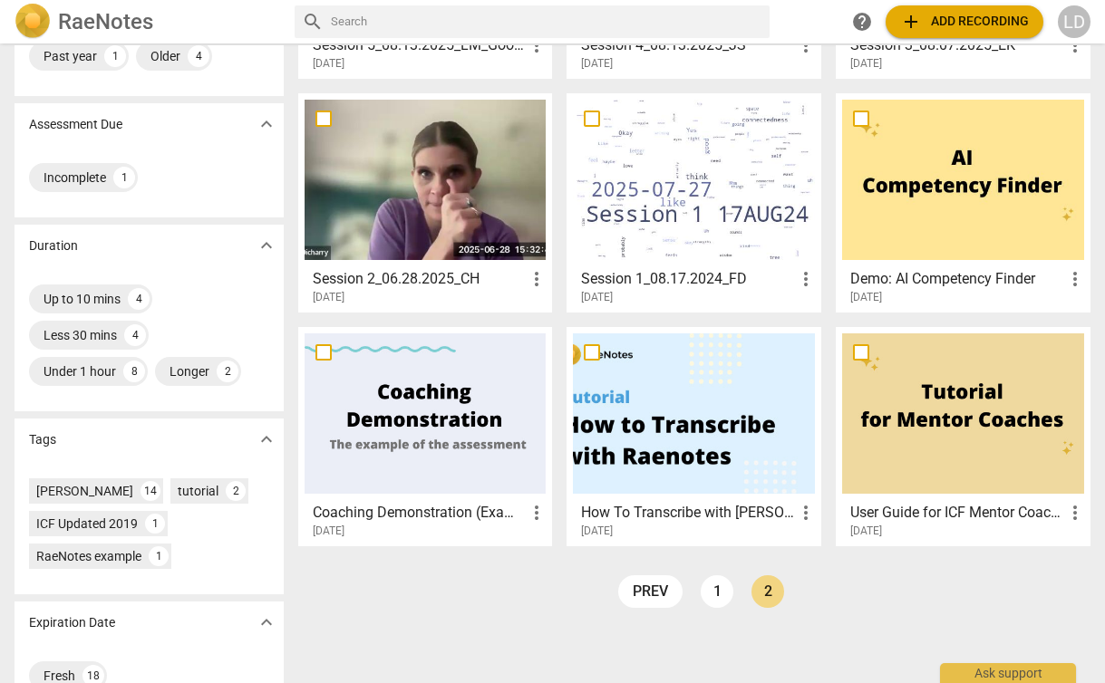
scroll to position [310, 0]
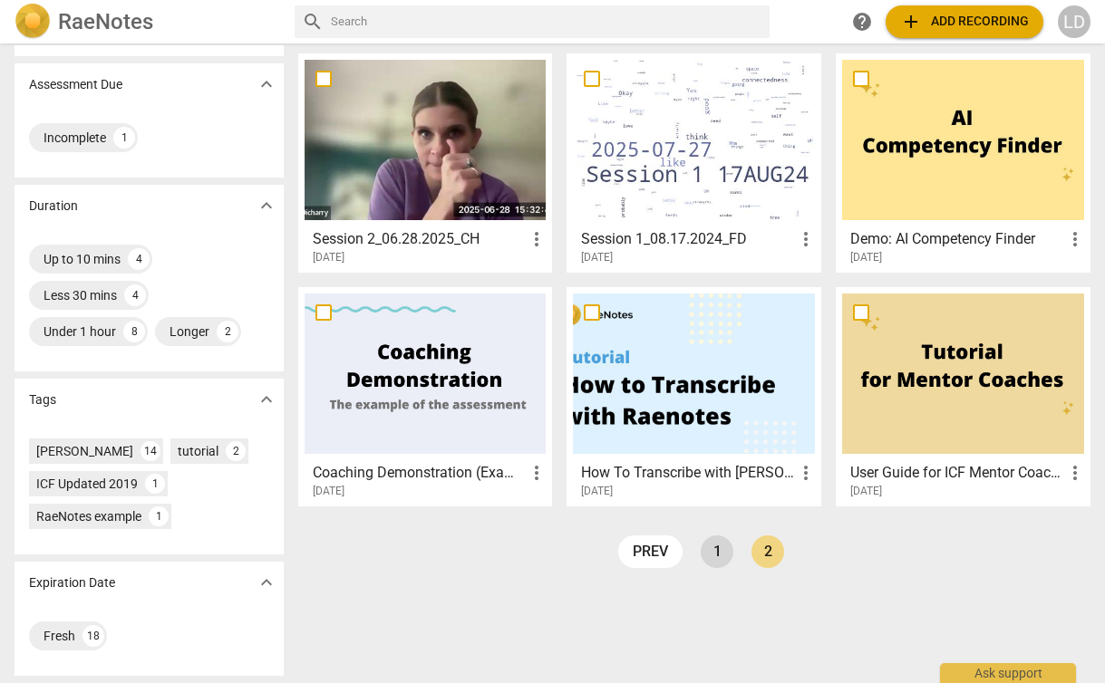
click at [709, 558] on link "1" at bounding box center [717, 552] width 33 height 33
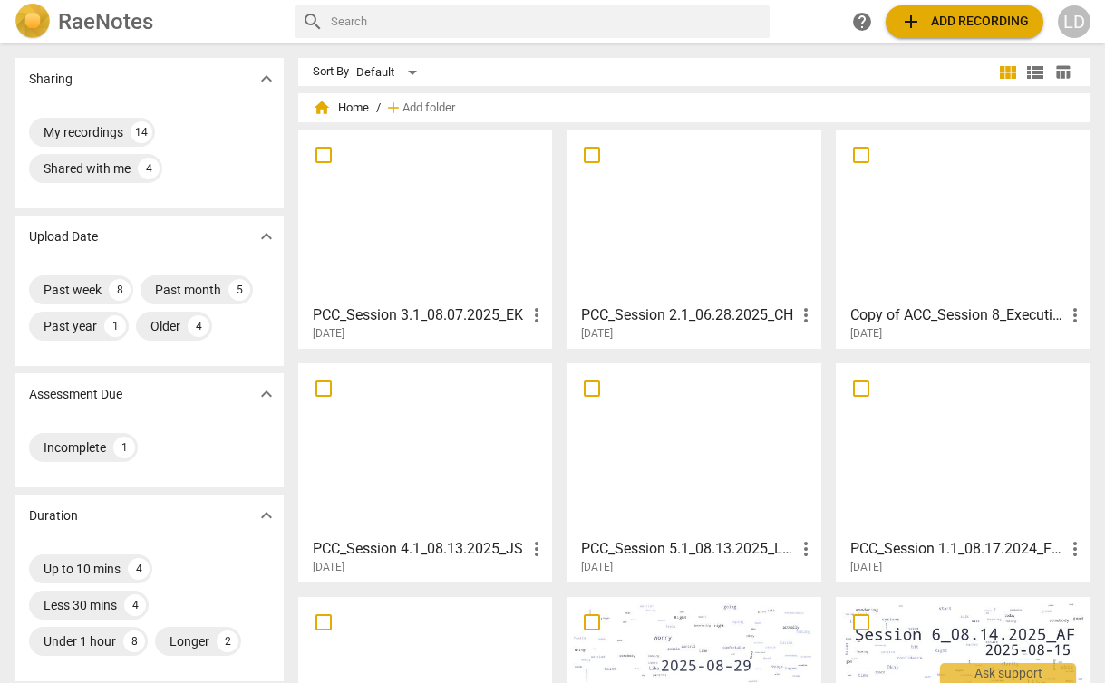
click at [957, 550] on h3 "PCC_Session 1.1_08.17.2024_FD_PCC" at bounding box center [957, 549] width 214 height 22
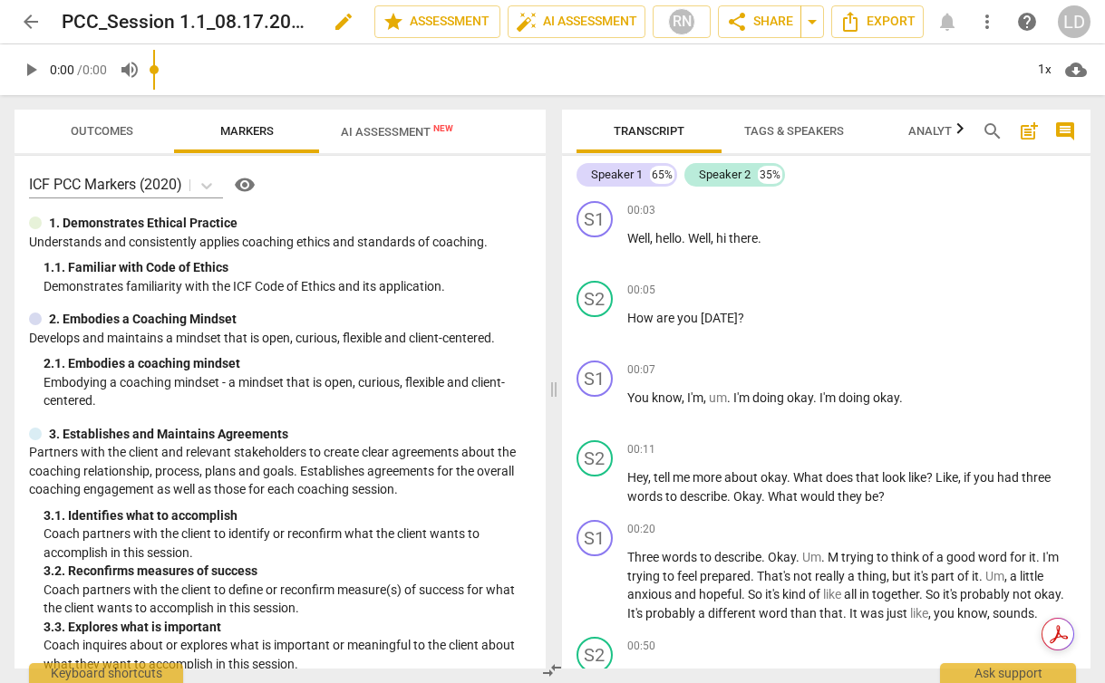
click at [257, 18] on h2 "PCC_Session 1.1_08.17.2024_FD_PCC" at bounding box center [187, 22] width 251 height 23
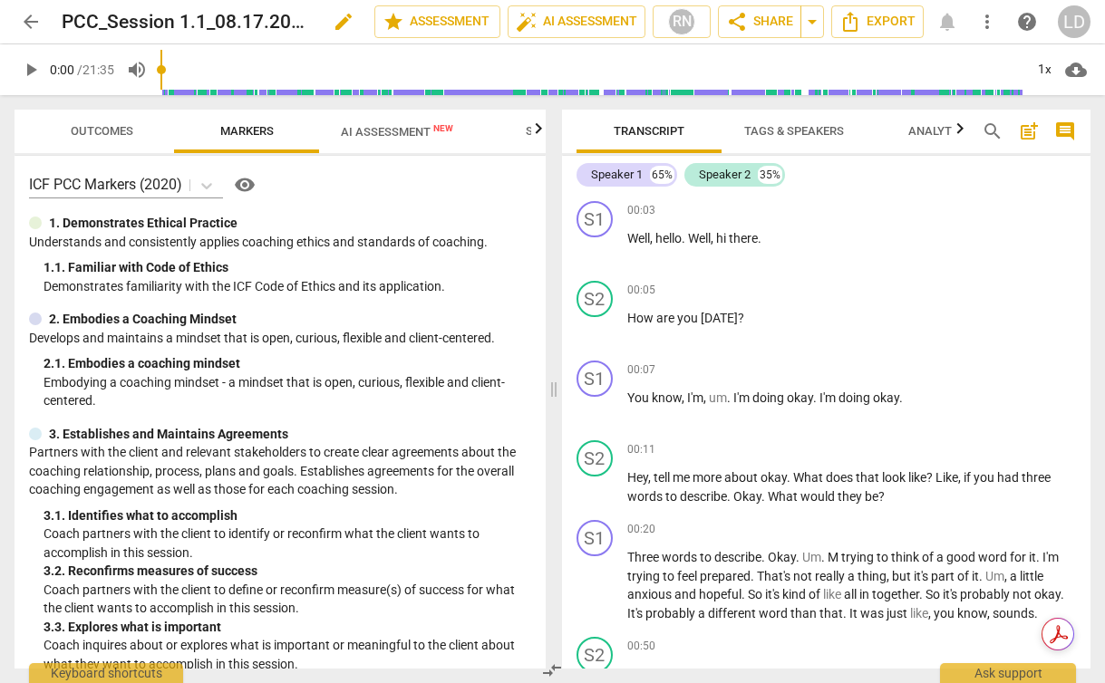
click at [336, 23] on span "edit" at bounding box center [344, 22] width 22 height 22
click at [189, 15] on input "PCC_Session 1.1_08.17.2024_FD_PCC" at bounding box center [178, 22] width 233 height 34
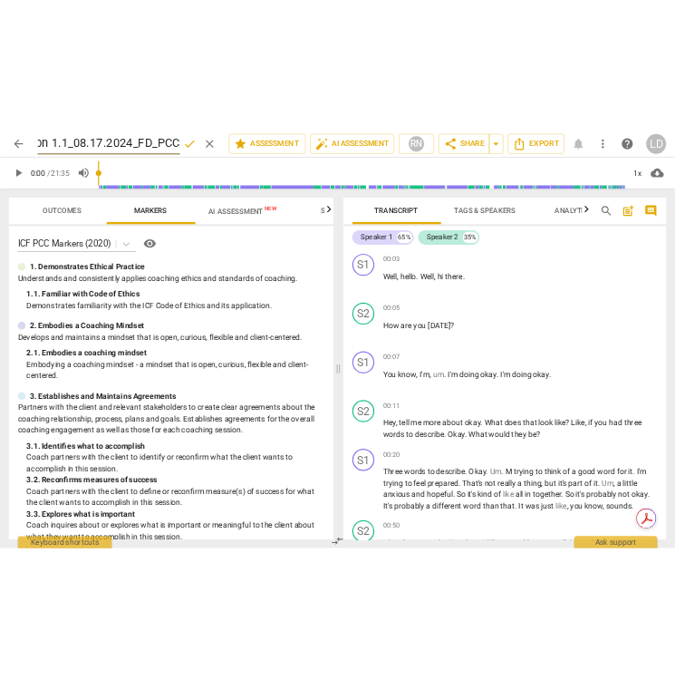
scroll to position [0, 0]
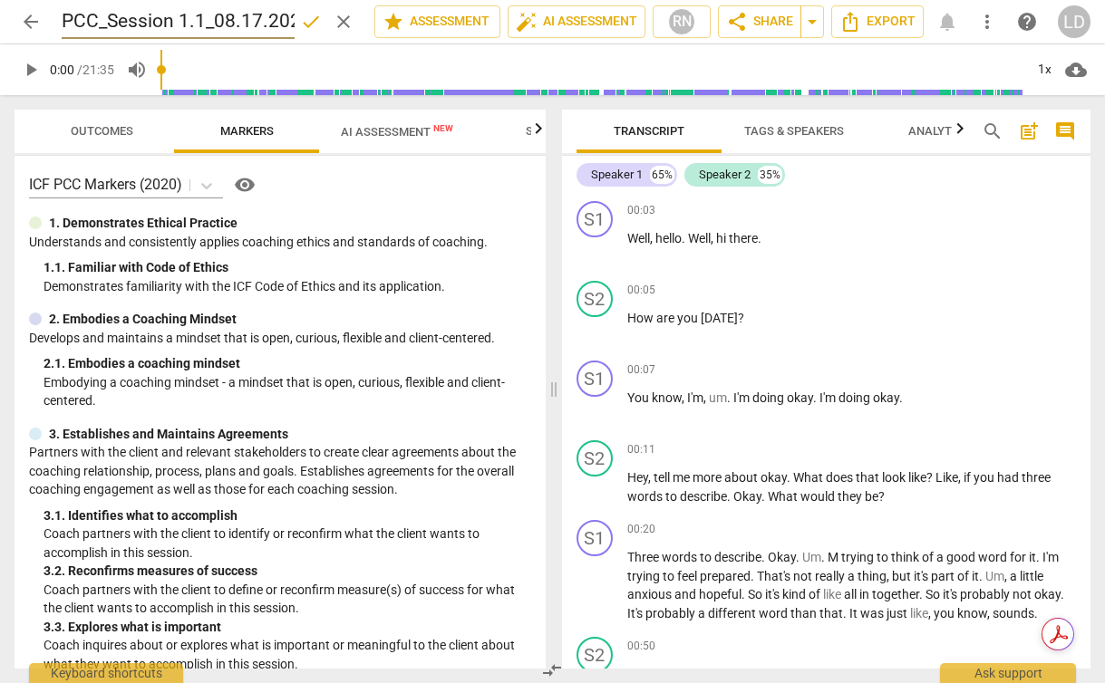
click at [300, 13] on span "done" at bounding box center [311, 22] width 22 height 22
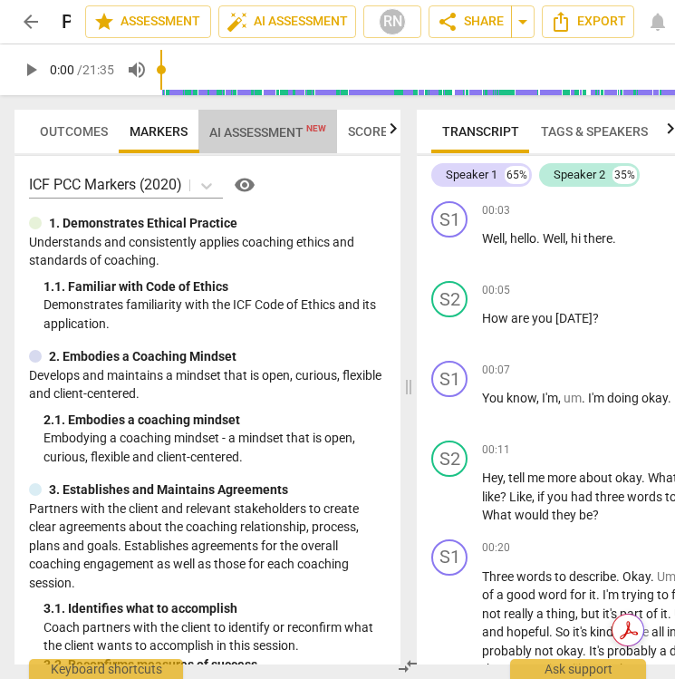
click at [253, 128] on span "AI Assessment New" at bounding box center [267, 132] width 117 height 15
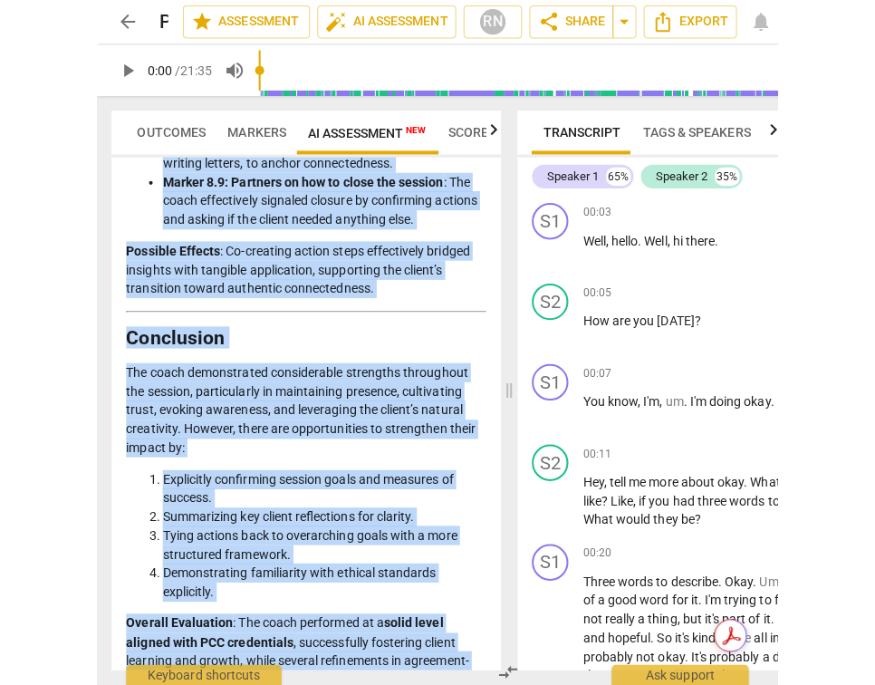
scroll to position [3943, 0]
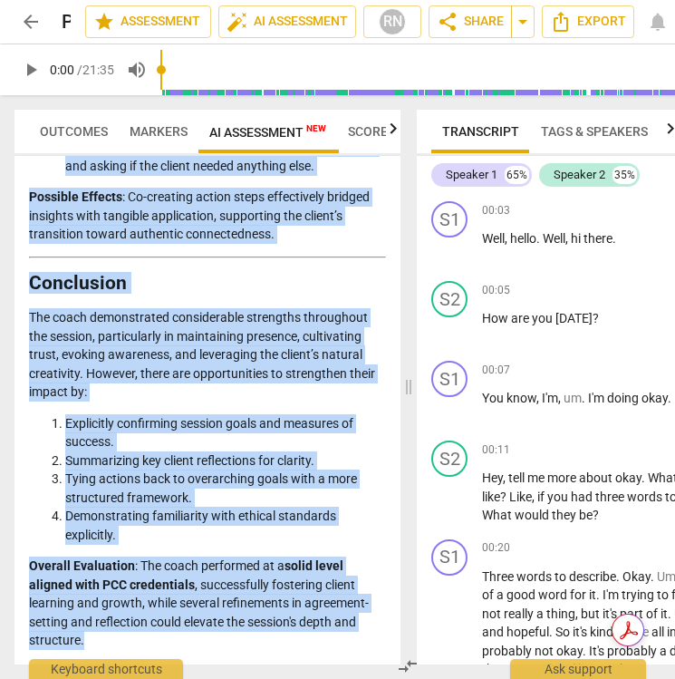
drag, startPoint x: 33, startPoint y: 230, endPoint x: 316, endPoint y: 666, distance: 520.1
click at [316, 666] on div "Outcomes Markers AI Assessment New Scores Disclaimer: AI can make mistakes. Con…" at bounding box center [204, 387] width 408 height 584
copy div "Loremipsu Dolorsit am con Adipi’e Seddoeiu Tempo inc UTL ETD Magnaal (2027) eni…"
click at [33, 17] on span "arrow_back" at bounding box center [31, 22] width 22 height 22
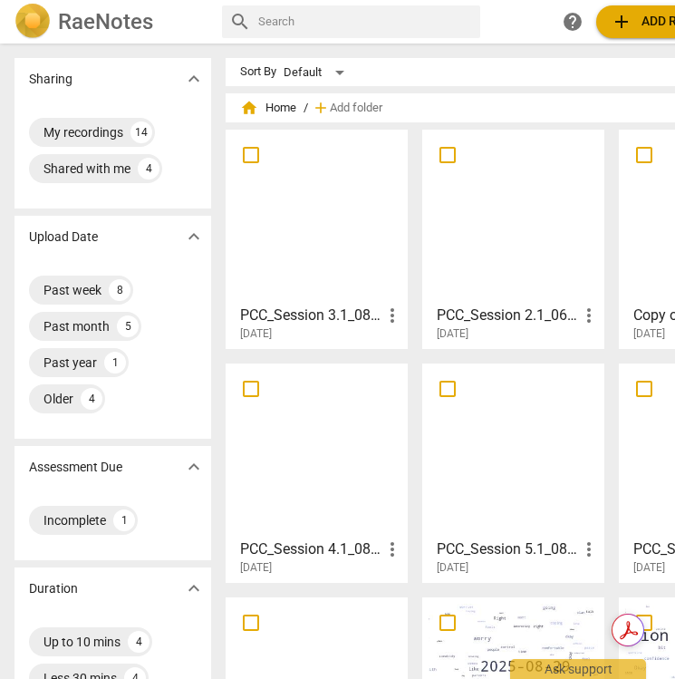
click at [510, 308] on h3 "PCC_Session 2.1_06.28.2025_CH" at bounding box center [507, 316] width 141 height 22
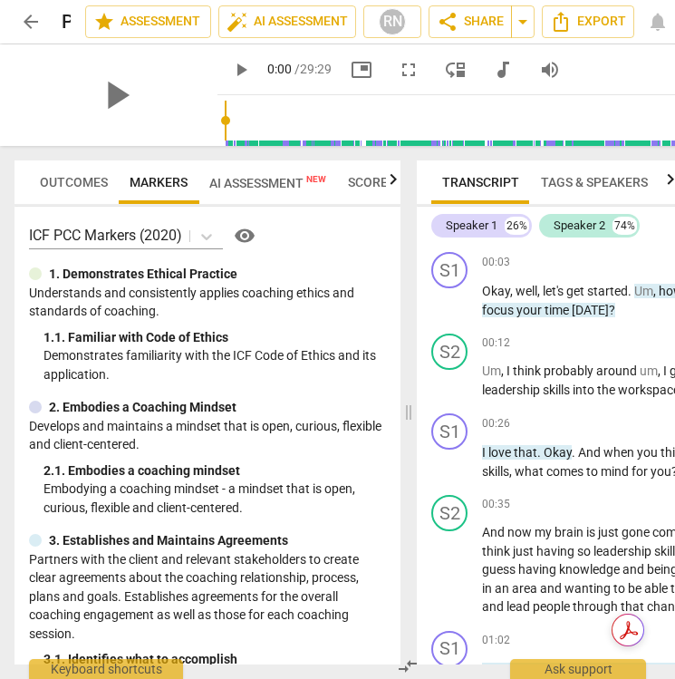
click at [258, 187] on span "AI Assessment New" at bounding box center [267, 183] width 117 height 15
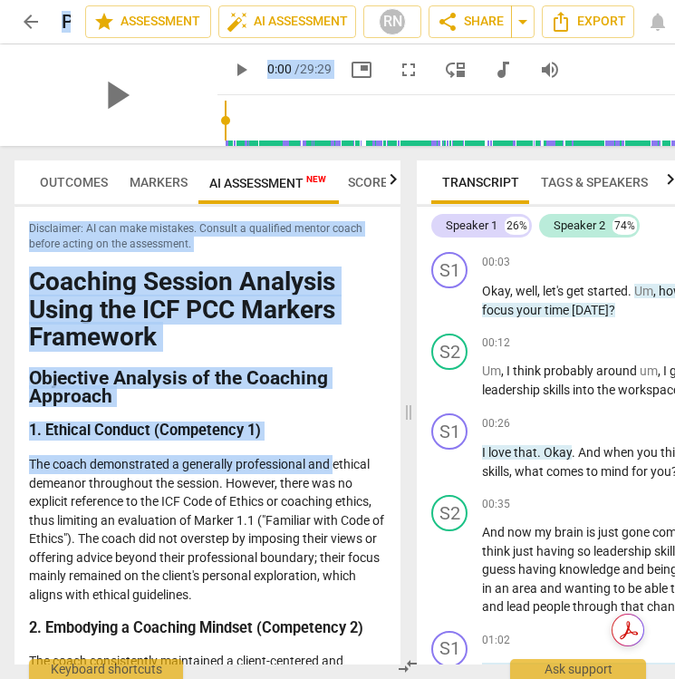
drag, startPoint x: 61, startPoint y: 15, endPoint x: 331, endPoint y: 469, distance: 527.5
click at [333, 471] on div "arrow_back PCC_Session 2.1_06.28.2025_CH edit star Assessment auto_fix_high AI …" at bounding box center [408, 339] width 816 height 679
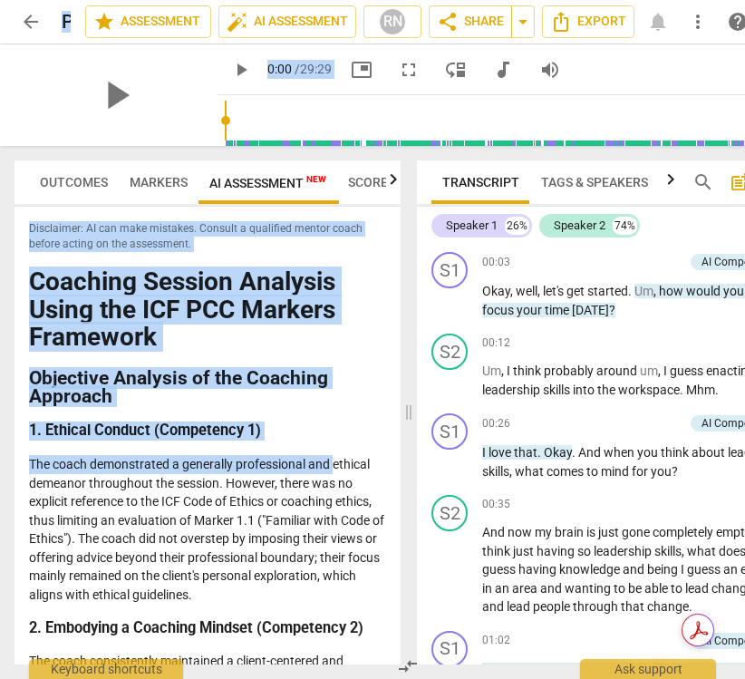
click at [61, 15] on div "arrow_back PCC_Session 2.1_06.28.2025_CH edit star Assessment auto_fix_high AI …" at bounding box center [408, 21] width 787 height 33
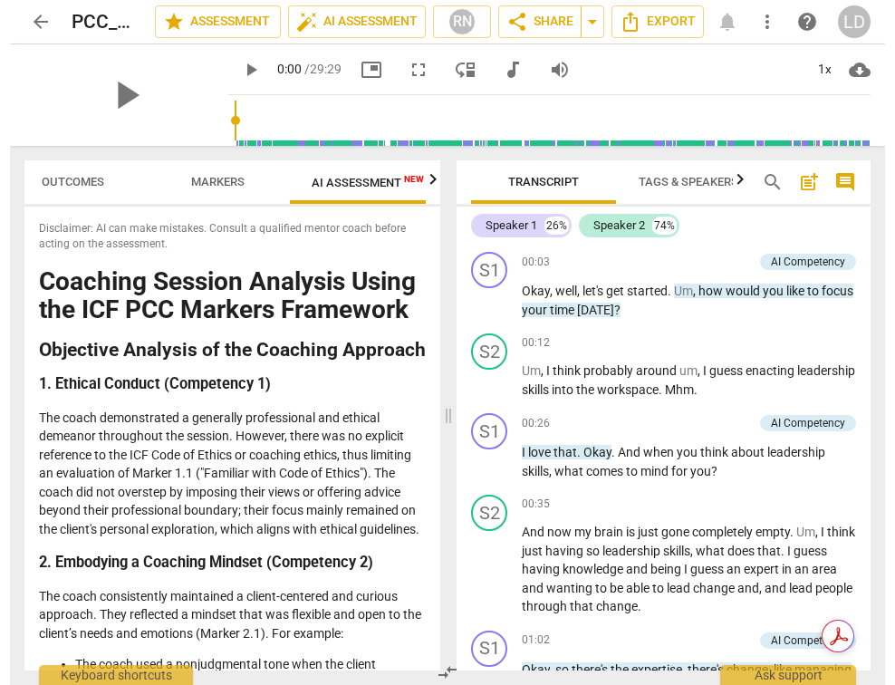
scroll to position [0, 58]
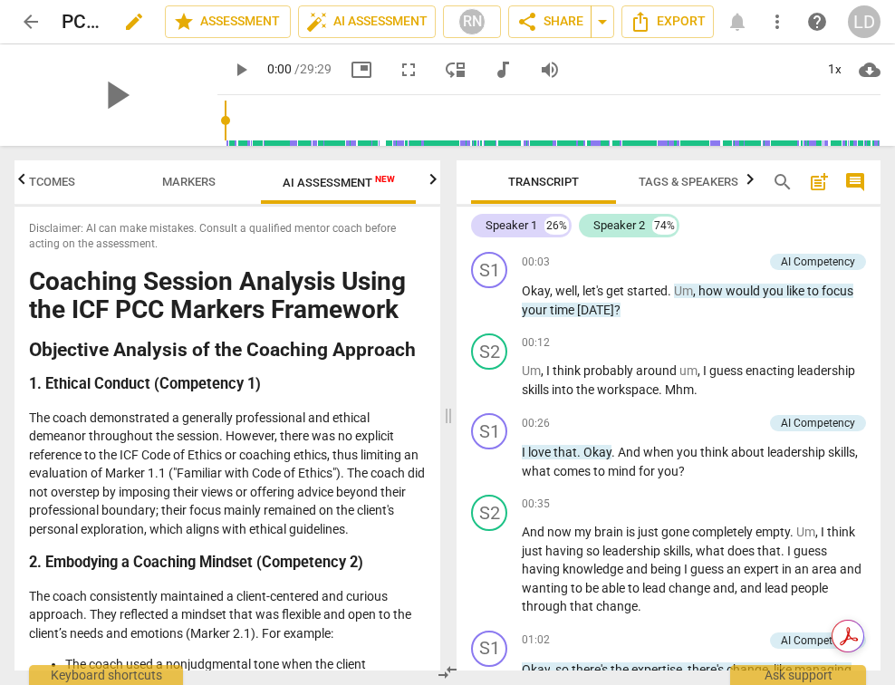
click at [102, 21] on div "PCC_Session 2.1_06.28.2025_CH edit" at bounding box center [106, 21] width 89 height 33
click at [123, 21] on span "edit" at bounding box center [134, 22] width 22 height 22
click at [71, 22] on input "PCC_Session 2.1_06.28.2025_CH" at bounding box center [74, 22] width 24 height 34
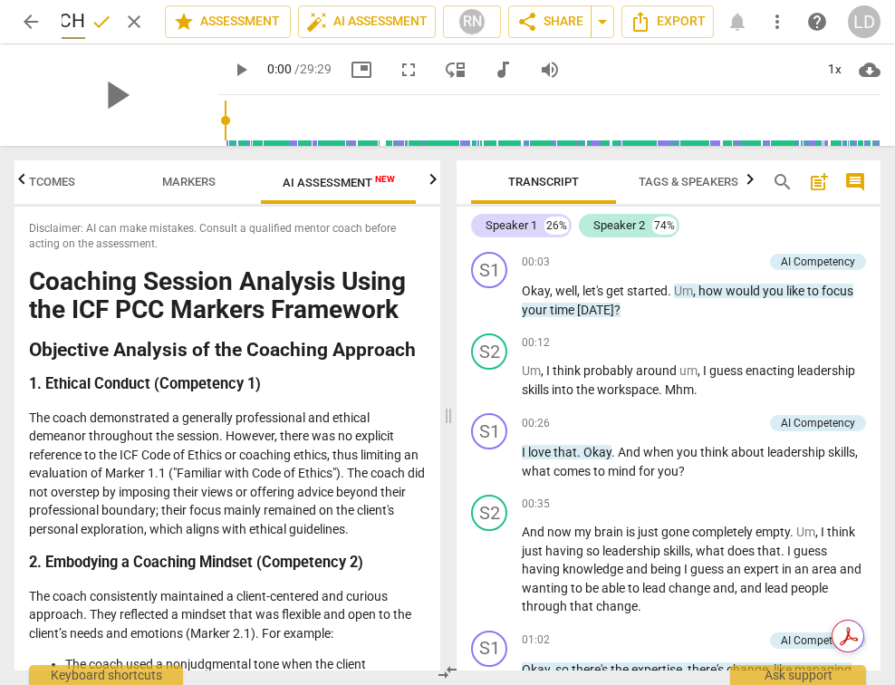
click at [71, 22] on input "PCC_Session 2.1_06.28.2025_CH" at bounding box center [74, 22] width 24 height 34
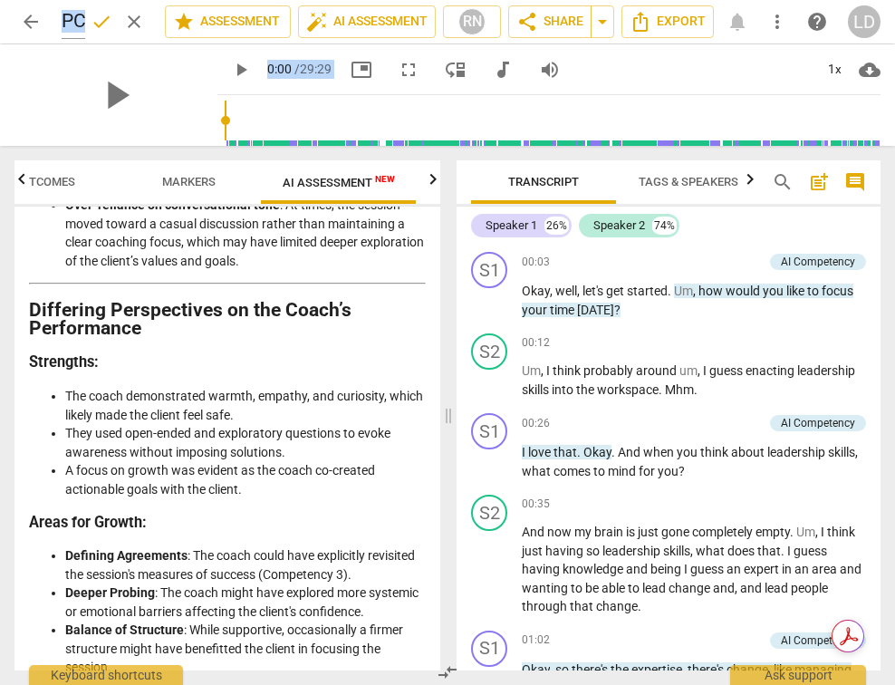
scroll to position [3592, 0]
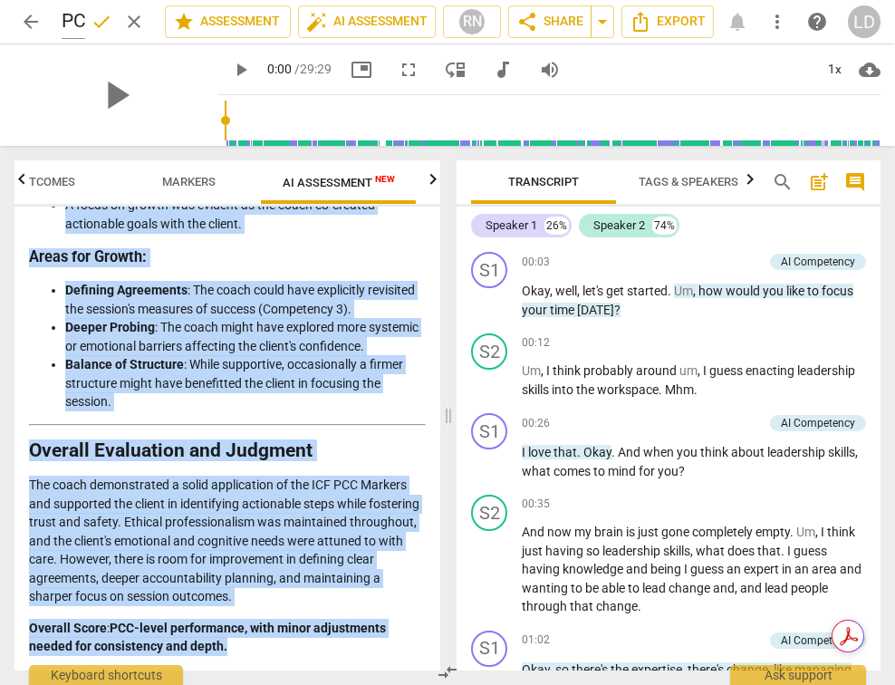
drag, startPoint x: 33, startPoint y: 283, endPoint x: 253, endPoint y: 649, distance: 427.3
copy div "Loremips Dolorsi Ametcons Adipi eli SED DOE Tempori Utlaboree Doloremag Aliquae…"
click at [94, 19] on span "done" at bounding box center [102, 22] width 22 height 22
click at [29, 14] on span "arrow_back" at bounding box center [31, 22] width 22 height 22
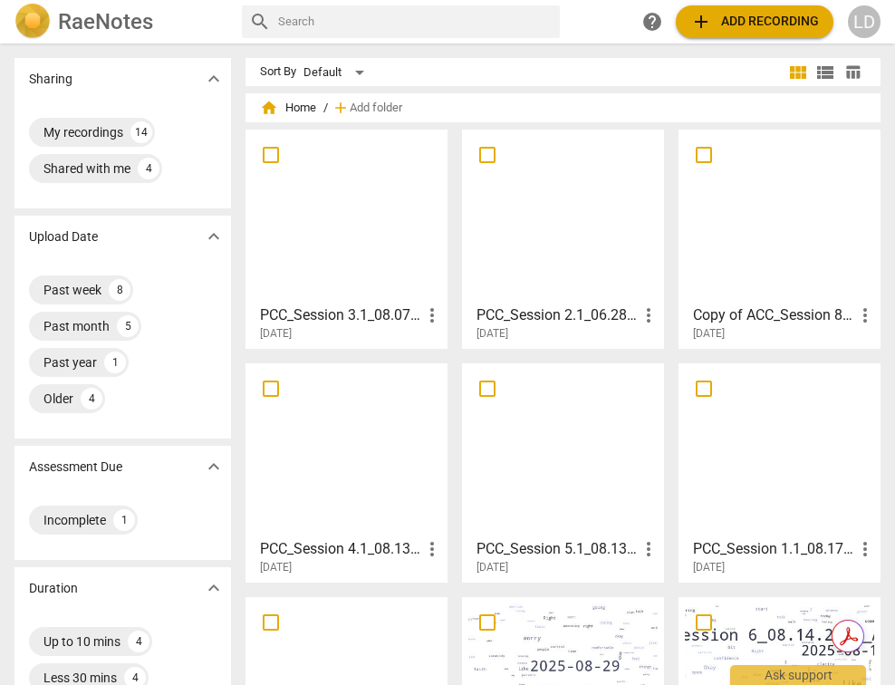
click at [346, 263] on div at bounding box center [346, 216] width 189 height 160
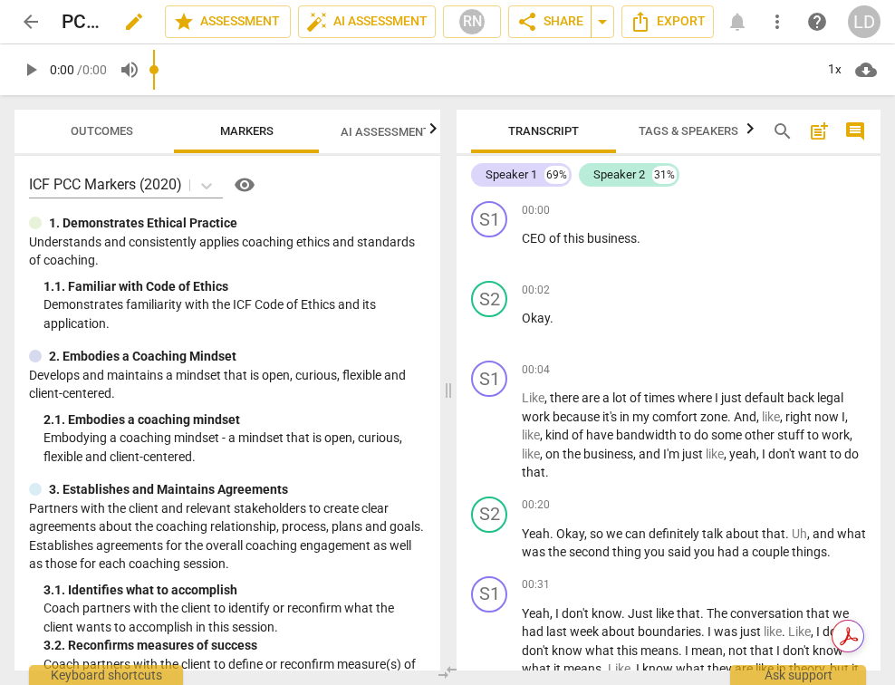
click at [118, 15] on span "edit" at bounding box center [134, 22] width 33 height 22
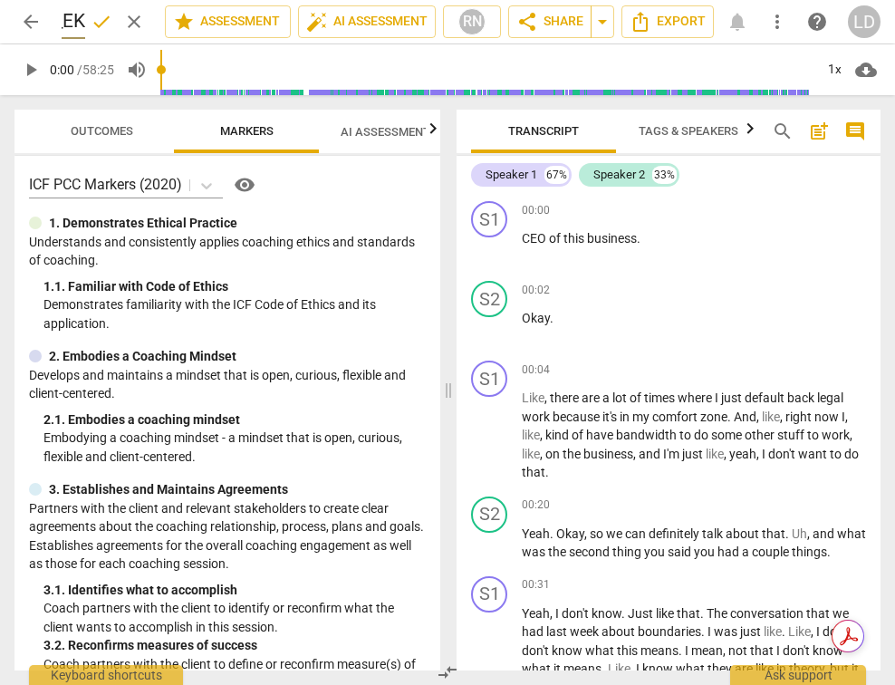
click at [70, 20] on input "PCC_Session 3.1_08.07.2025_EK" at bounding box center [74, 22] width 24 height 34
click at [98, 18] on span "done" at bounding box center [102, 22] width 22 height 22
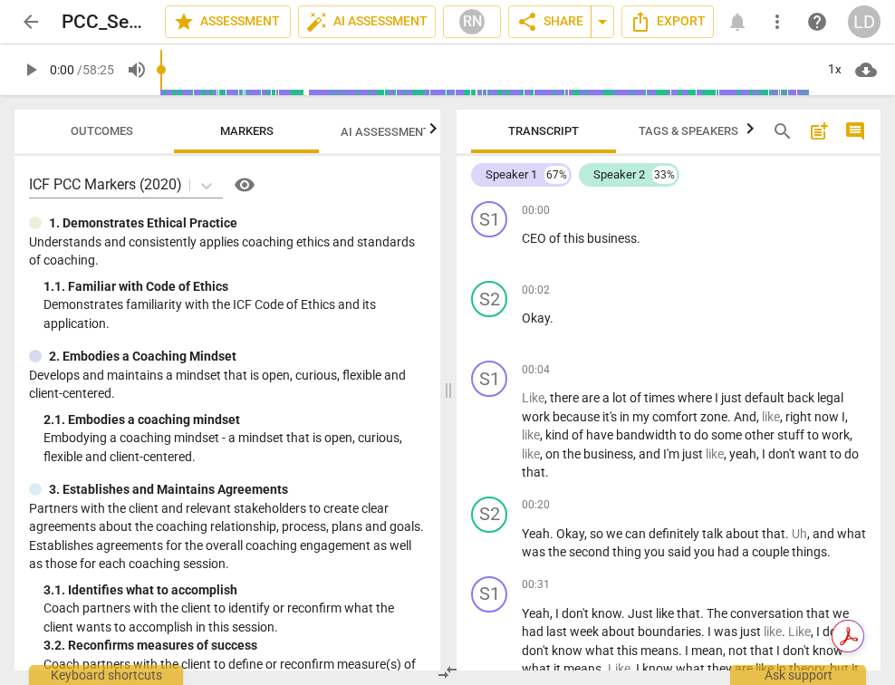
click at [172, 309] on p "Demonstrates familiarity with the ICF Code of Ethics and its application." at bounding box center [235, 313] width 382 height 37
click at [366, 133] on span "AI Assessment New" at bounding box center [397, 132] width 112 height 14
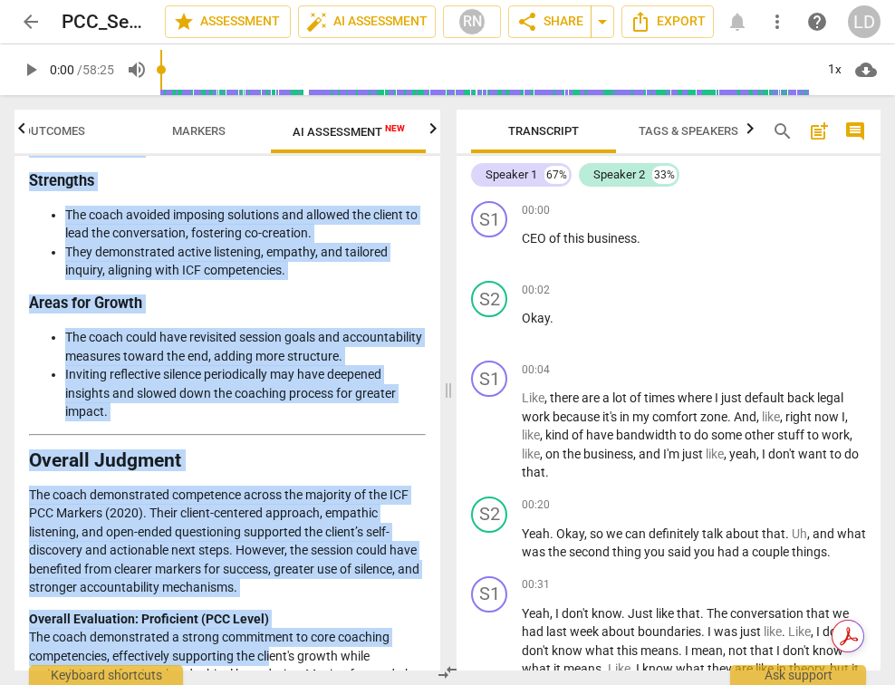
scroll to position [3439, 0]
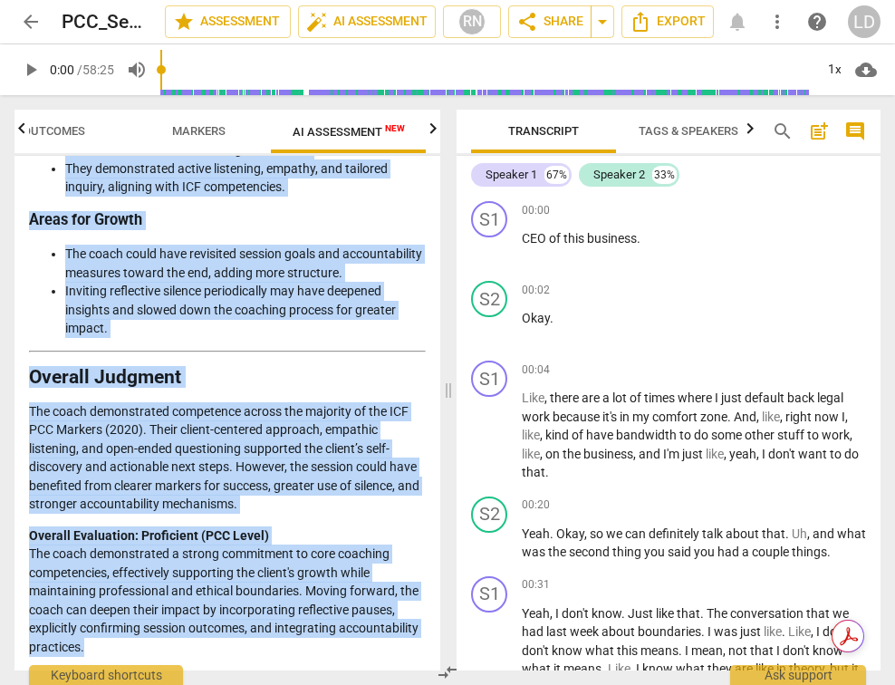
drag, startPoint x: 31, startPoint y: 227, endPoint x: 222, endPoint y: 648, distance: 461.9
copy div "Loremips Dolorsit am con Adipi’e Seddoeiu Temp incididu utlaboree dol magna’a e…"
click at [30, 19] on span "arrow_back" at bounding box center [31, 22] width 22 height 22
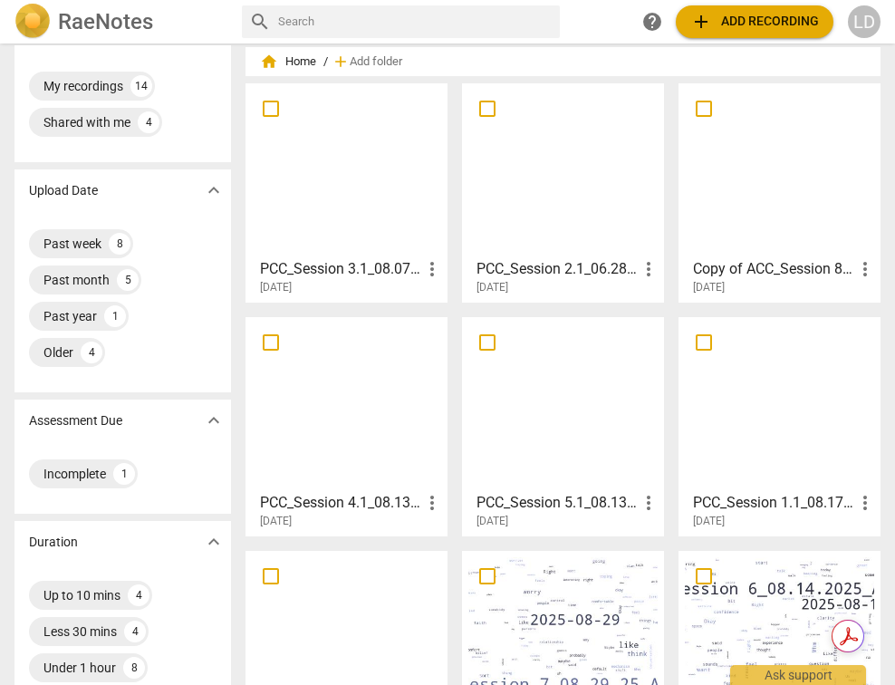
scroll to position [56, 0]
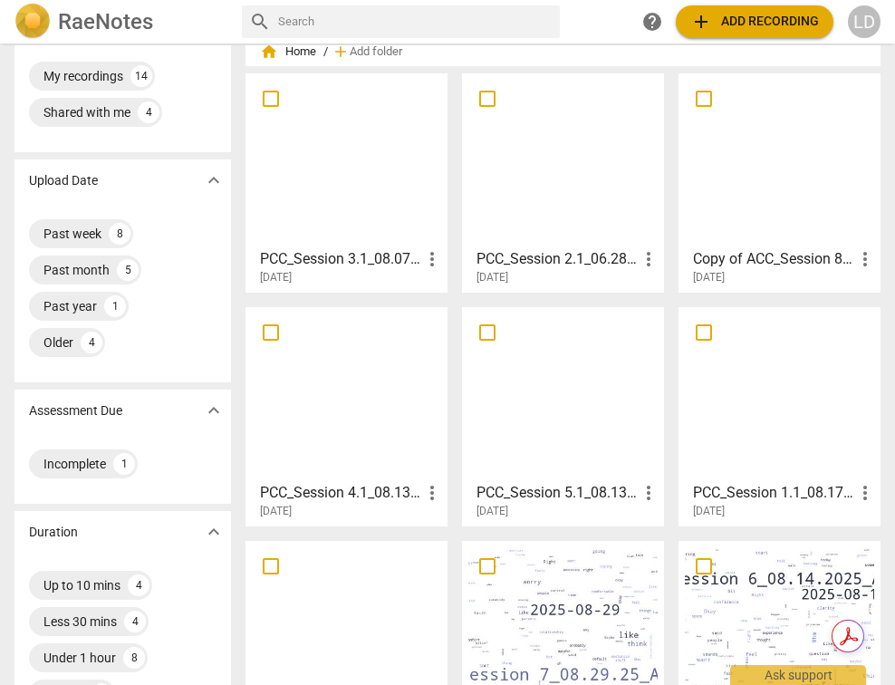
click at [374, 488] on h3 "PCC_Session 4.1_08.13.2025_JS" at bounding box center [340, 493] width 161 height 22
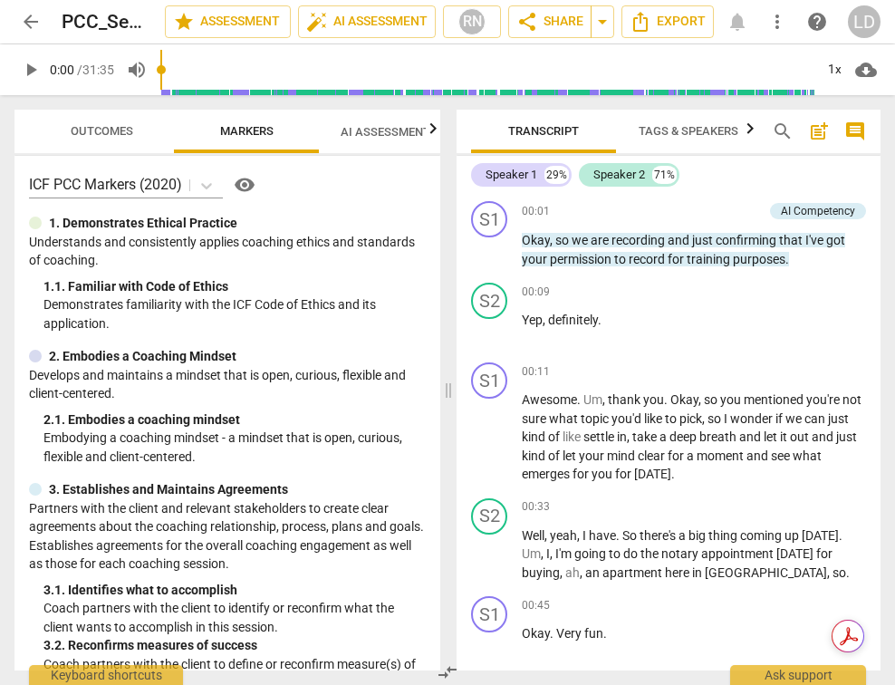
click at [390, 131] on span "AI Assessment New" at bounding box center [397, 132] width 112 height 14
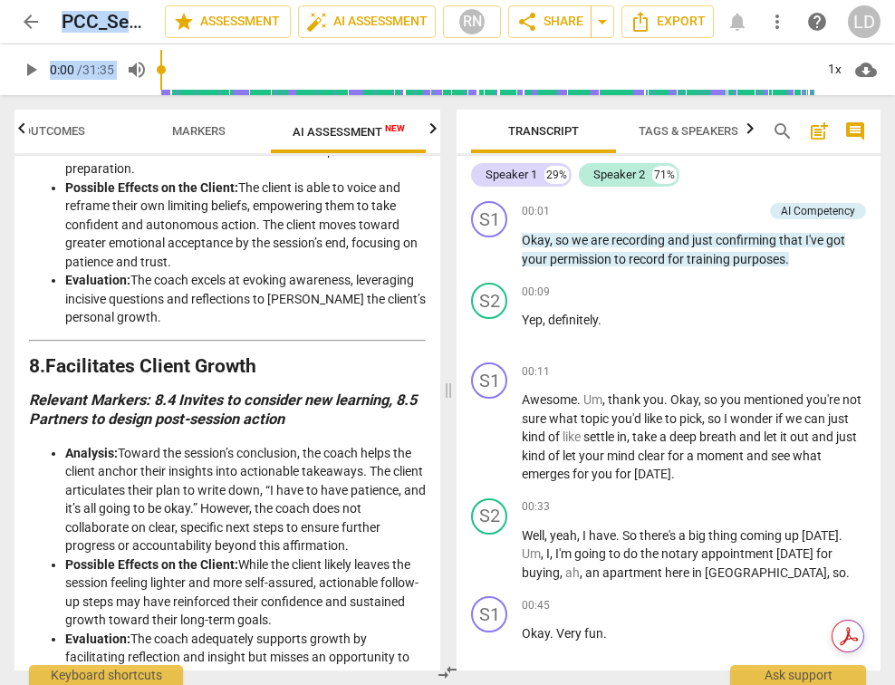
scroll to position [3543, 0]
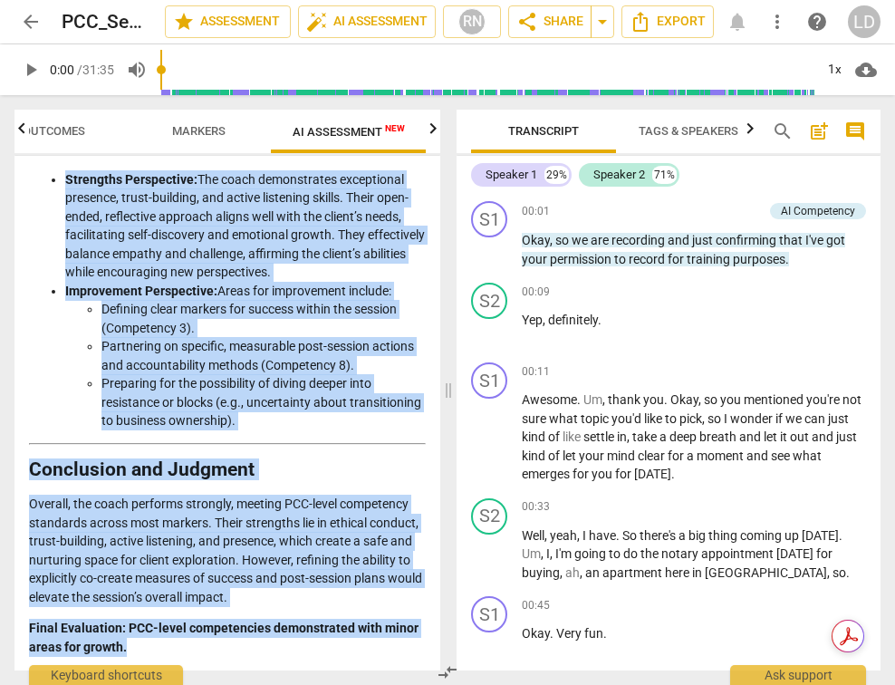
drag, startPoint x: 33, startPoint y: 232, endPoint x: 326, endPoint y: 653, distance: 512.9
copy div "Loremips do sit Ametcons Adipisci Elits do eiu TEM INC Utlabor Etdolorem Ali en…"
click at [128, 23] on span "edit" at bounding box center [134, 22] width 22 height 22
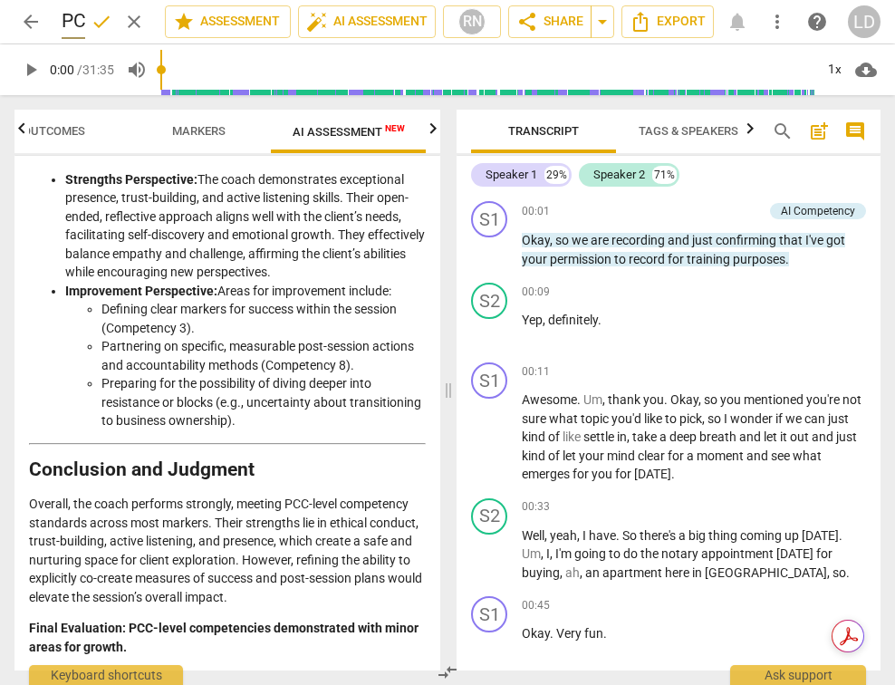
scroll to position [0, 261]
click at [73, 15] on input "PCC_Session 4.1_08.13.2025_JS" at bounding box center [74, 22] width 24 height 34
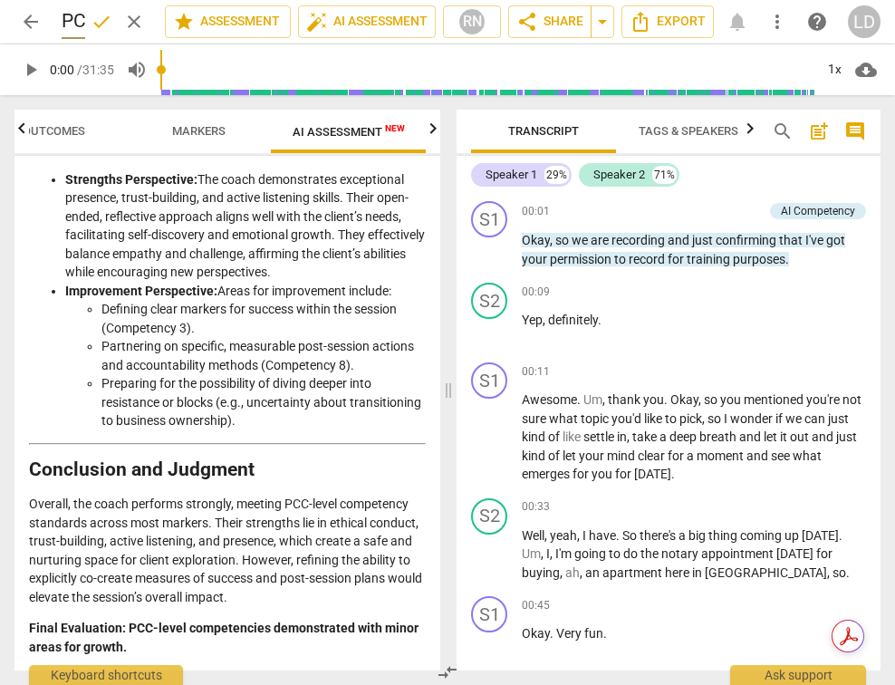
click at [127, 276] on li "Strengths Perspective: The coach demonstrates exceptional presence, trust-build…" at bounding box center [245, 225] width 361 height 111
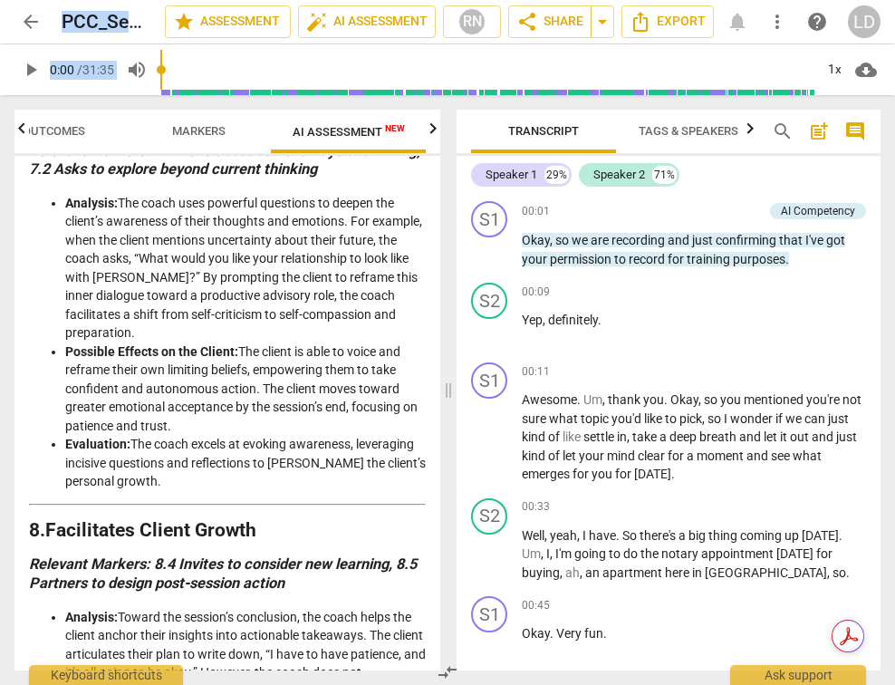
scroll to position [3543, 0]
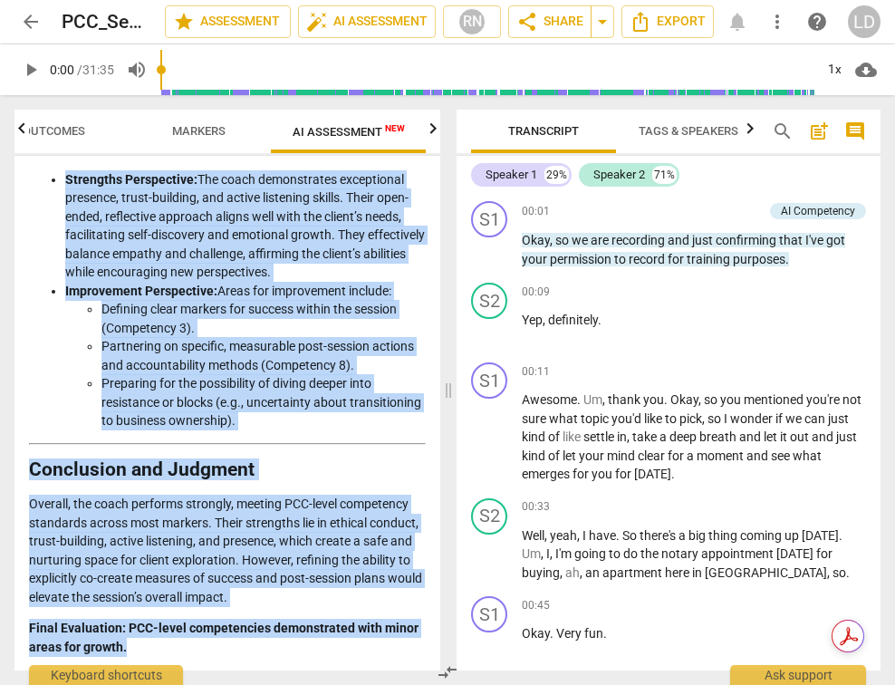
drag, startPoint x: 34, startPoint y: 227, endPoint x: 226, endPoint y: 644, distance: 459.0
copy div "Loremips do sit Ametcons Adipisci Elits do eiu TEM INC Utlabor Etdolorem Ali en…"
click at [32, 19] on span "arrow_back" at bounding box center [31, 22] width 22 height 22
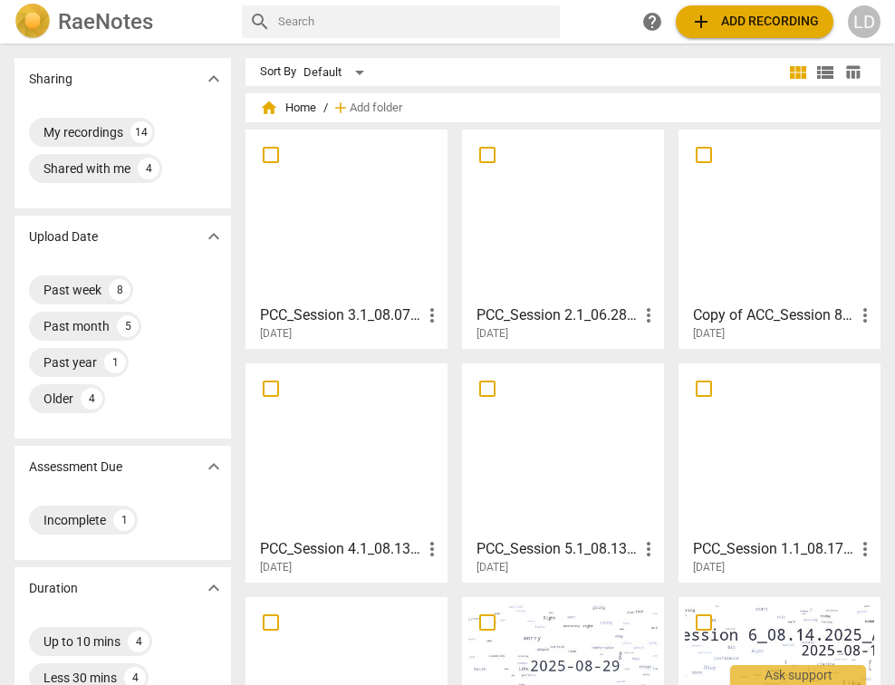
click at [575, 546] on h3 "PCC_Session 5.1_08.13.2025_LM_PCC" at bounding box center [557, 549] width 161 height 22
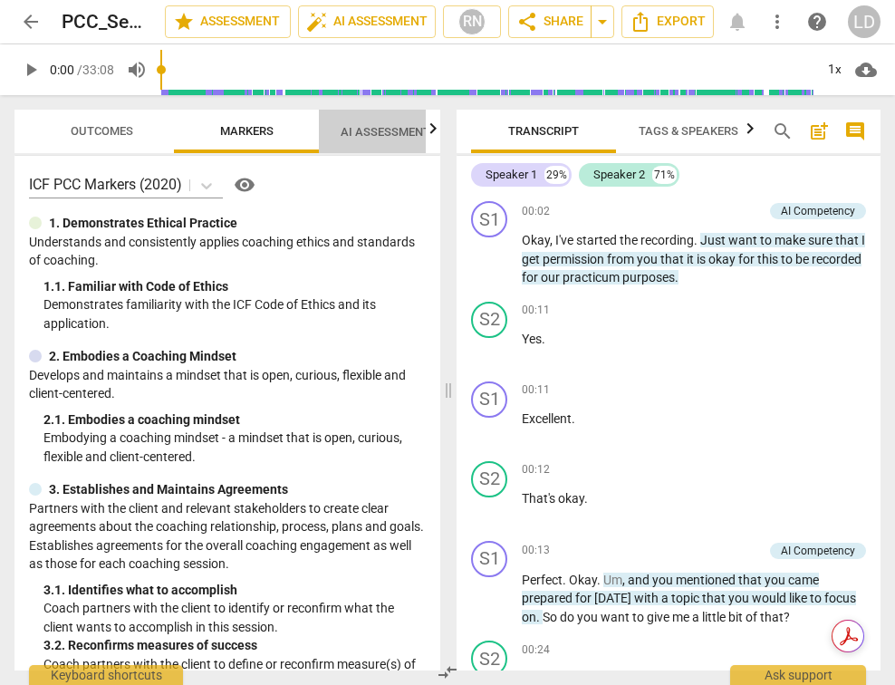
click at [399, 126] on span "AI Assessment New" at bounding box center [397, 132] width 112 height 14
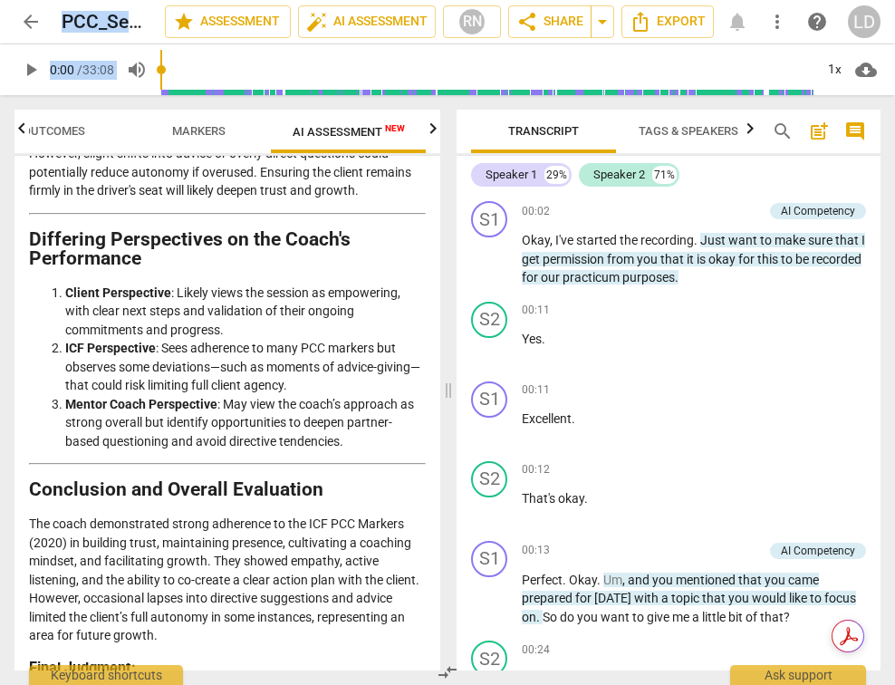
scroll to position [4294, 0]
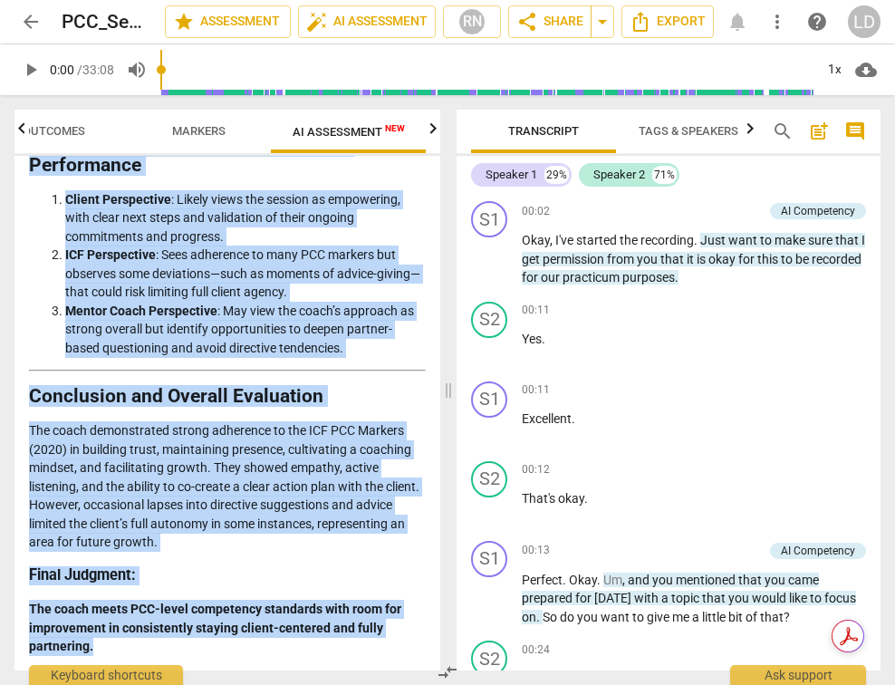
drag, startPoint x: 32, startPoint y: 228, endPoint x: 300, endPoint y: 643, distance: 493.4
copy div "Loremips do Sitam’c Adipisci el sed Doeiusmo Tempori Ut laboreetd mag aliqu'e a…"
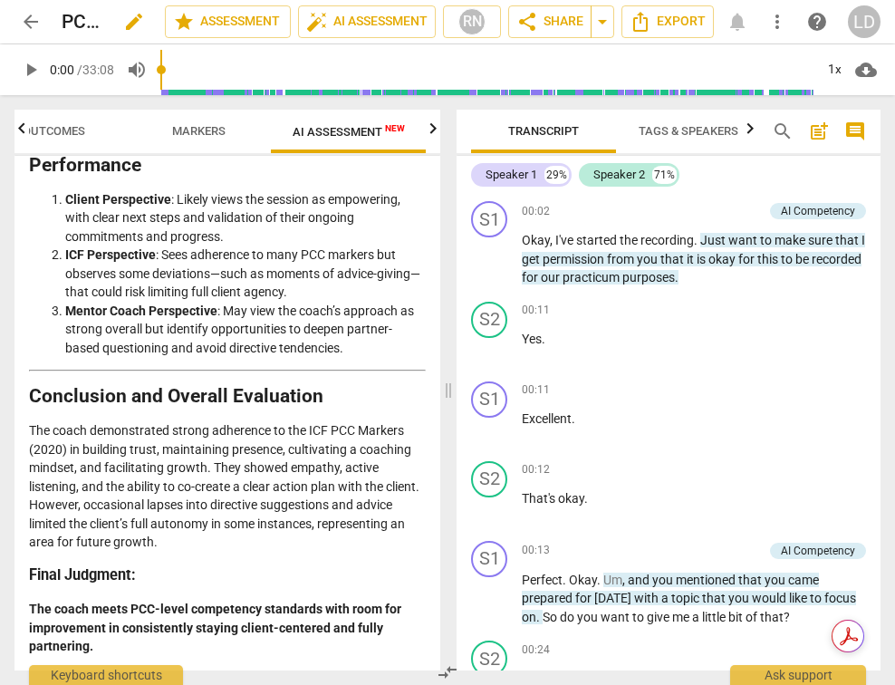
click at [102, 18] on div "PCC_Session 5.1_08.13.2025_LM_PCC edit" at bounding box center [106, 21] width 89 height 33
click at [124, 20] on span "edit" at bounding box center [134, 22] width 22 height 22
click at [70, 20] on input "PCC_Session 5.1_08.13.2025_LM_PCC" at bounding box center [74, 22] width 24 height 34
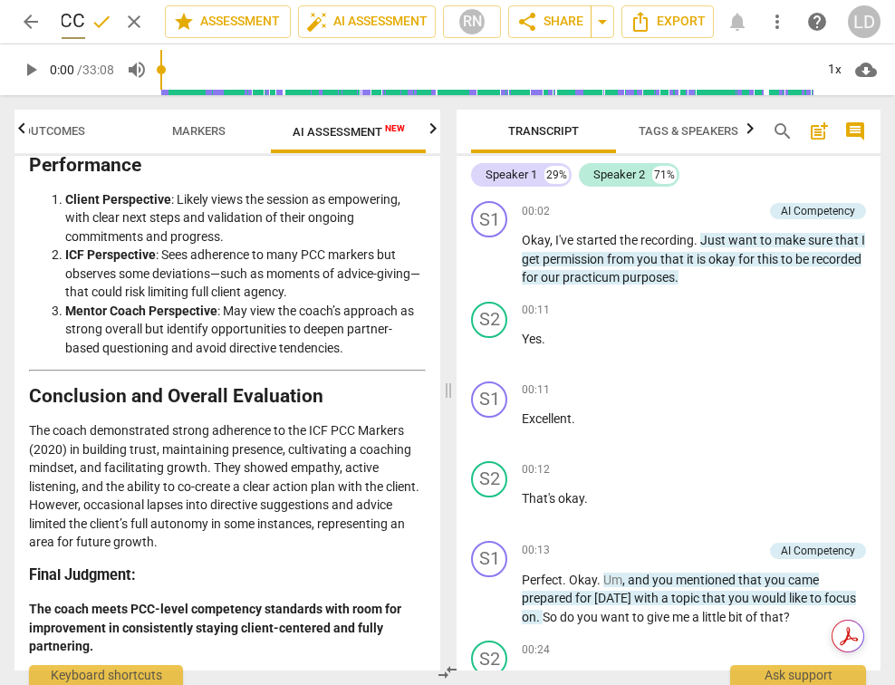
click at [70, 20] on input "PCC_Session 5.1_08.13.2025_LM_PCC" at bounding box center [74, 22] width 24 height 34
click at [70, 15] on input "PCC_Session 5.1_08.13.2025_LM_PCC" at bounding box center [74, 22] width 24 height 34
click at [100, 21] on span "done" at bounding box center [102, 22] width 22 height 22
click at [132, 25] on span "edit" at bounding box center [134, 22] width 22 height 22
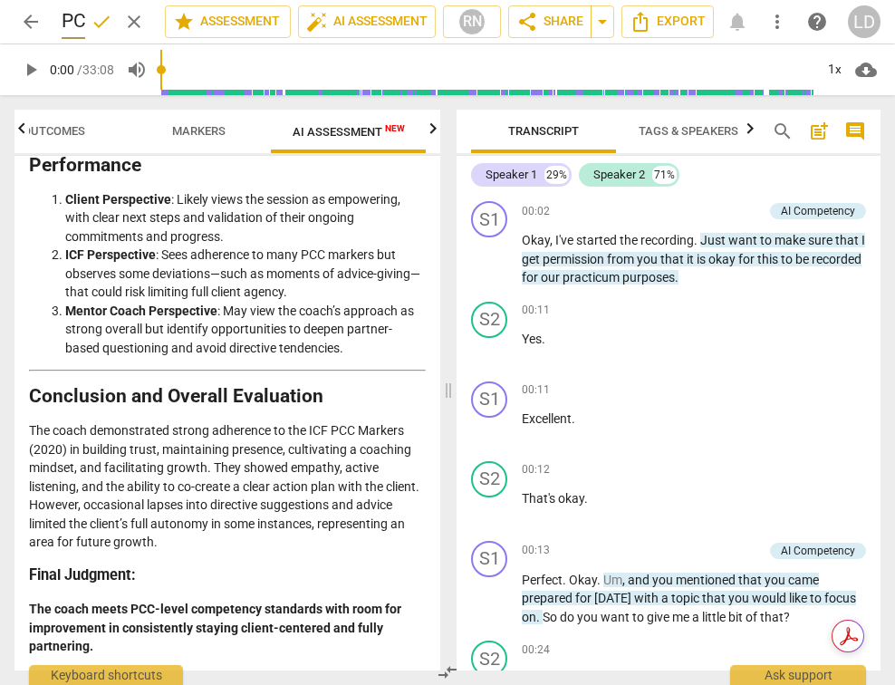
scroll to position [0, 311]
click at [70, 20] on input "PCC_Session 5.1_08.13.2025_LM_PCC" at bounding box center [74, 22] width 24 height 34
click at [91, 24] on span "done" at bounding box center [102, 22] width 22 height 22
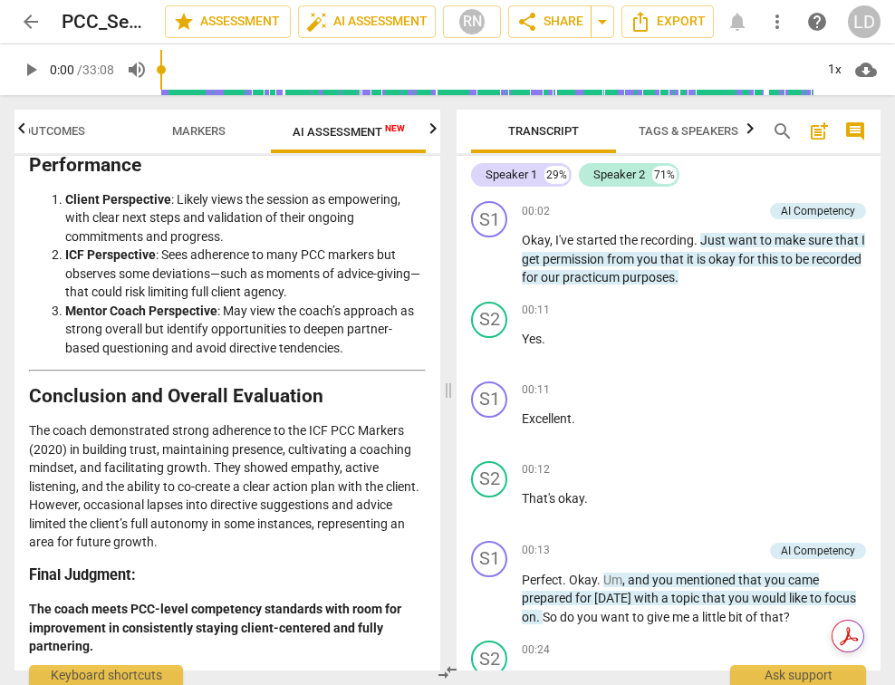
click at [30, 24] on span "arrow_back" at bounding box center [31, 22] width 22 height 22
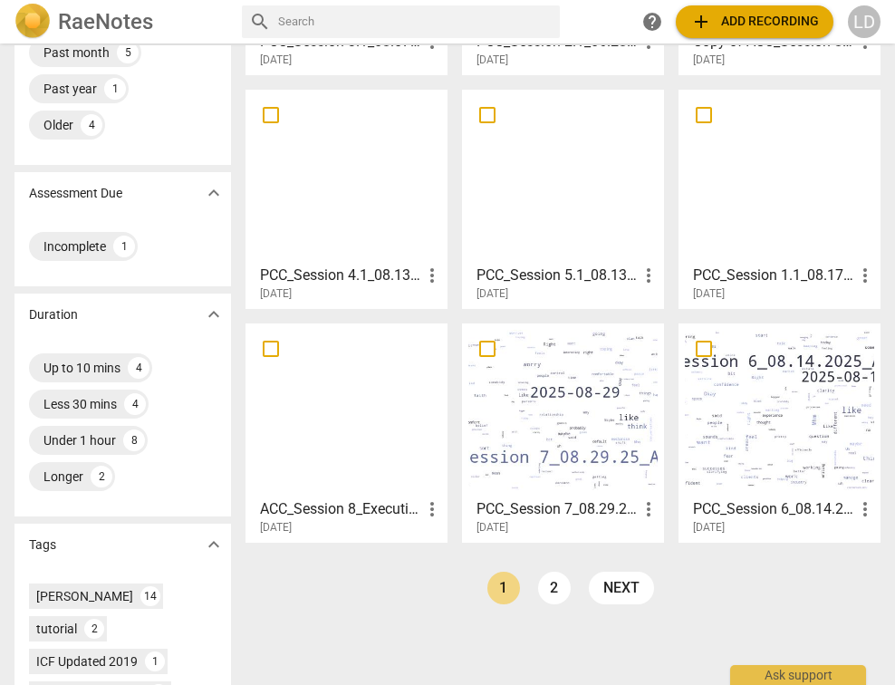
scroll to position [288, 0]
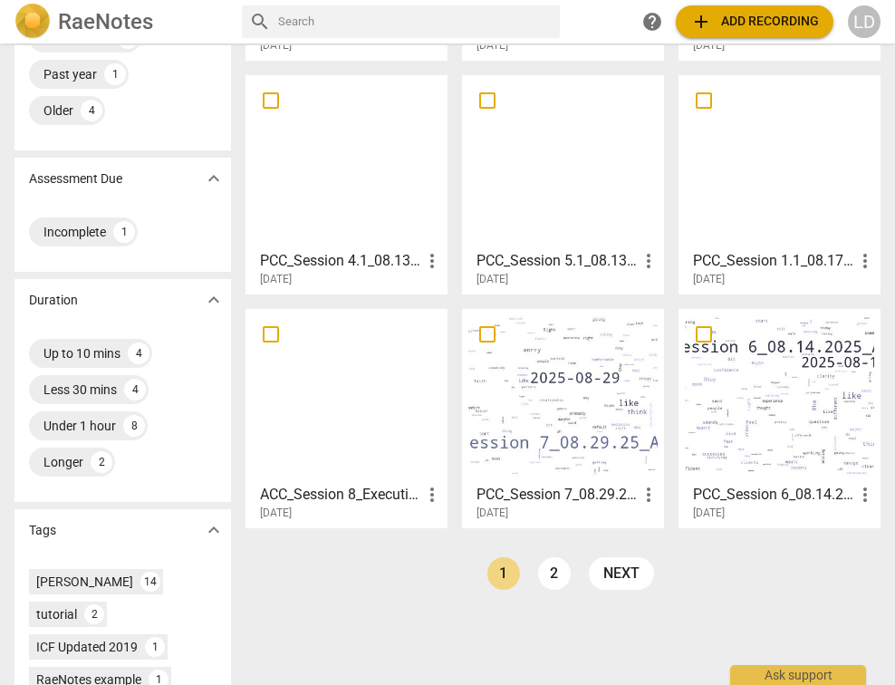
click at [759, 415] on div at bounding box center [779, 395] width 189 height 160
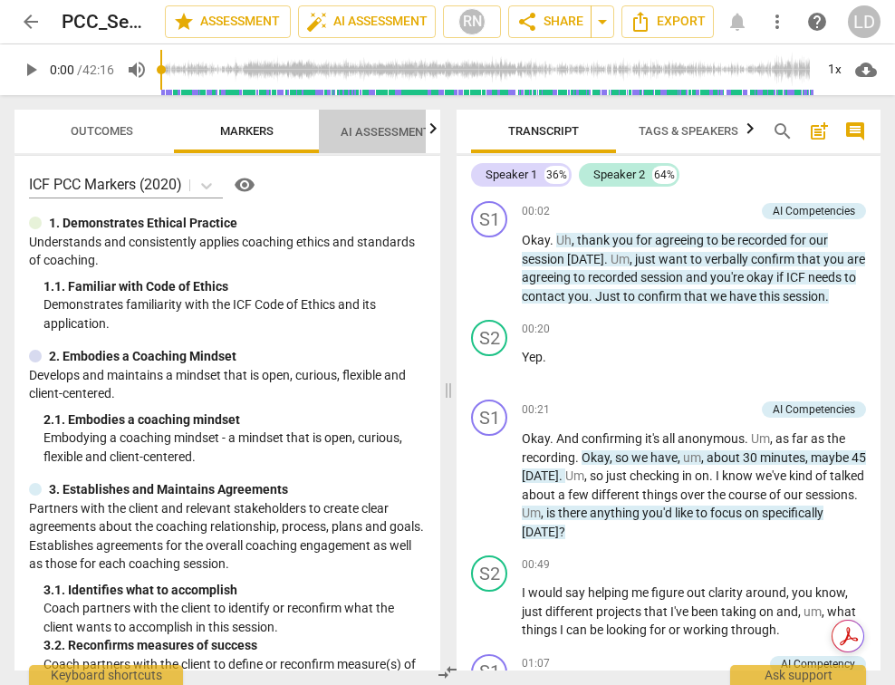
click at [387, 142] on span "AI Assessment New" at bounding box center [397, 131] width 156 height 27
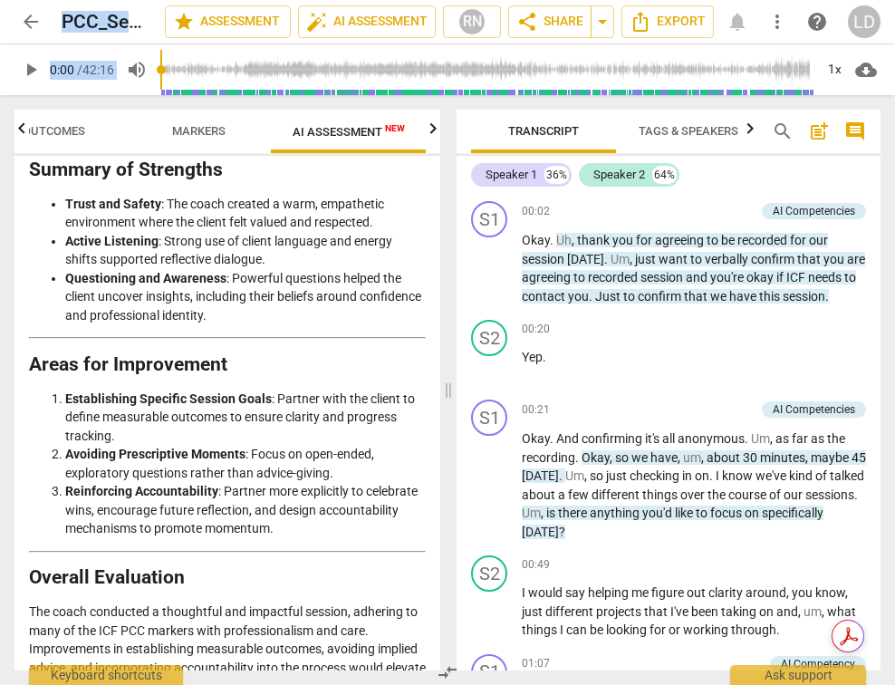
scroll to position [3728, 0]
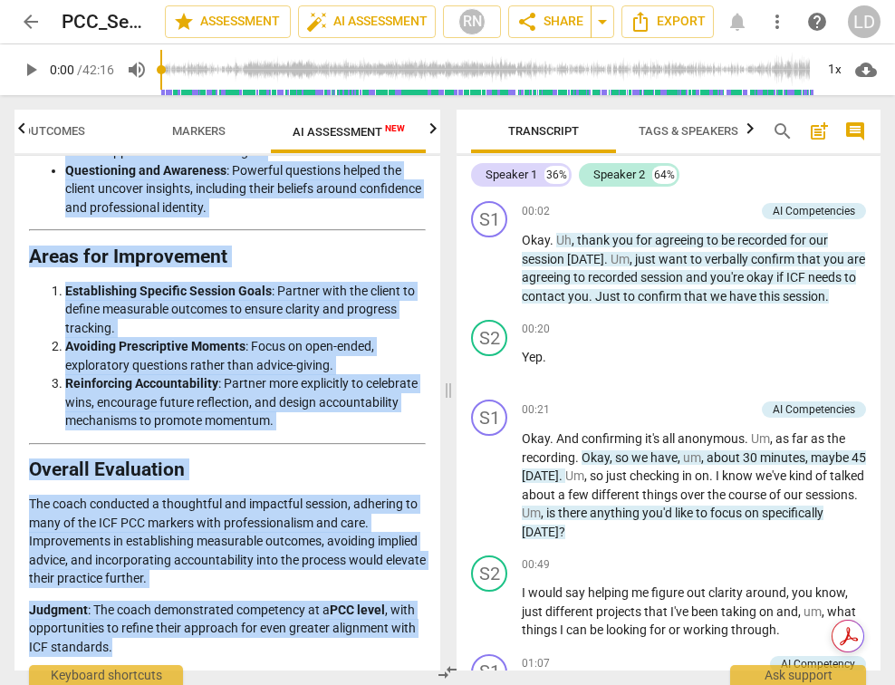
drag, startPoint x: 31, startPoint y: 227, endPoint x: 277, endPoint y: 653, distance: 492.9
copy div "Loremips do sit Ametcons Adipisc Elit seddoeiu temporinci ut lab etdol’m aliqua…"
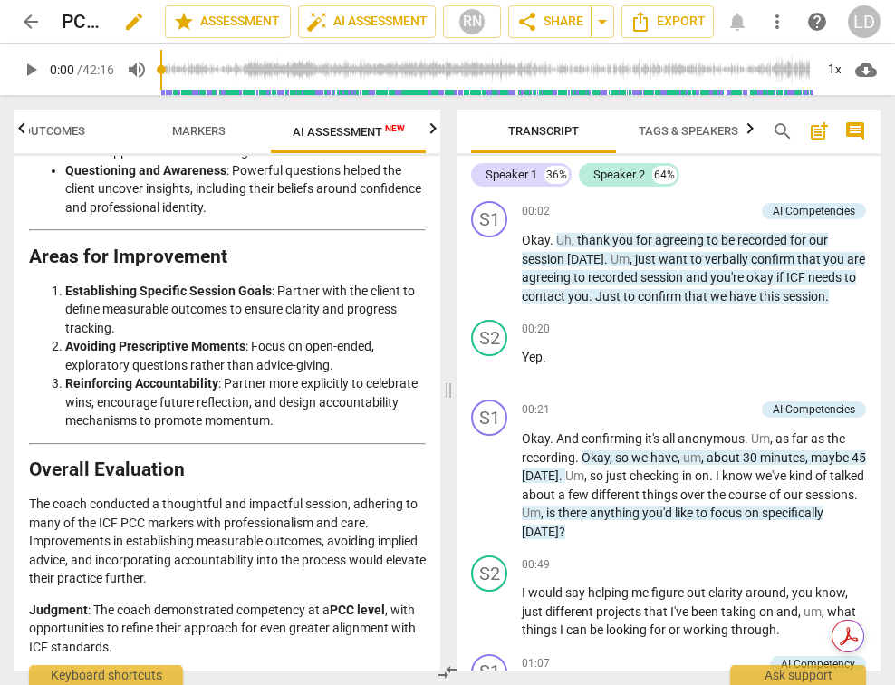
click at [90, 21] on h2 "PCC_Session 6_08.14.2025_AF_PCC" at bounding box center [83, 22] width 42 height 23
click at [125, 21] on span "edit" at bounding box center [134, 22] width 22 height 22
click at [73, 15] on input "PCC_Session 6_08.14.2025_AF_PCC" at bounding box center [74, 22] width 24 height 34
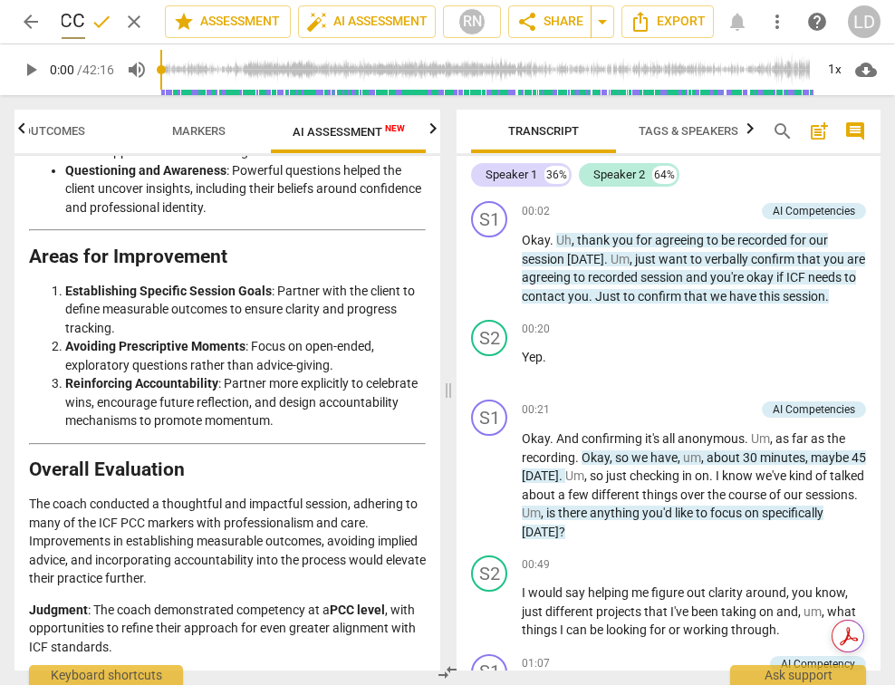
click at [73, 15] on input "PCC_Session 6_08.14.2025_AF_PCC" at bounding box center [74, 22] width 24 height 34
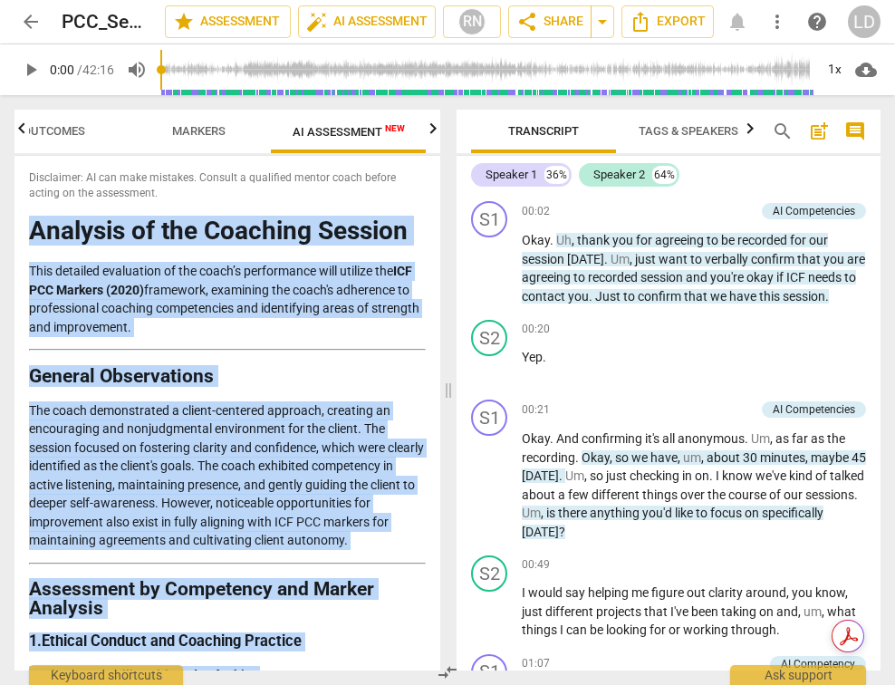
drag, startPoint x: 112, startPoint y: 643, endPoint x: 21, endPoint y: 237, distance: 417.1
click at [21, 237] on div "Disclaimer: AI can make mistakes. Consult a qualified mentor coach before actin…" at bounding box center [228, 413] width 426 height 515
copy div "Loremips do sit Ametcons Adipisc Elit seddoeiu temporinci ut lab etdol’m aliqua…"
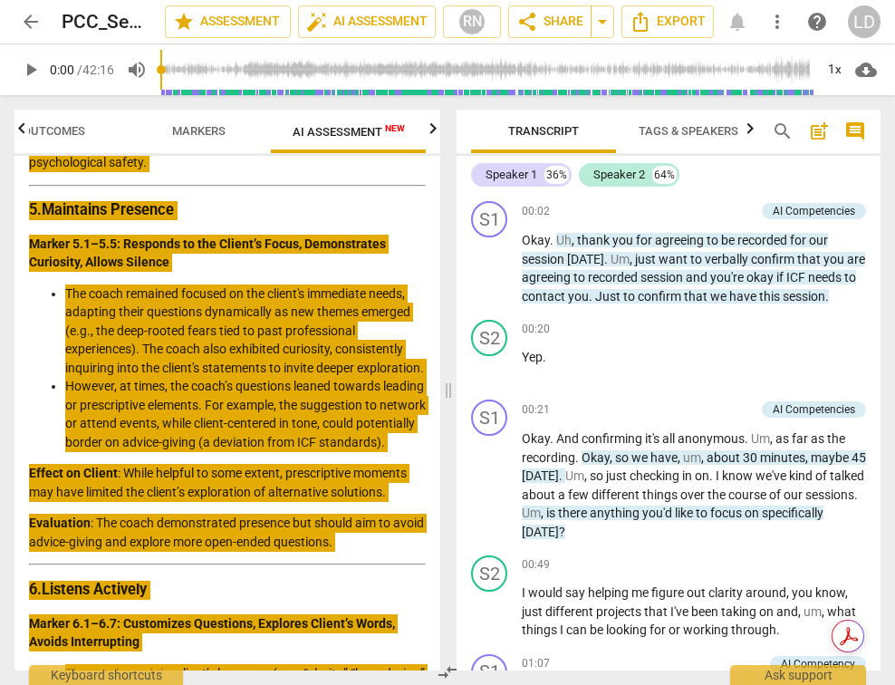
scroll to position [1888, 0]
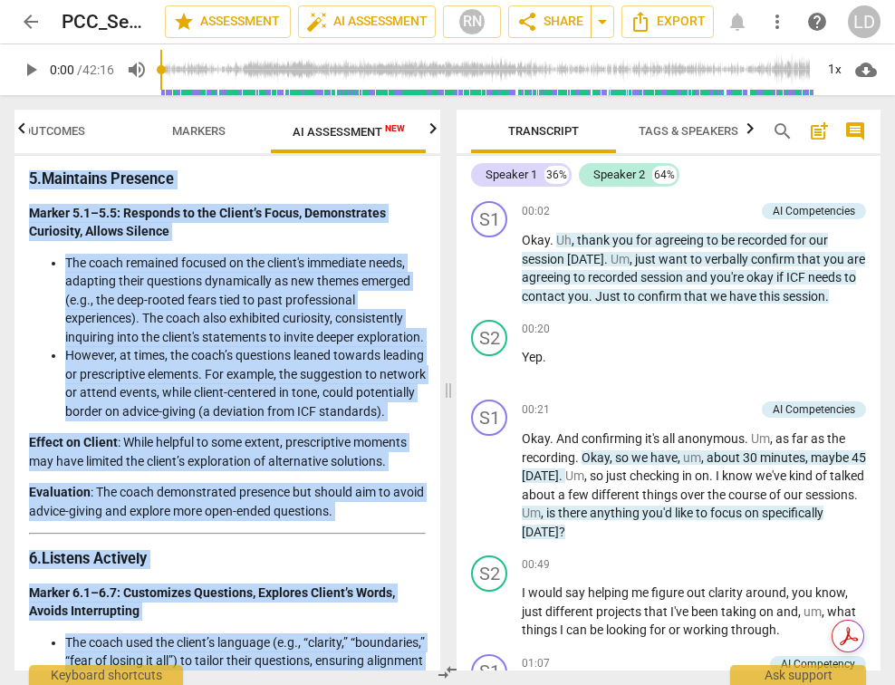
click at [29, 21] on span "arrow_back" at bounding box center [31, 22] width 22 height 22
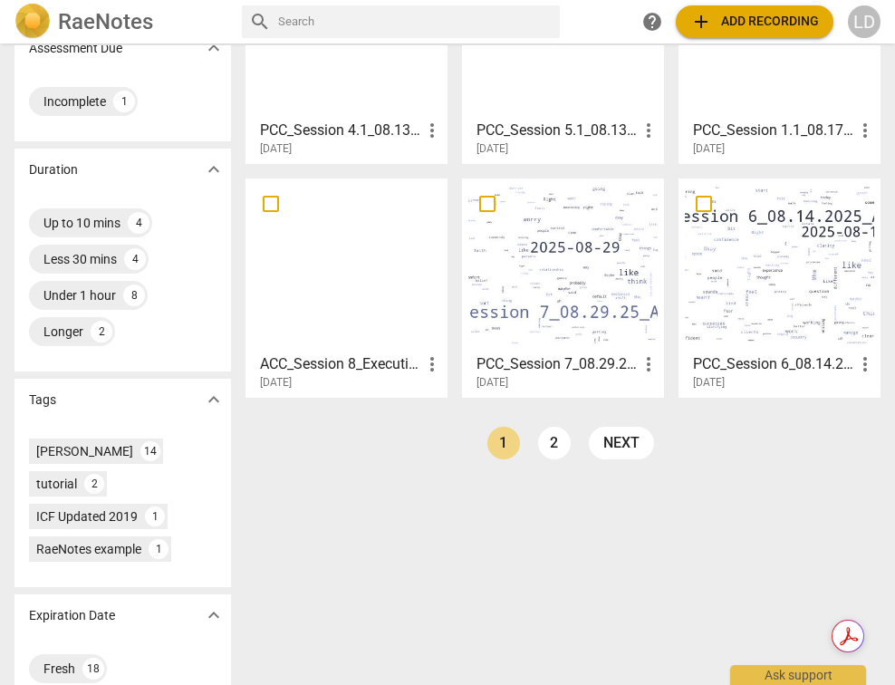
scroll to position [450, 0]
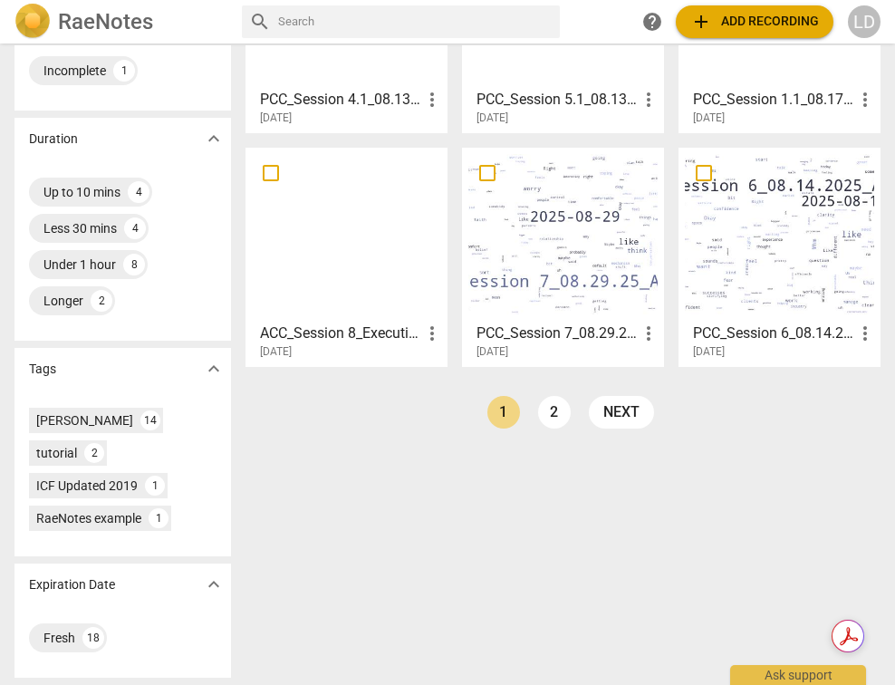
click at [539, 284] on div at bounding box center [563, 234] width 189 height 160
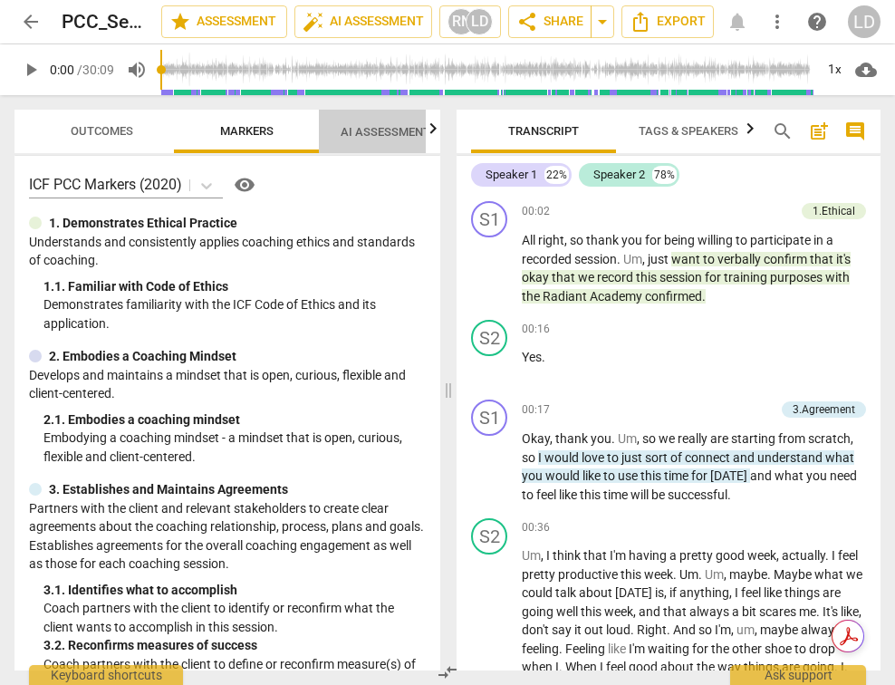
click at [357, 126] on span "AI Assessment New" at bounding box center [397, 132] width 112 height 14
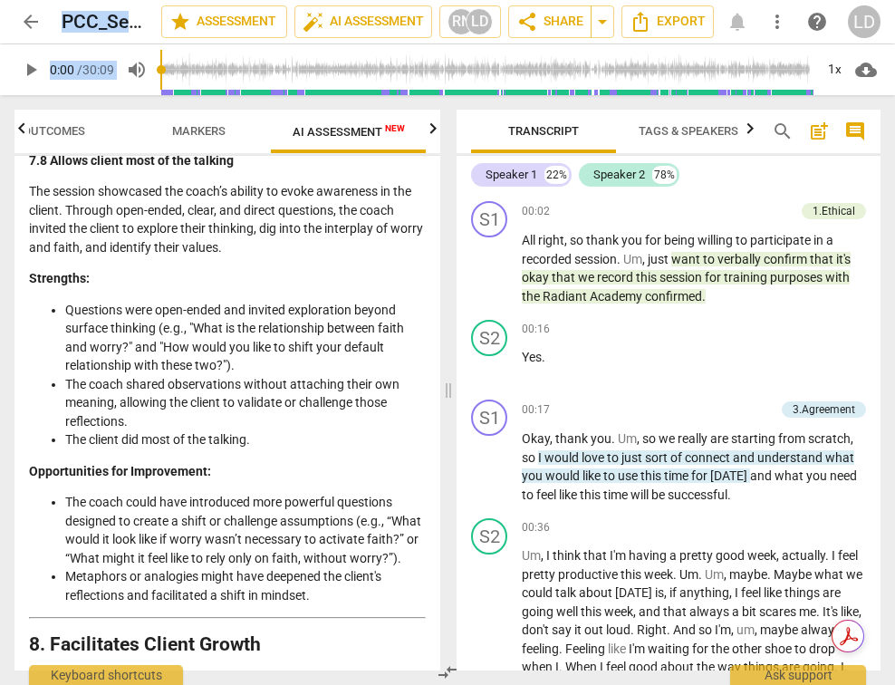
scroll to position [5069, 0]
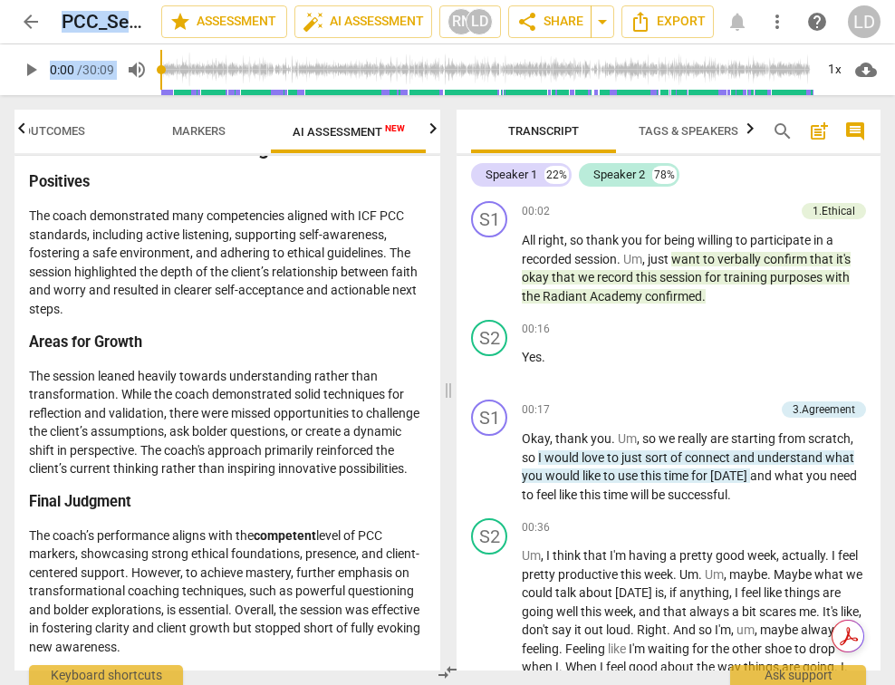
drag, startPoint x: 34, startPoint y: 234, endPoint x: 305, endPoint y: 644, distance: 491.9
copy div "Loremips do sit Ametcons Adipisc: ELI SED Doeiusm Temporinc Utlaboreet Dolo mag…"
click at [125, 21] on span "edit" at bounding box center [131, 22] width 22 height 22
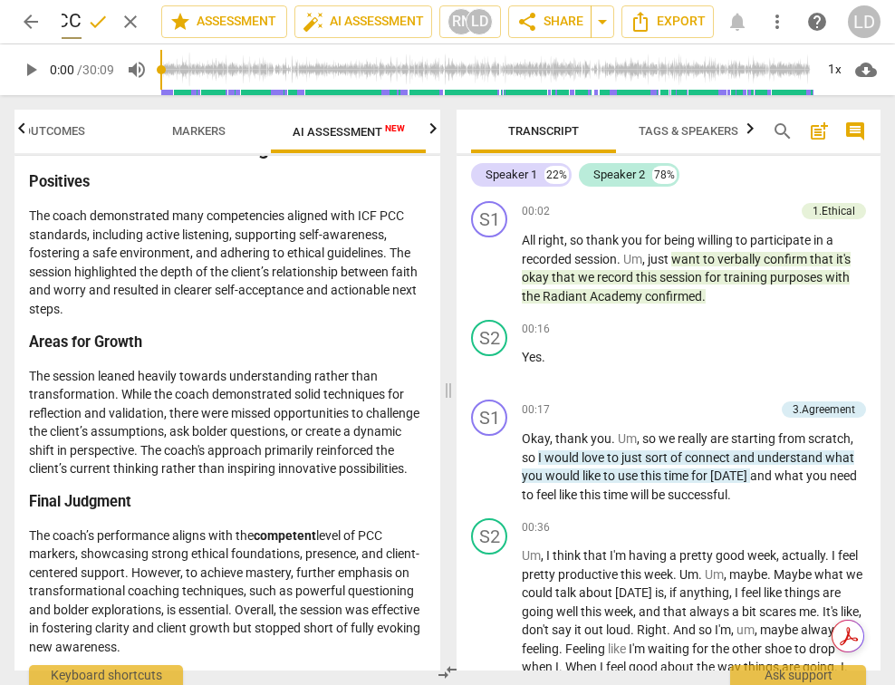
click at [73, 19] on input "PCC_Session 7_08.29.25_AGz_PCC" at bounding box center [72, 22] width 20 height 34
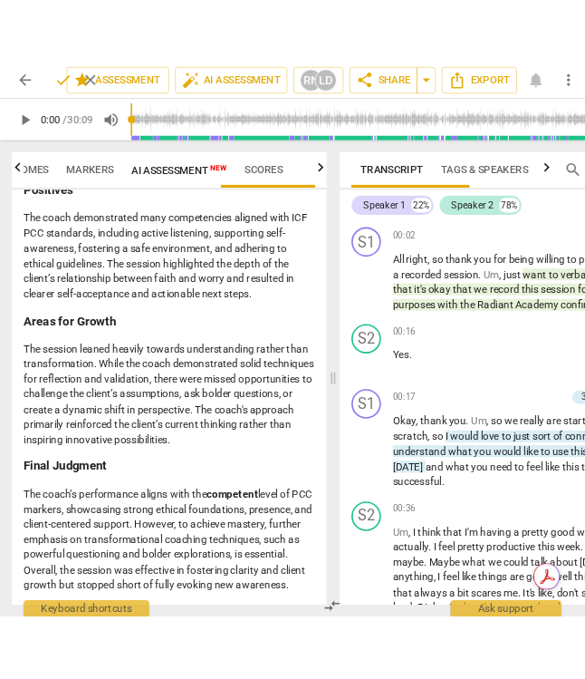
scroll to position [0, 22]
